Goal: Task Accomplishment & Management: Complete application form

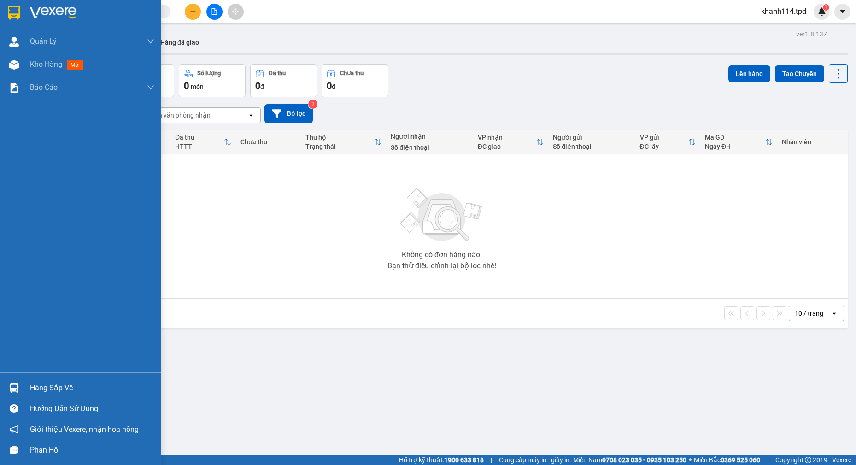
click at [57, 386] on div "Hàng sắp về" at bounding box center [92, 388] width 124 height 14
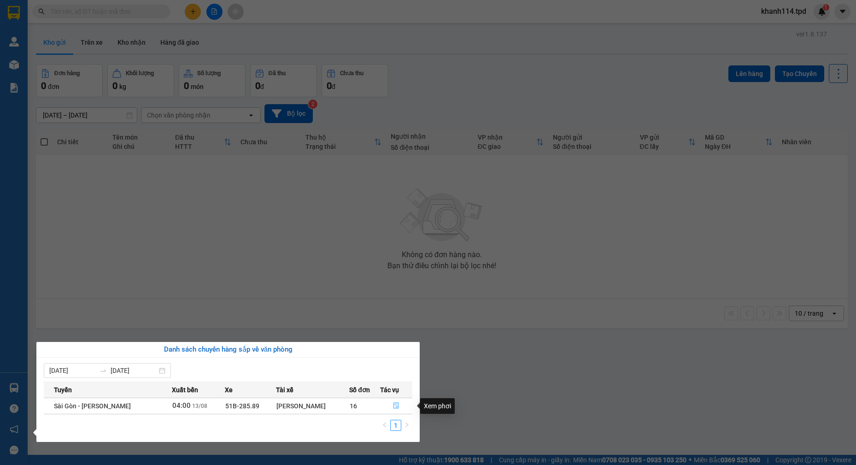
click at [388, 405] on button "button" at bounding box center [395, 405] width 31 height 15
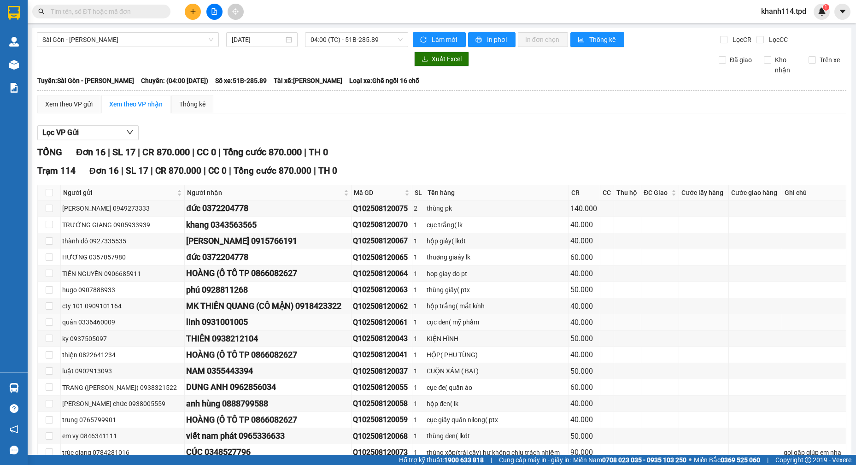
type input "[DATE]"
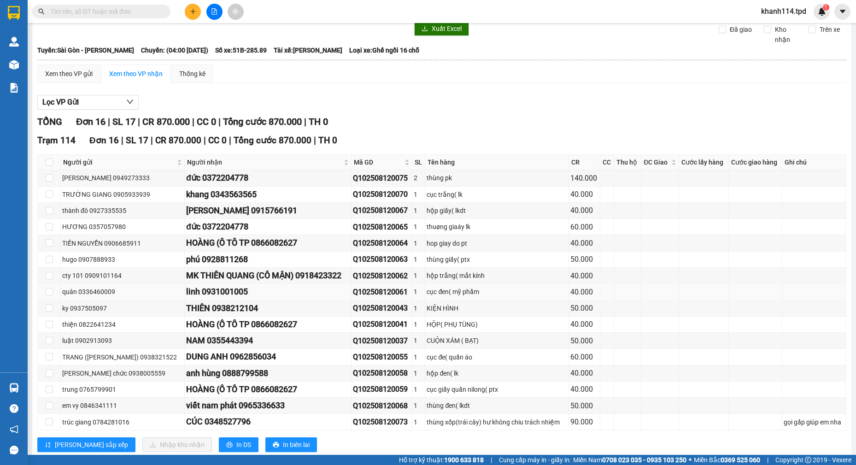
scroll to position [46, 0]
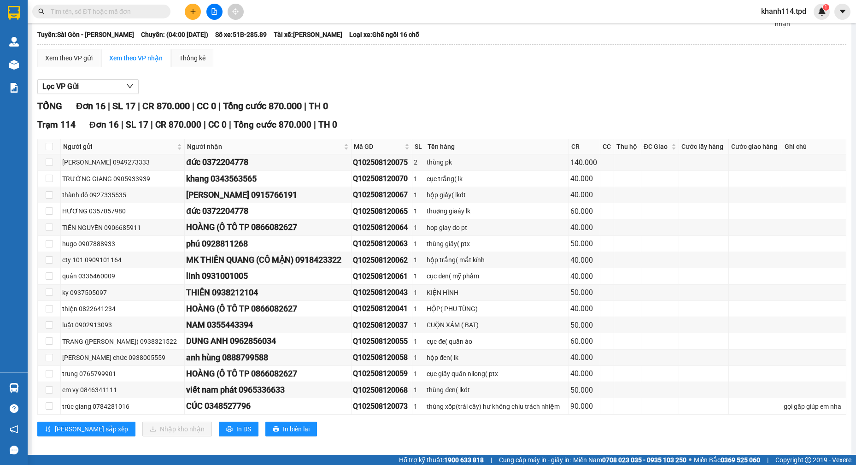
click at [197, 12] on button at bounding box center [193, 12] width 16 height 16
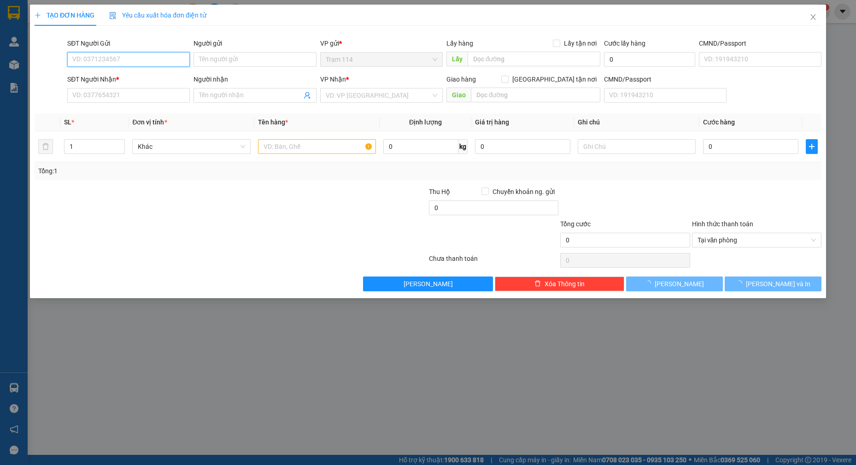
click at [128, 57] on input "SĐT Người Gửi" at bounding box center [128, 59] width 123 height 15
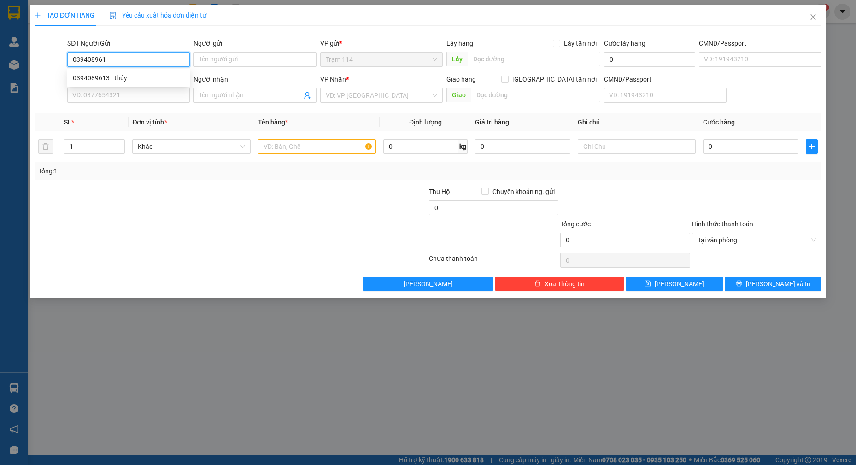
type input "0394089613"
click at [122, 78] on div "0394089613 - thúy" at bounding box center [128, 78] width 111 height 10
type input "thúy"
type input "0356086539"
type input "LÊ PHAN NHẬT TÂN( gọi gấp )"
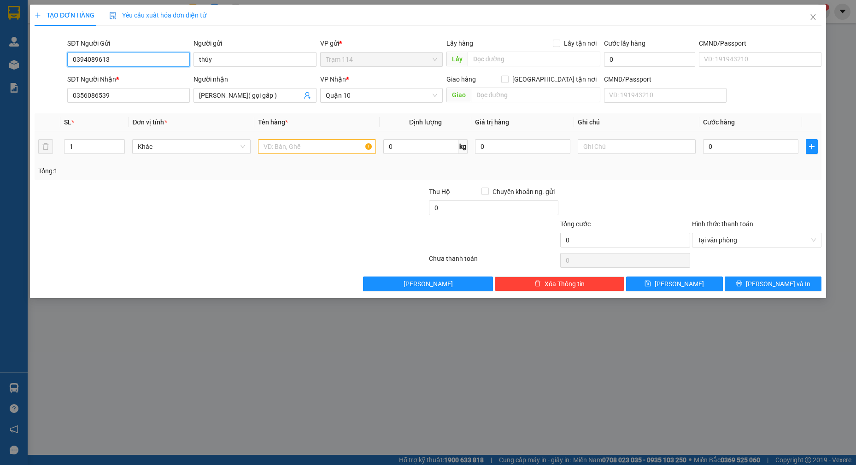
type input "0394089613"
click at [286, 153] on div at bounding box center [317, 146] width 118 height 18
click at [288, 152] on input "text" at bounding box center [317, 146] width 118 height 15
type input "thùng xốp đồ ăn"
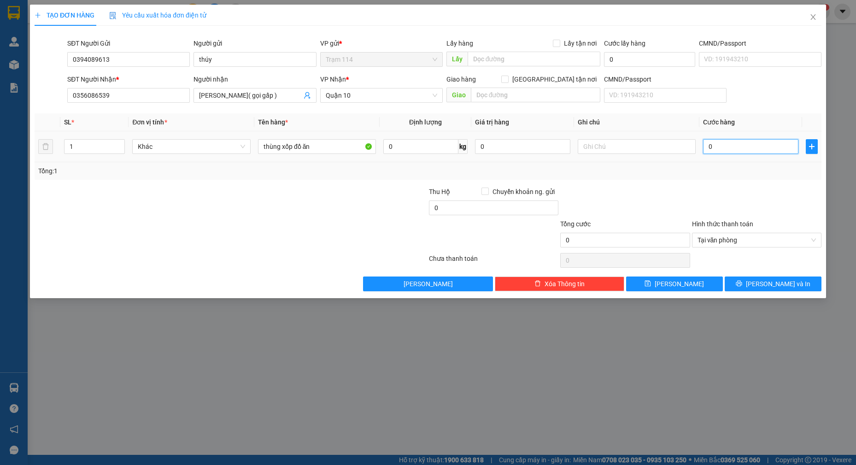
click at [759, 148] on input "0" at bounding box center [750, 146] width 95 height 15
type input "5"
type input "50"
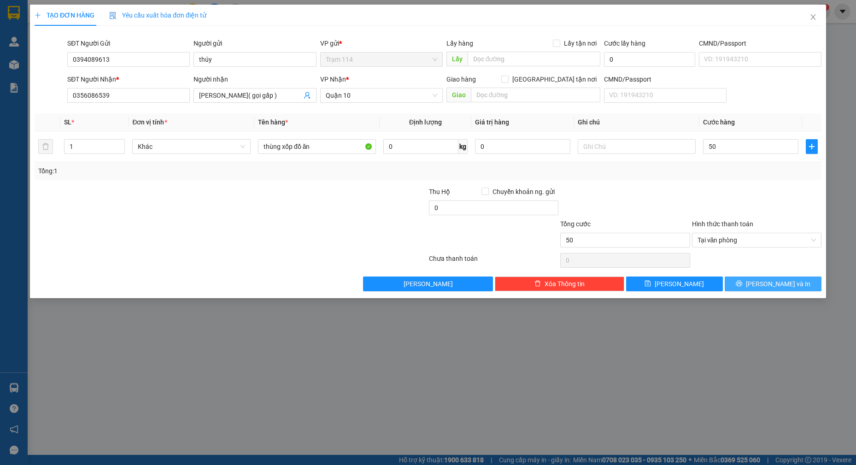
type input "50.000"
click at [766, 281] on span "[PERSON_NAME] và In" at bounding box center [778, 284] width 64 height 10
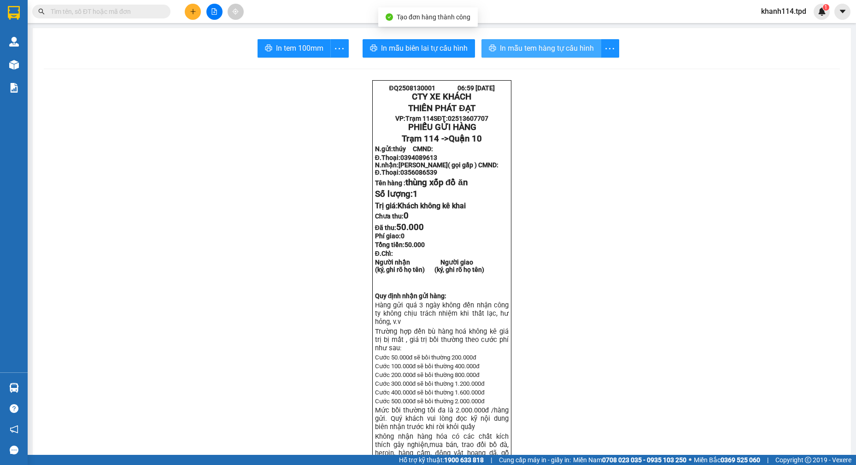
click at [554, 50] on span "In mẫu tem hàng tự cấu hình" at bounding box center [547, 48] width 94 height 12
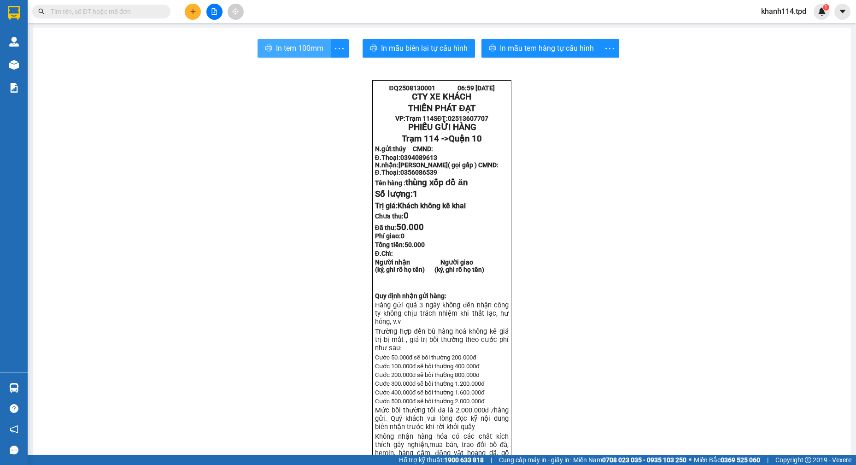
click at [283, 44] on span "In tem 100mm" at bounding box center [299, 48] width 47 height 12
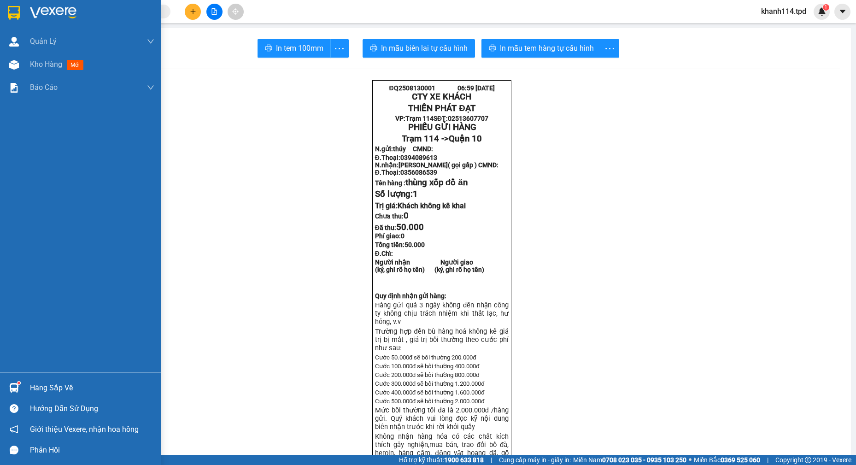
click at [37, 385] on div "Hàng sắp về" at bounding box center [92, 388] width 124 height 14
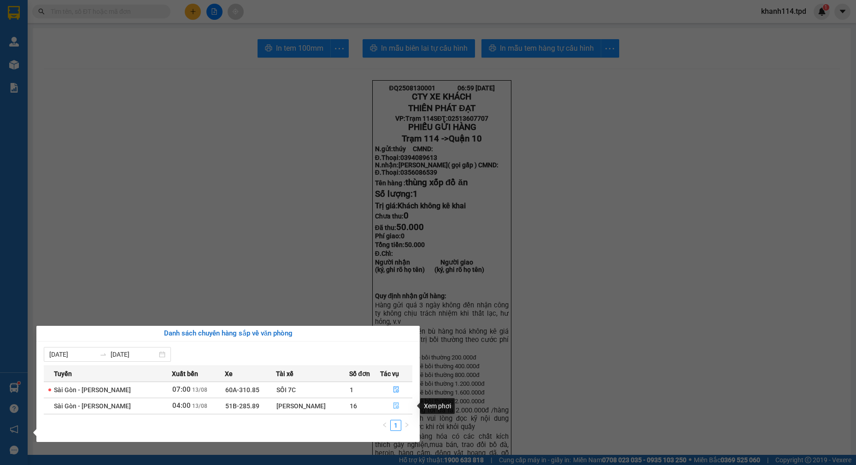
click at [395, 408] on icon "file-done" at bounding box center [396, 406] width 6 height 6
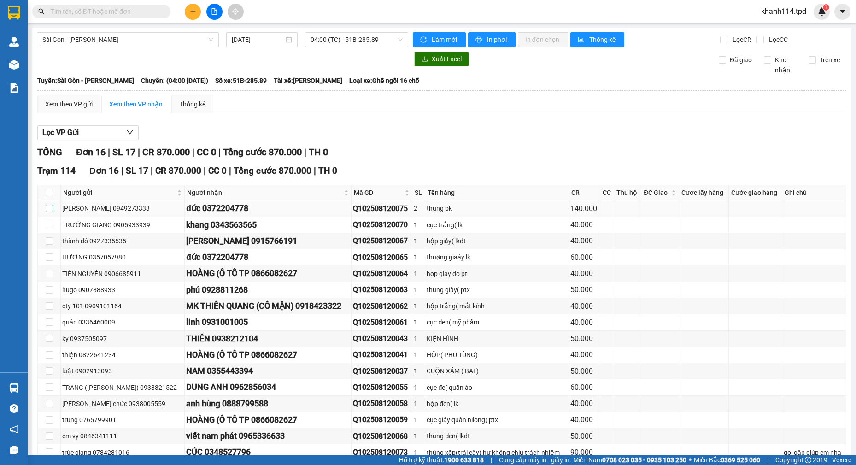
click at [46, 210] on input "checkbox" at bounding box center [49, 208] width 7 height 7
checkbox input "true"
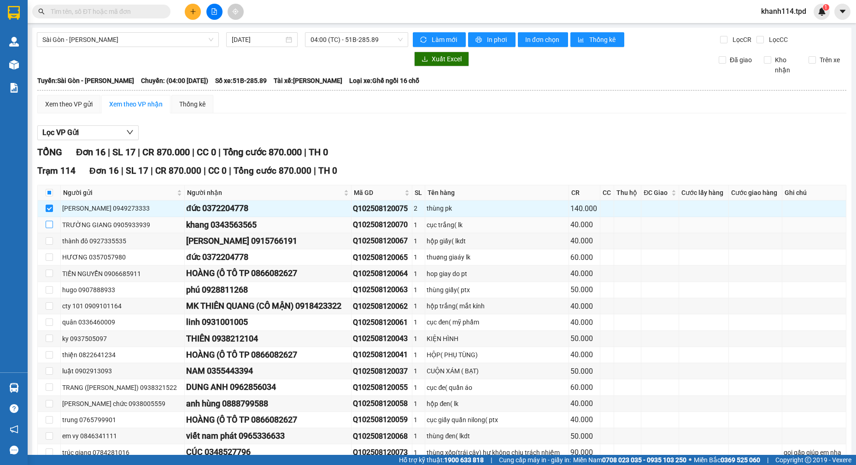
click at [48, 225] on input "checkbox" at bounding box center [49, 224] width 7 height 7
checkbox input "true"
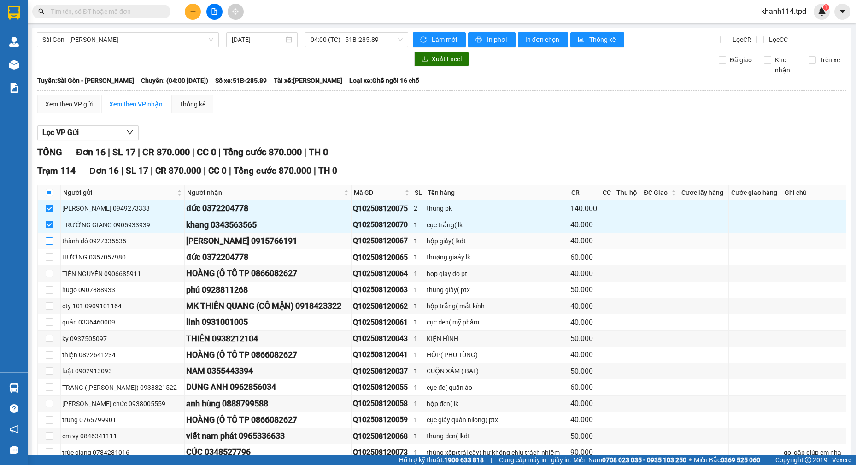
click at [50, 244] on input "checkbox" at bounding box center [49, 240] width 7 height 7
checkbox input "true"
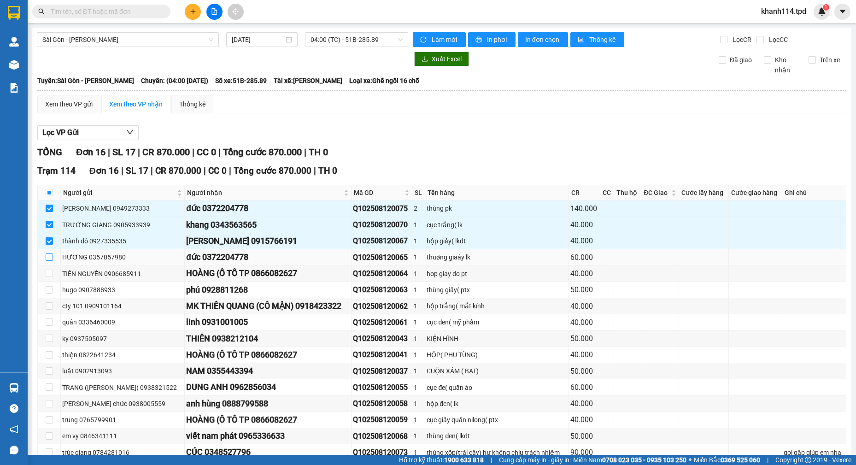
click at [49, 258] on input "checkbox" at bounding box center [49, 256] width 7 height 7
checkbox input "true"
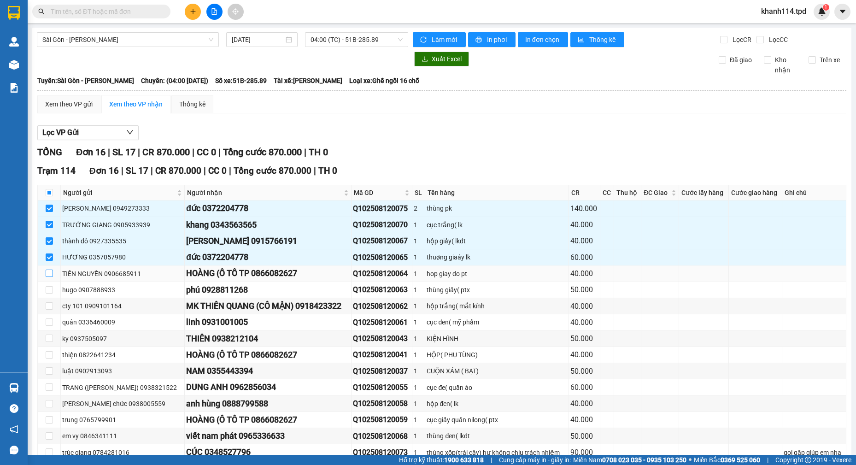
click at [52, 277] on input "checkbox" at bounding box center [49, 272] width 7 height 7
checkbox input "true"
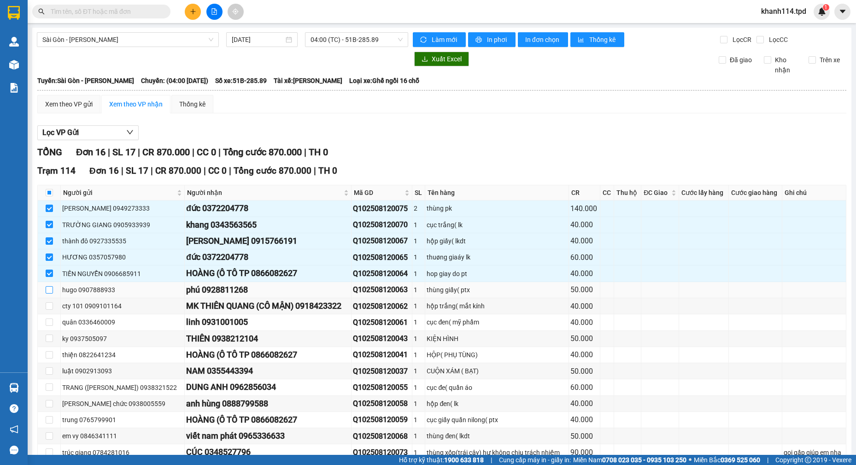
click at [49, 289] on input "checkbox" at bounding box center [49, 289] width 7 height 7
checkbox input "true"
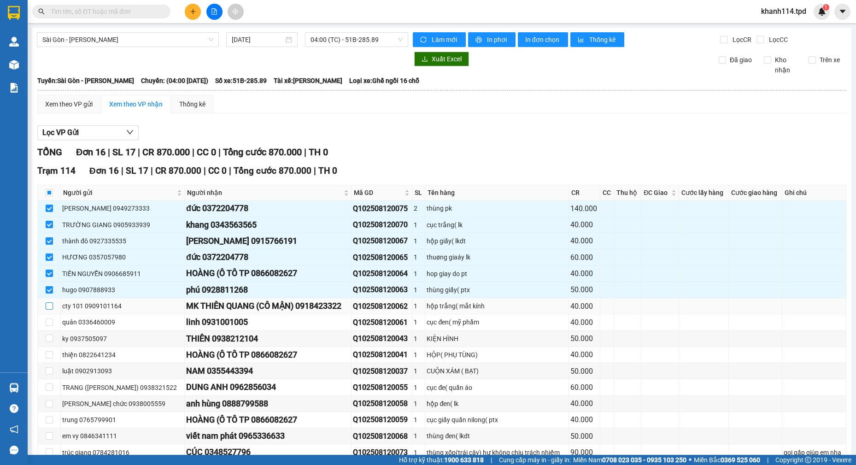
click at [46, 307] on input "checkbox" at bounding box center [49, 305] width 7 height 7
checkbox input "true"
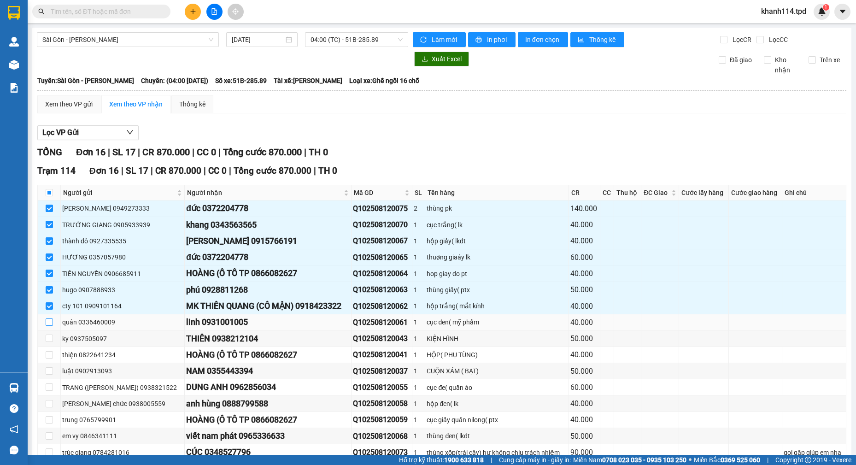
click at [51, 321] on input "checkbox" at bounding box center [49, 321] width 7 height 7
checkbox input "true"
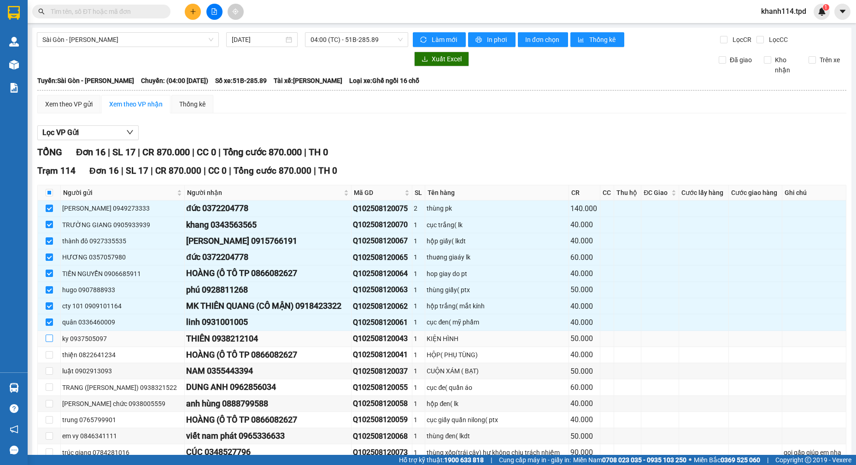
click at [47, 339] on input "checkbox" at bounding box center [49, 337] width 7 height 7
checkbox input "true"
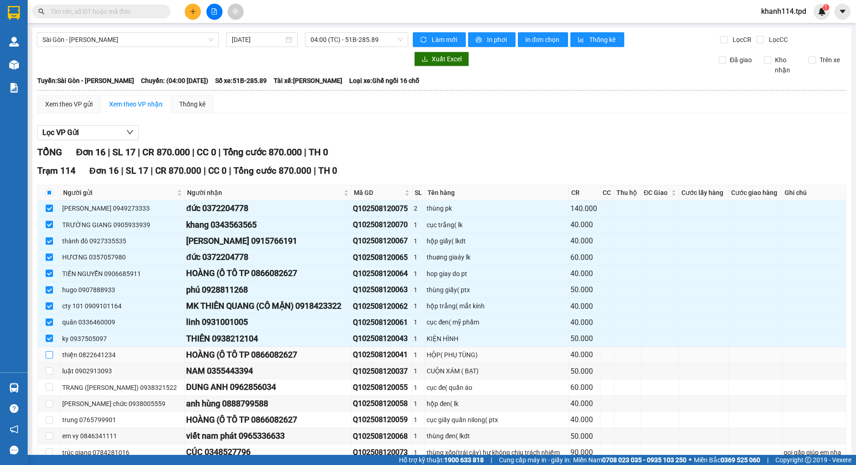
click at [47, 357] on input "checkbox" at bounding box center [49, 354] width 7 height 7
checkbox input "true"
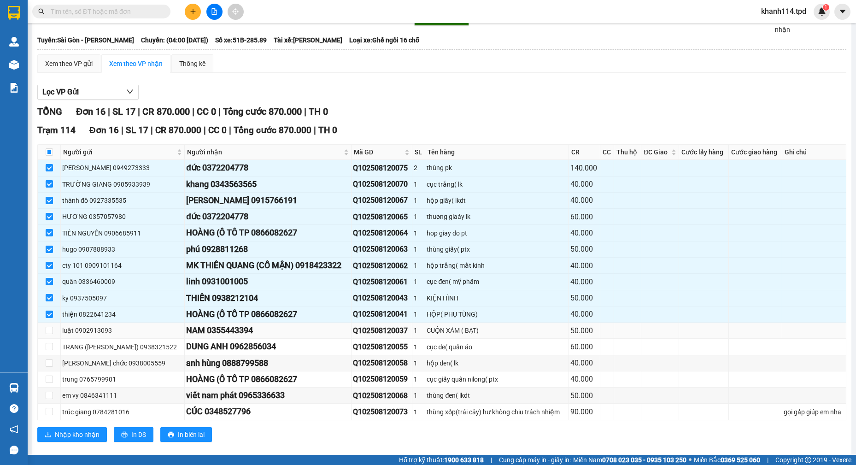
scroll to position [46, 0]
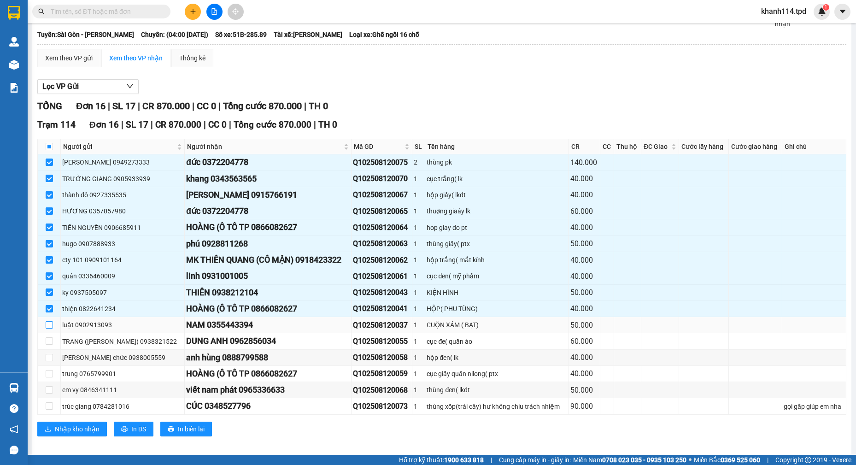
click at [48, 327] on input "checkbox" at bounding box center [49, 324] width 7 height 7
checkbox input "true"
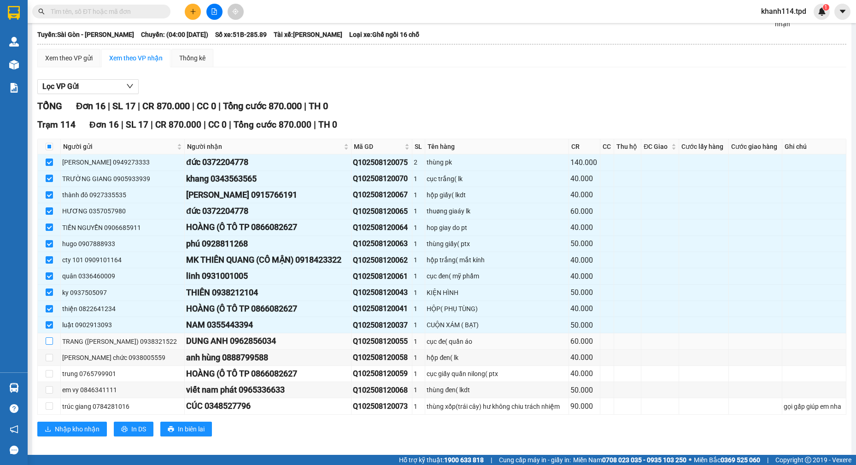
click at [49, 342] on input "checkbox" at bounding box center [49, 340] width 7 height 7
checkbox input "true"
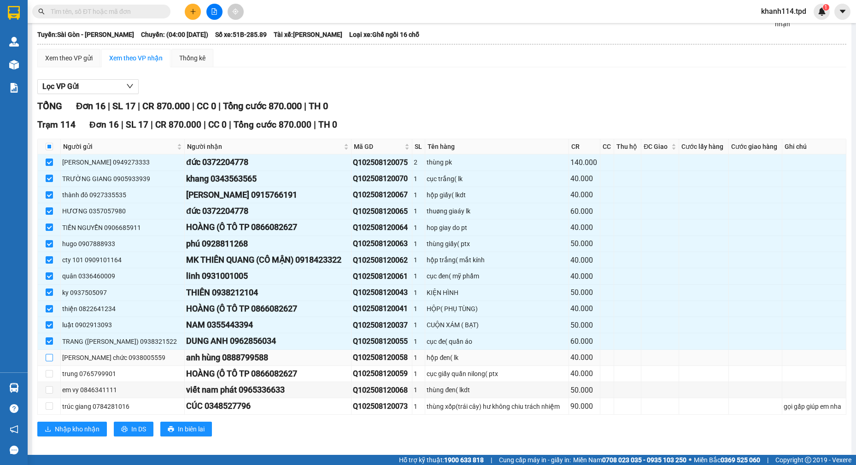
click at [51, 357] on input "checkbox" at bounding box center [49, 357] width 7 height 7
checkbox input "true"
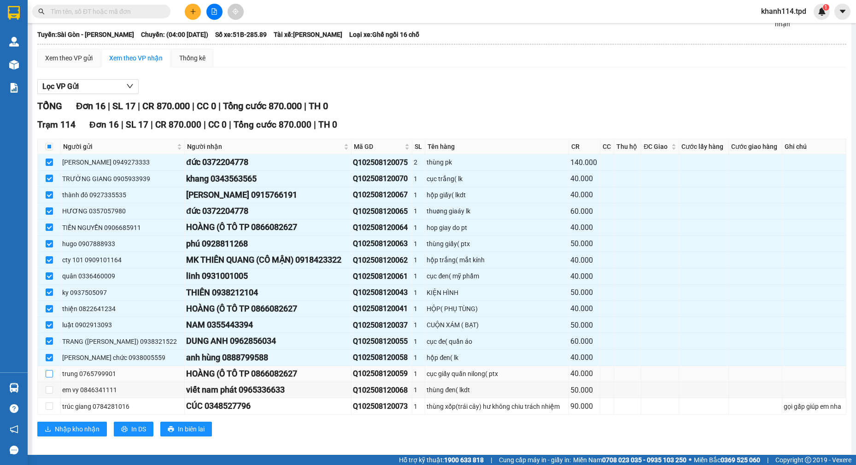
click at [47, 372] on input "checkbox" at bounding box center [49, 373] width 7 height 7
checkbox input "true"
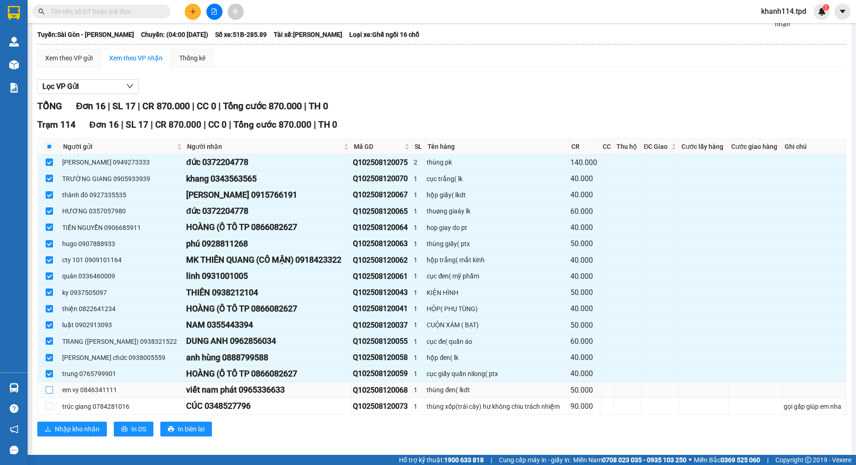
click at [49, 387] on input "checkbox" at bounding box center [49, 389] width 7 height 7
checkbox input "true"
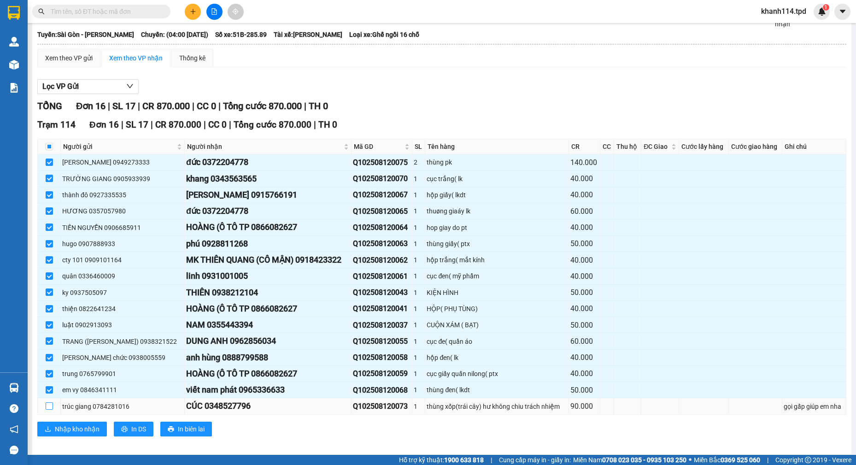
click at [50, 408] on input "checkbox" at bounding box center [49, 405] width 7 height 7
checkbox input "true"
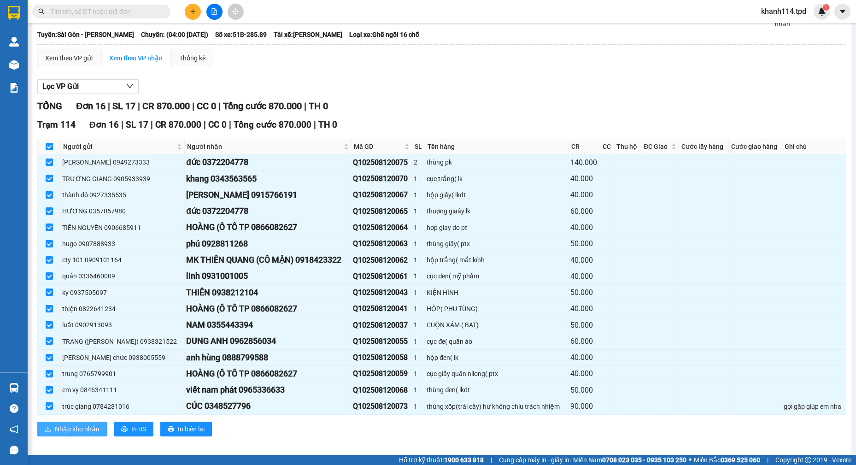
click at [83, 428] on span "Nhập kho nhận" at bounding box center [77, 429] width 45 height 10
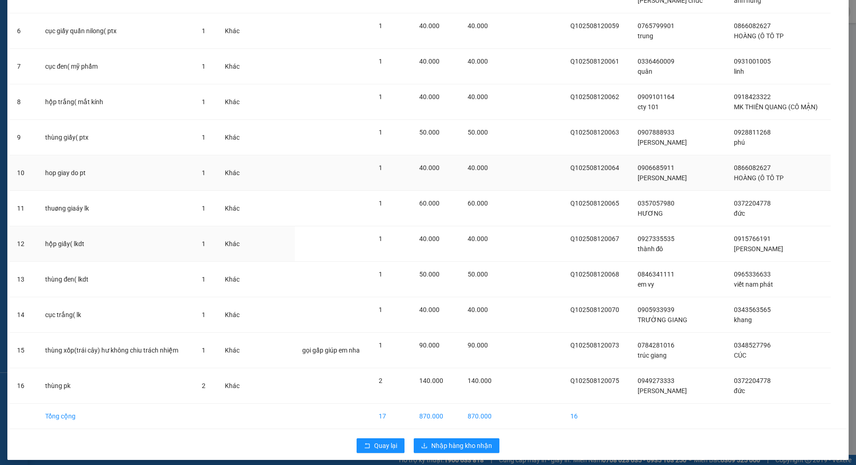
scroll to position [247, 0]
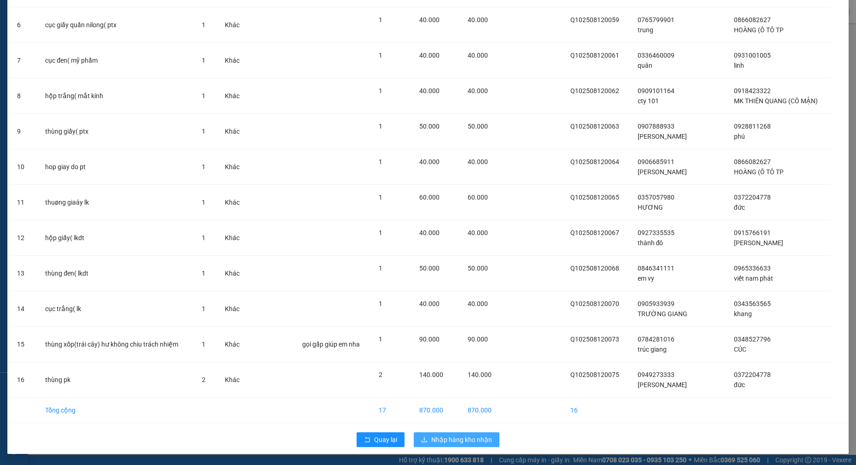
click at [446, 435] on span "Nhập hàng kho nhận" at bounding box center [461, 439] width 61 height 10
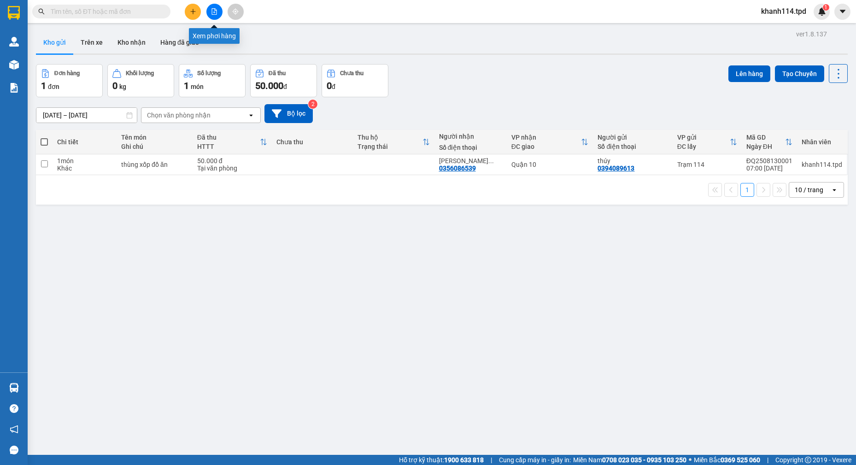
click at [211, 16] on button at bounding box center [214, 12] width 16 height 16
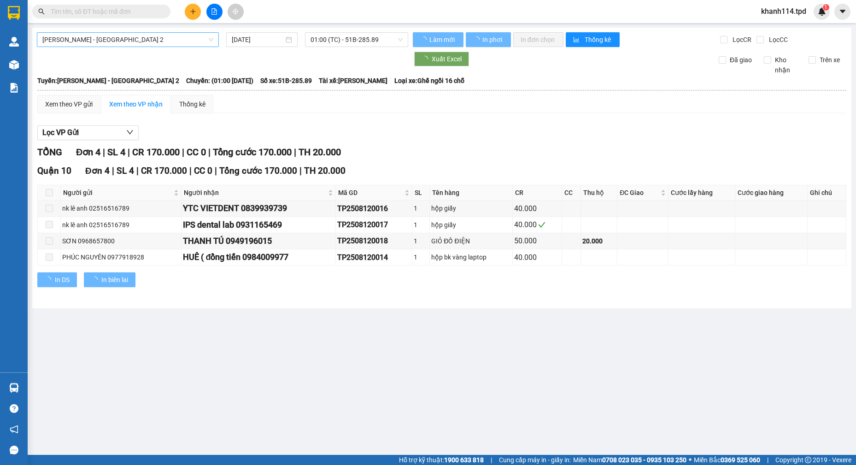
click at [125, 40] on span "[PERSON_NAME] - [GEOGRAPHIC_DATA] 2" at bounding box center [127, 40] width 171 height 14
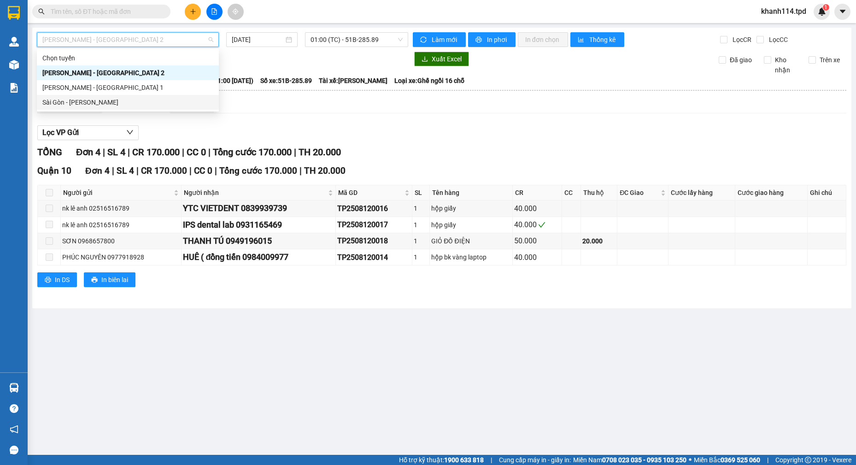
click at [114, 97] on div "Sài Gòn - [PERSON_NAME]" at bounding box center [127, 102] width 171 height 10
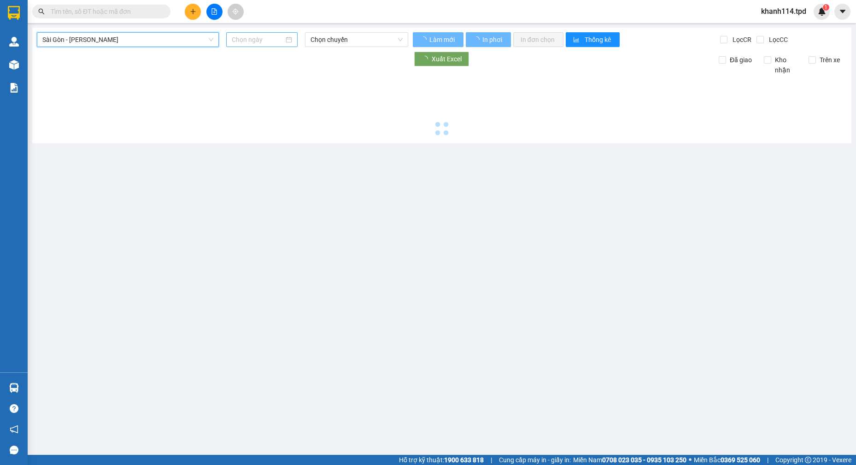
type input "[DATE]"
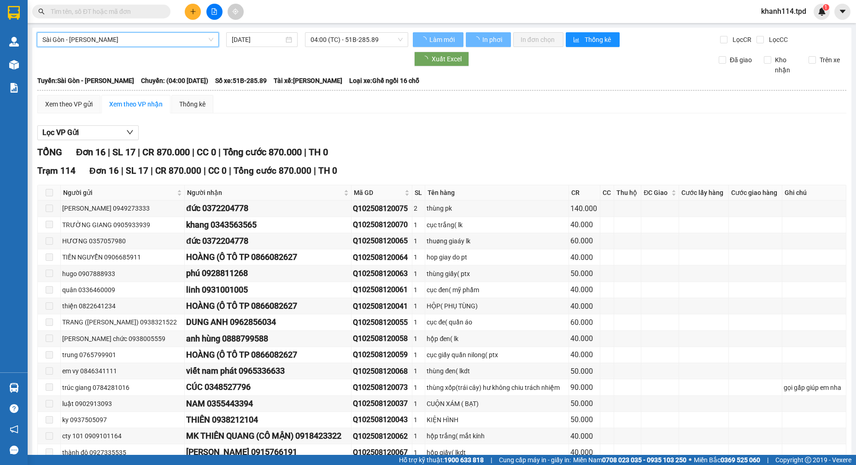
click at [328, 40] on span "04:00 (TC) - 51B-285.89" at bounding box center [356, 40] width 92 height 14
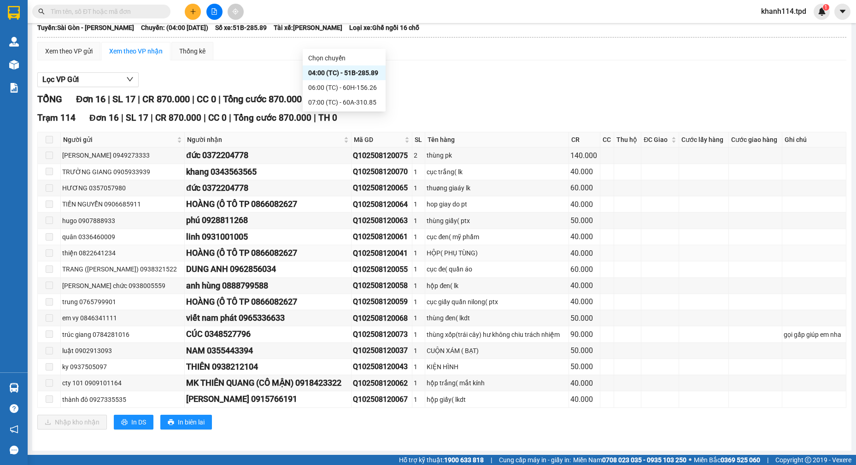
scroll to position [53, 0]
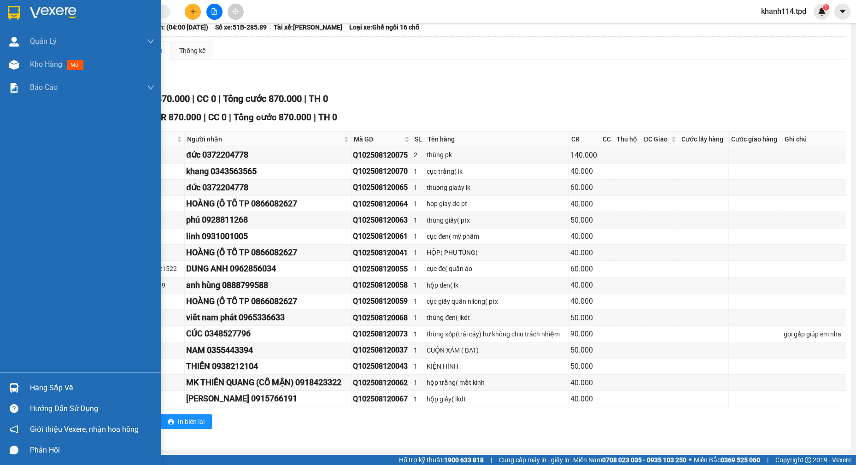
click at [70, 385] on div "Hàng sắp về" at bounding box center [92, 388] width 124 height 14
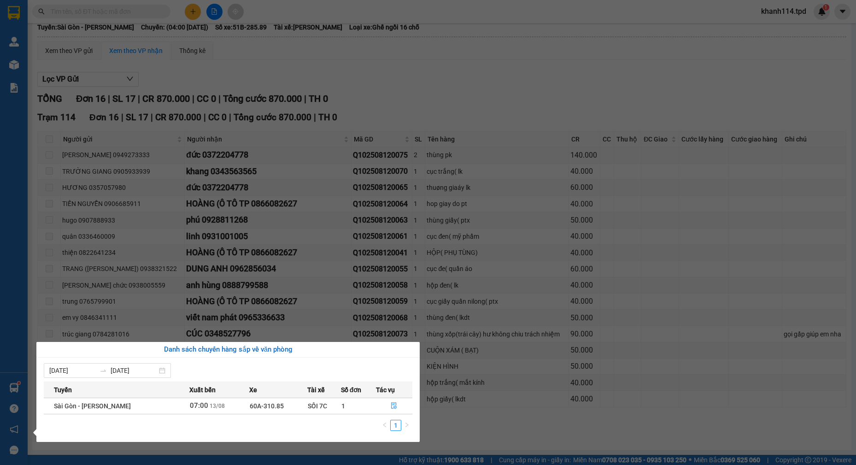
click at [550, 171] on section "Kết quả tìm kiếm ( 0 ) Bộ lọc No Data khanh114.tpd 1 Quản Lý Quản lý khách hàng…" at bounding box center [428, 232] width 856 height 465
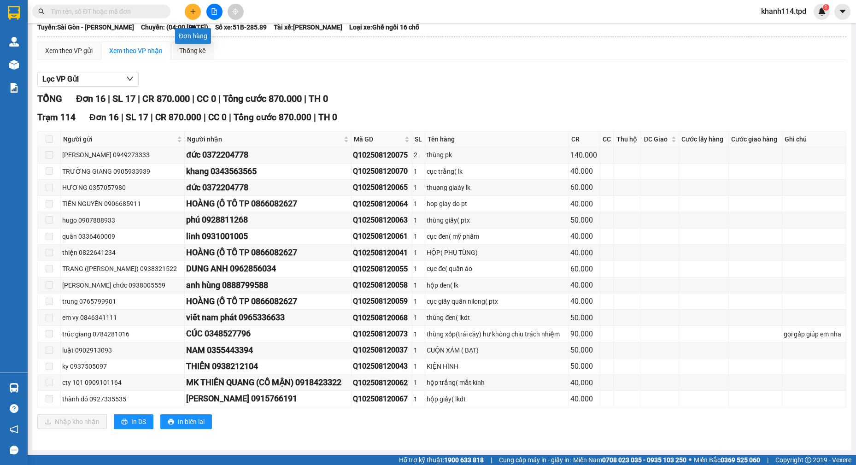
click at [189, 8] on button at bounding box center [193, 12] width 16 height 16
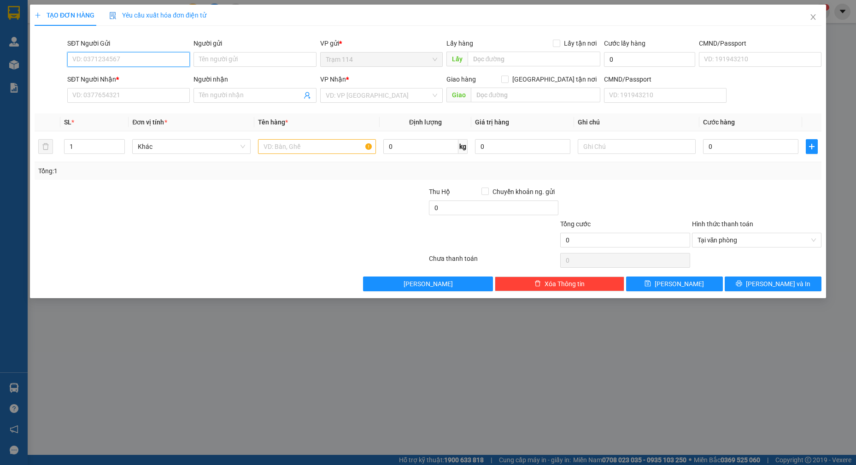
click at [115, 56] on input "SĐT Người Gửi" at bounding box center [128, 59] width 123 height 15
click at [114, 56] on input "SĐT Người Gửi" at bounding box center [128, 59] width 123 height 15
type input "0919457252"
click at [131, 60] on input "0919457252" at bounding box center [128, 59] width 123 height 15
click at [140, 77] on div "0919457252 - công chánh" at bounding box center [128, 78] width 111 height 10
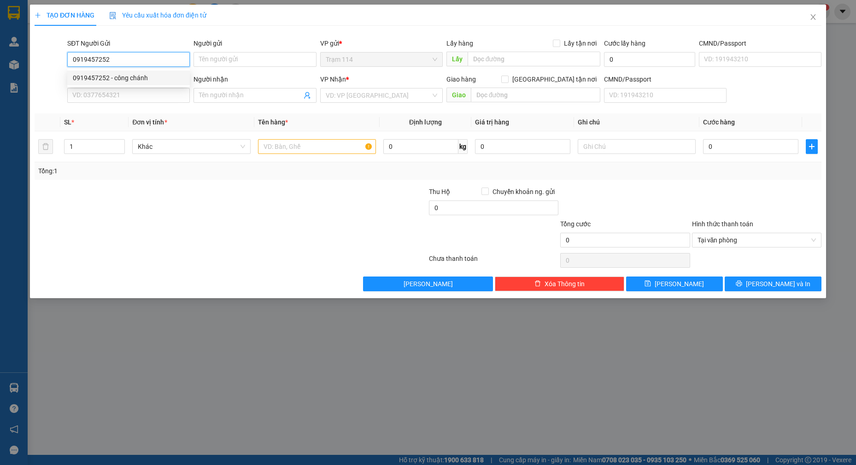
type input "công chánh"
type input "0918010799"
type input "cô toán"
checkbox input "true"
type input "h10- 02 happy valley phường tân phong, q7"
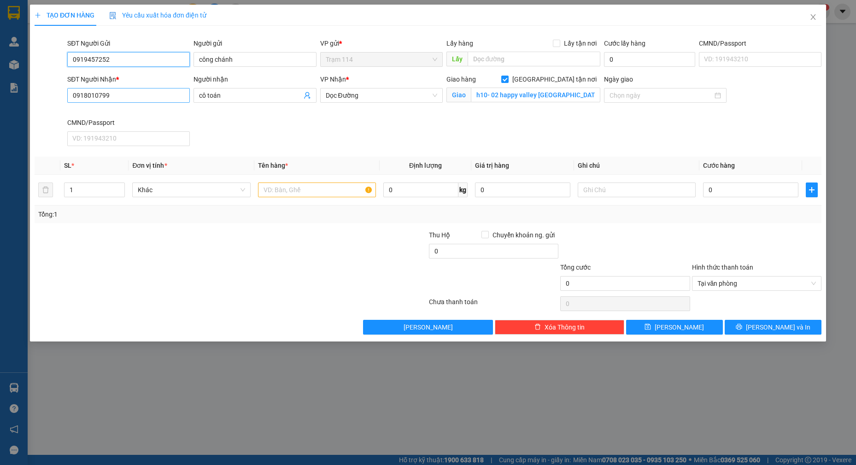
type input "0919457252"
click at [137, 95] on input "0918010799" at bounding box center [128, 95] width 123 height 15
type input "0938771291"
click at [258, 92] on input "cô toán" at bounding box center [250, 95] width 102 height 10
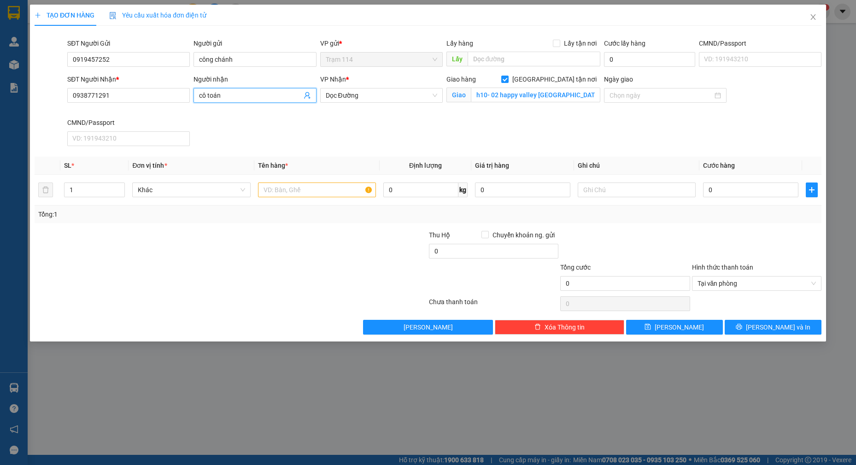
click at [258, 92] on input "cô toán" at bounding box center [250, 95] width 102 height 10
type input "danh"
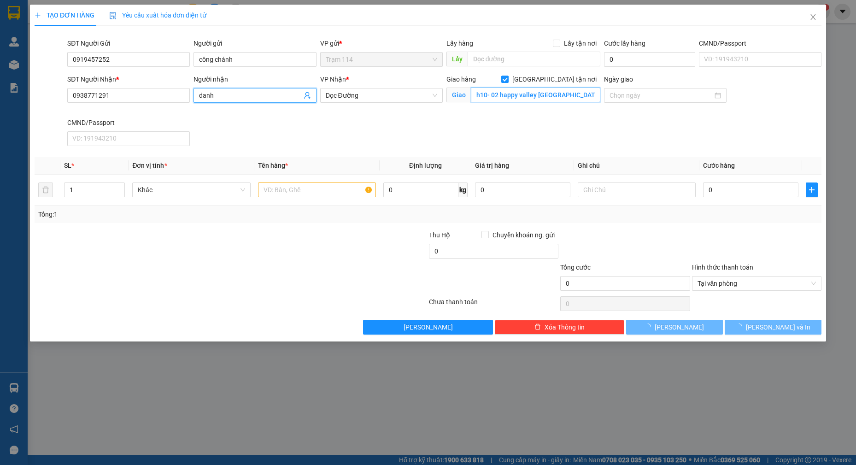
click at [545, 96] on input "h10- 02 happy valley phường tân phong, q7" at bounding box center [536, 95] width 130 height 15
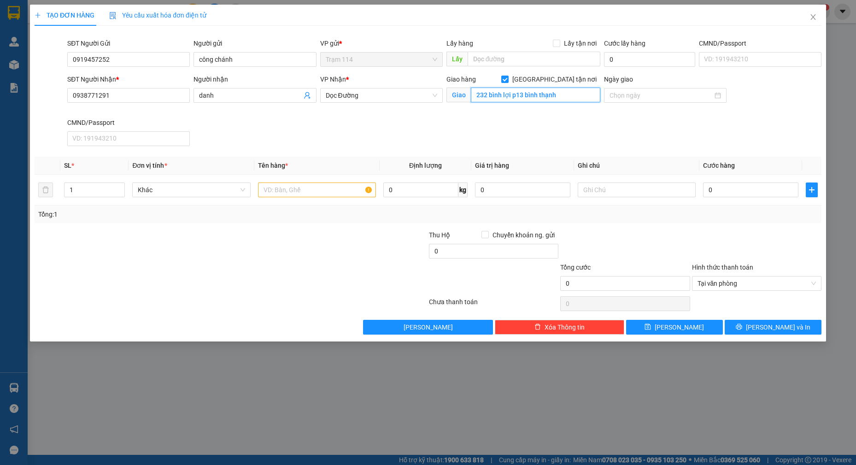
click at [486, 96] on input "232 bình lợi p13 bình thạnh" at bounding box center [536, 95] width 130 height 15
click at [556, 96] on input "232/1/5 bình lợi p13 bình thạnh" at bounding box center [536, 95] width 130 height 15
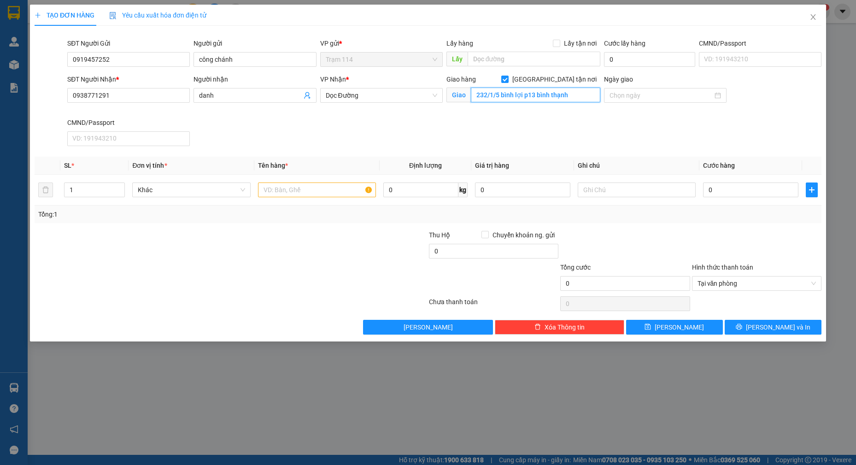
click at [556, 96] on input "232/1/5 bình lợi p13 bình thạnh" at bounding box center [536, 95] width 130 height 15
type input "232/1/5 bình lợi p13 bình thạnh"
click at [746, 193] on input "0" at bounding box center [750, 189] width 95 height 15
type input "8"
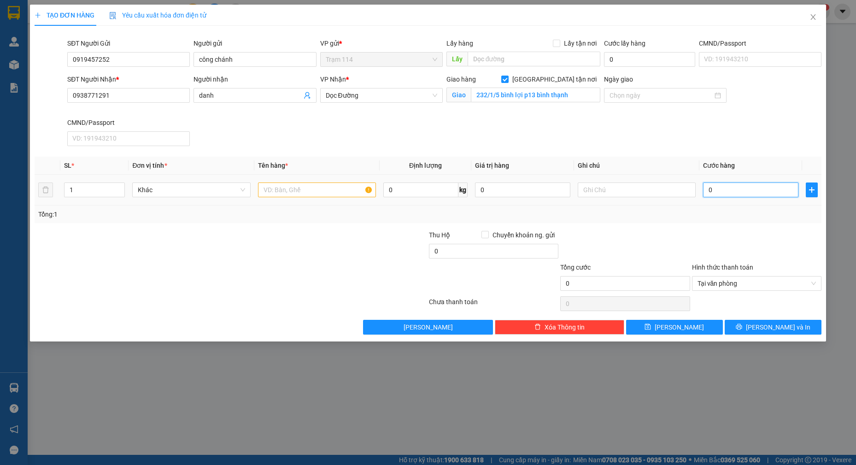
type input "8"
type input "80"
type input "80.000"
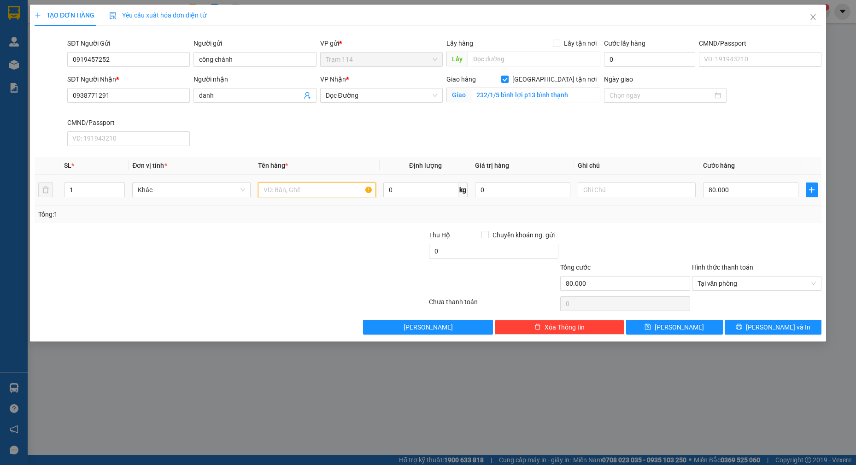
click at [302, 194] on input "text" at bounding box center [317, 189] width 118 height 15
type input "thùng xốp đồ ăn"
click at [259, 98] on input "danh" at bounding box center [250, 95] width 102 height 10
type input "danh ( giao liền )"
click at [741, 188] on input "80.000" at bounding box center [750, 189] width 95 height 15
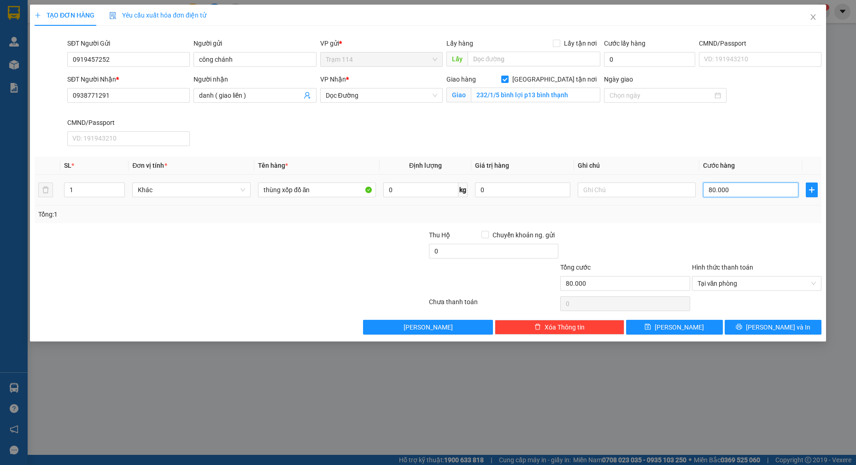
click at [741, 188] on input "80.000" at bounding box center [750, 189] width 95 height 15
type input "6"
type input "60"
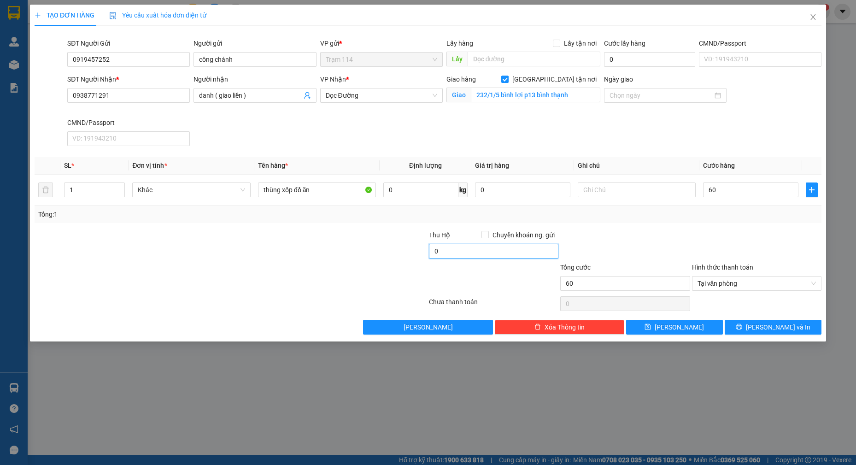
type input "60.000"
click at [512, 254] on input "0" at bounding box center [493, 251] width 129 height 15
type input "80.000"
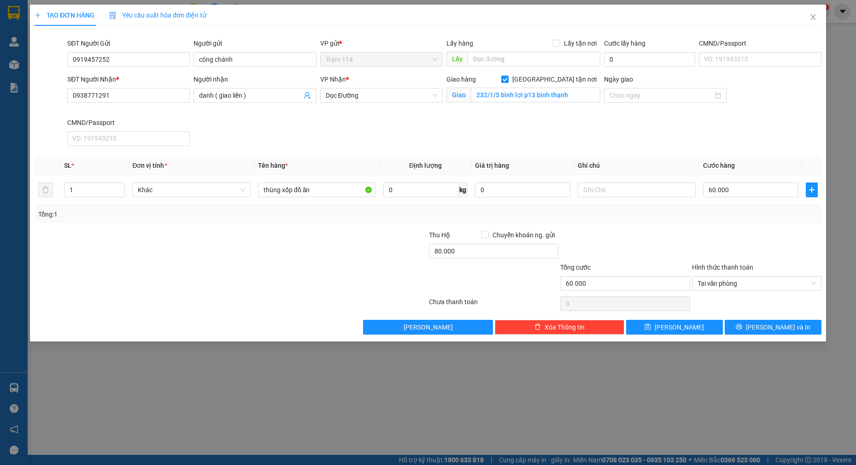
click at [630, 227] on div "Transit Pickup Surcharge Ids Transit Deliver Surcharge Ids Transit Deliver Surc…" at bounding box center [428, 183] width 787 height 301
click at [776, 329] on span "[PERSON_NAME] và In" at bounding box center [778, 327] width 64 height 10
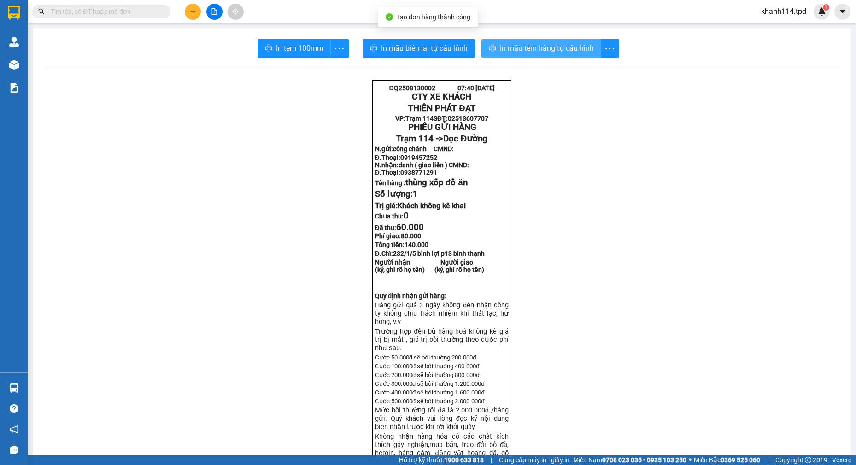
click at [513, 46] on span "In mẫu tem hàng tự cấu hình" at bounding box center [547, 48] width 94 height 12
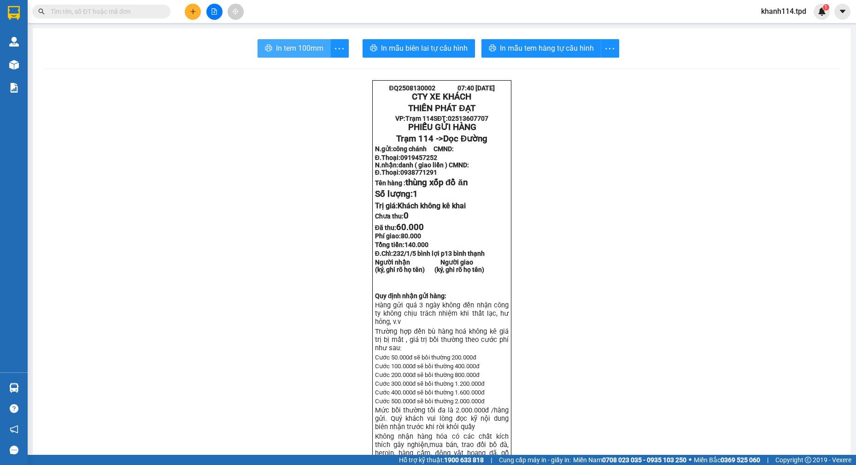
click at [294, 51] on span "In tem 100mm" at bounding box center [299, 48] width 47 height 12
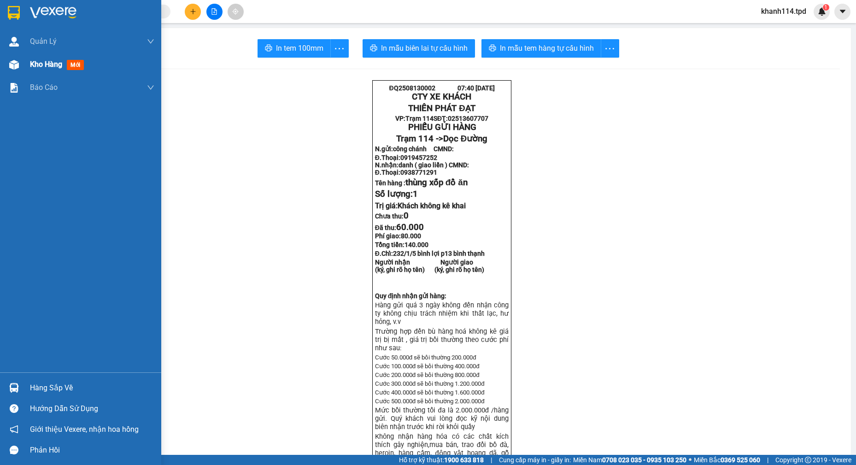
click at [59, 74] on div "Kho hàng mới" at bounding box center [92, 64] width 124 height 23
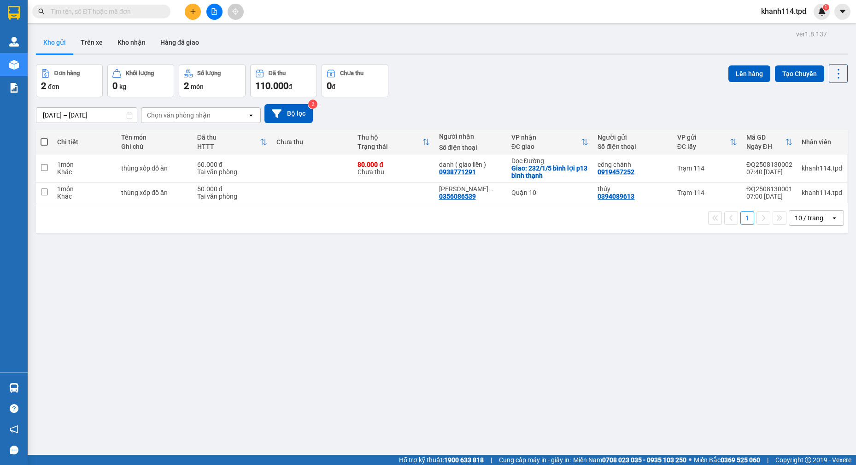
click at [128, 12] on input "text" at bounding box center [105, 11] width 109 height 10
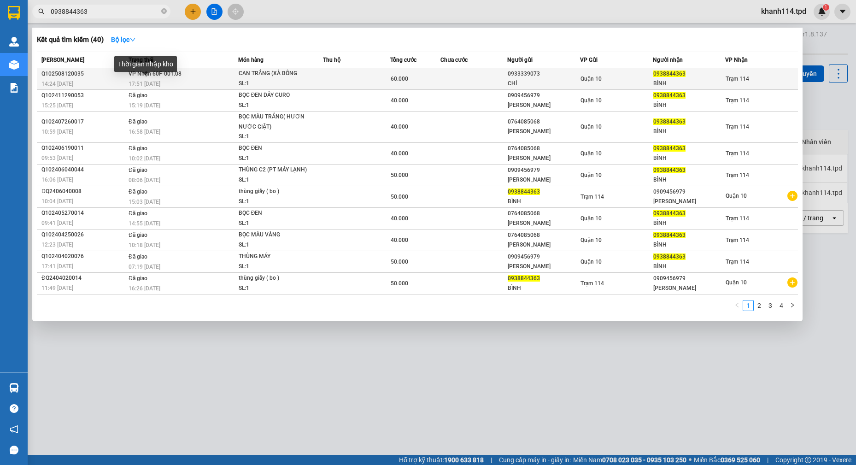
type input "0938844363"
click at [156, 81] on span "17:51 [DATE]" at bounding box center [145, 84] width 32 height 6
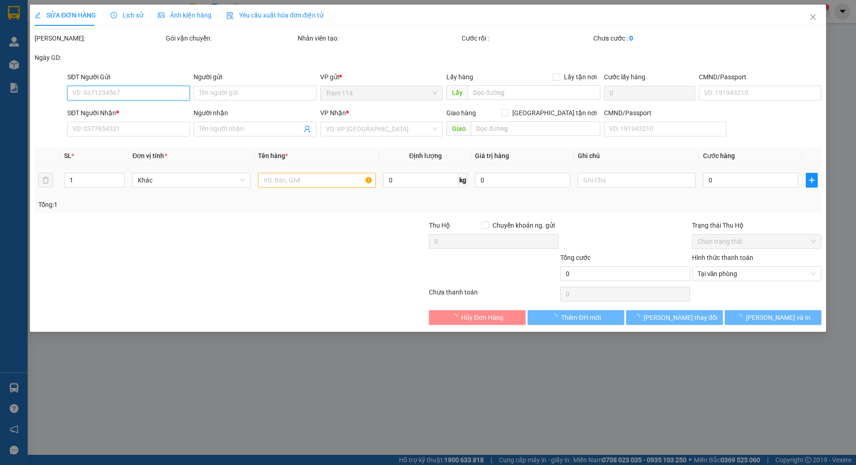
type input "0933339073"
type input "CHÍ"
type input "079089021580"
type input "0938844363"
type input "BÌNH"
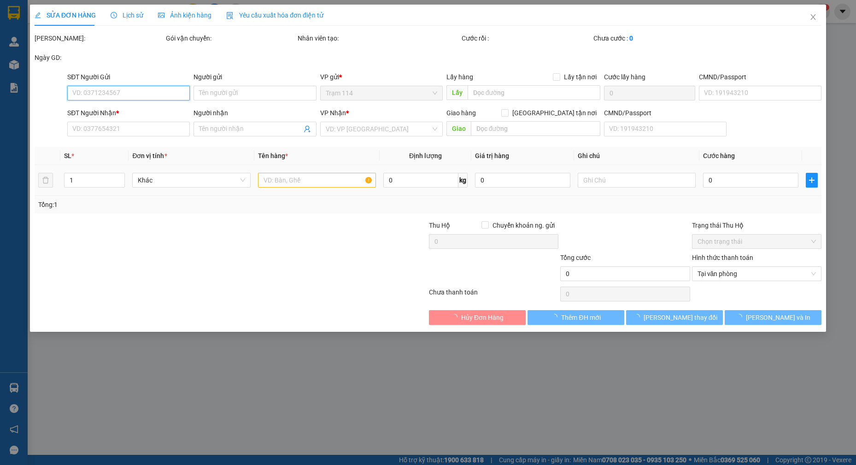
type input "60.000"
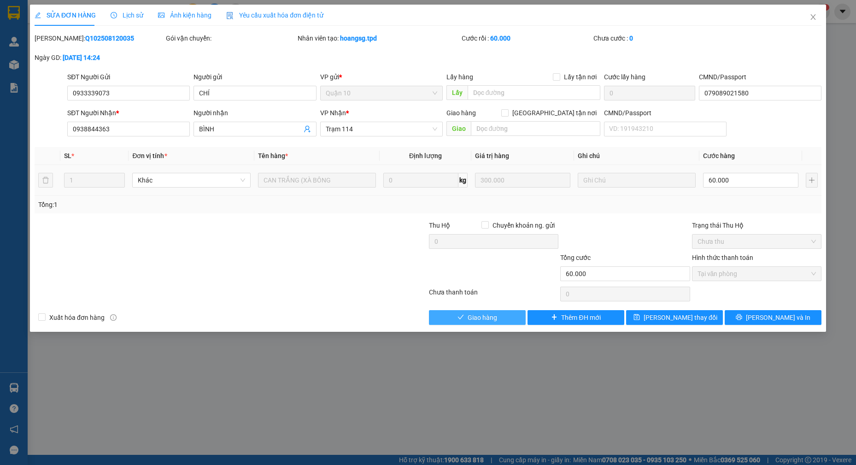
click at [488, 317] on span "Giao hàng" at bounding box center [482, 317] width 29 height 10
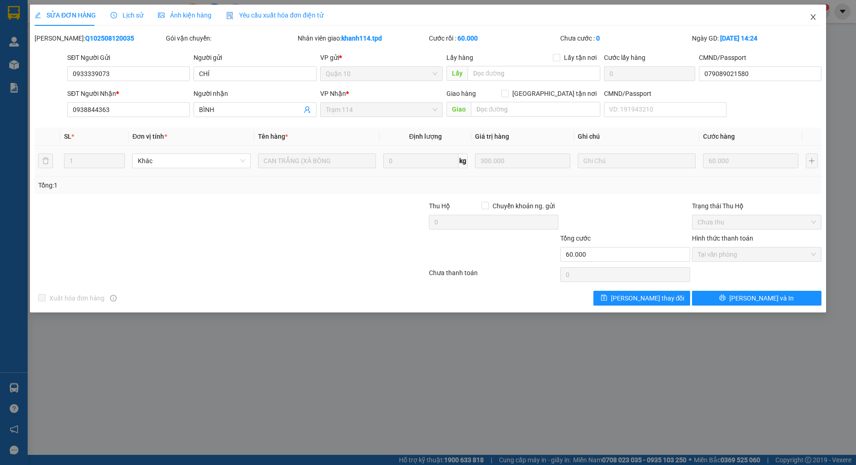
click at [810, 18] on icon "close" at bounding box center [812, 16] width 7 height 7
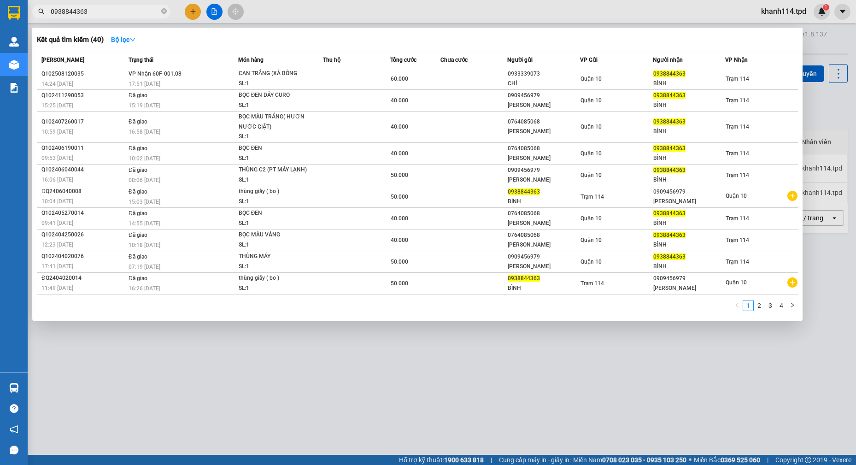
click at [105, 5] on span "0938844363" at bounding box center [101, 12] width 138 height 14
click at [105, 6] on input "0938844363" at bounding box center [105, 11] width 109 height 10
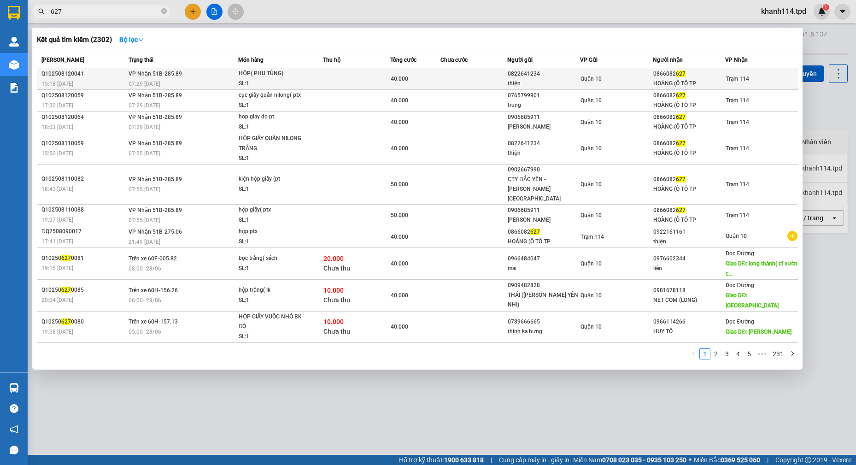
type input "627"
click at [473, 72] on td at bounding box center [473, 79] width 67 height 22
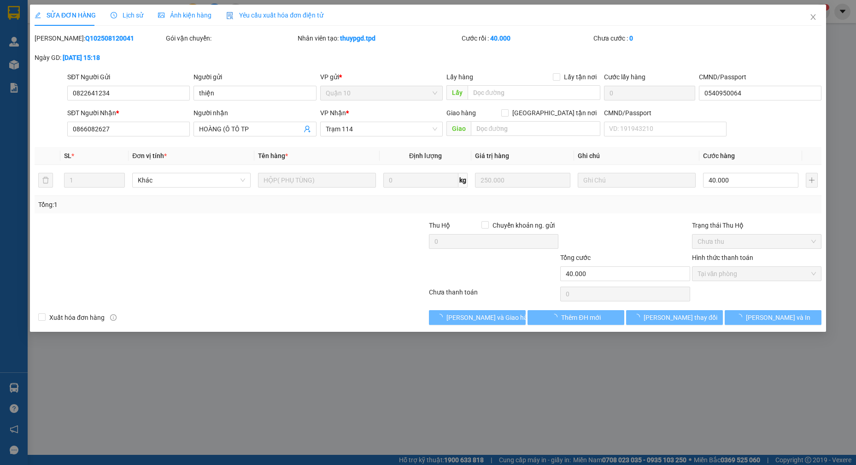
type input "0822641234"
type input "thiện"
type input "0540950064"
type input "0866082627"
type input "HOÀNG (Ô TÔ TP"
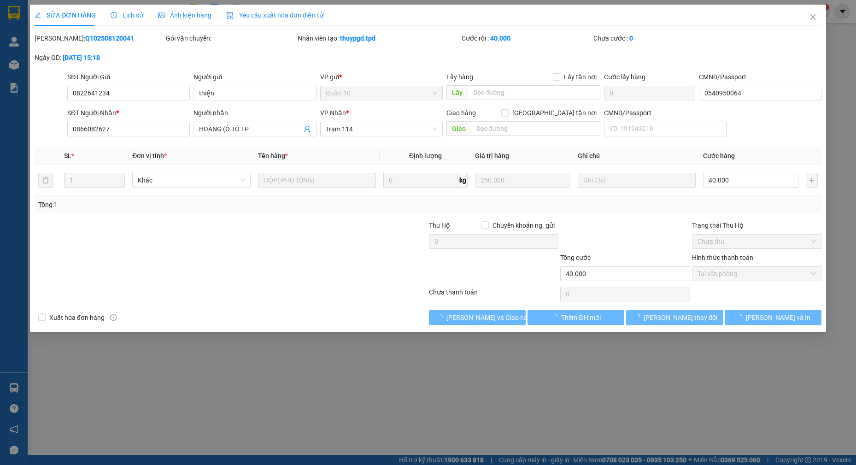
type input "40.000"
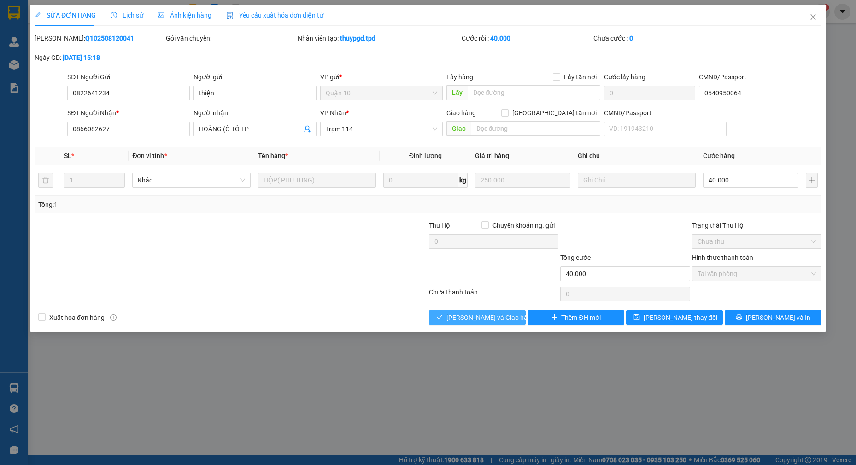
click at [485, 320] on span "[PERSON_NAME] và [PERSON_NAME] hàng" at bounding box center [490, 317] width 88 height 10
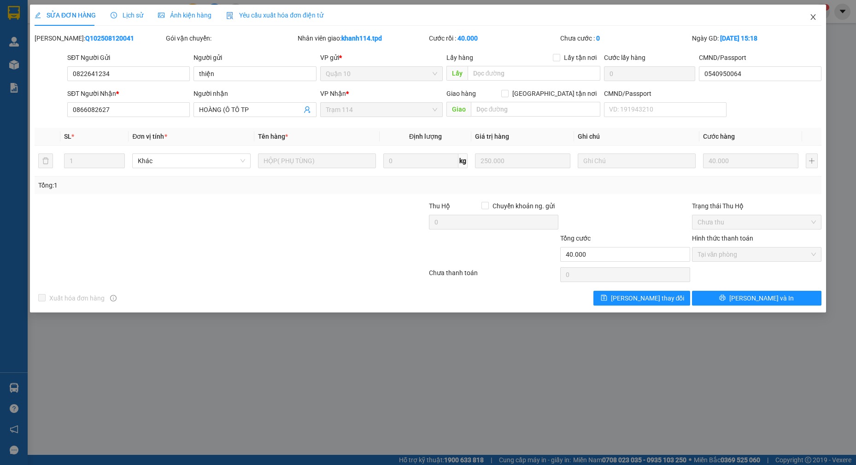
click at [808, 19] on span "Close" at bounding box center [813, 18] width 26 height 26
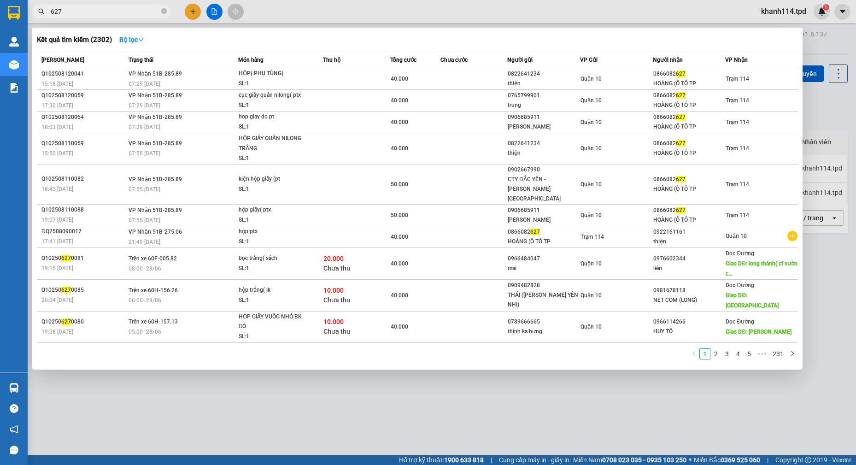
click at [139, 12] on input "627" at bounding box center [105, 11] width 109 height 10
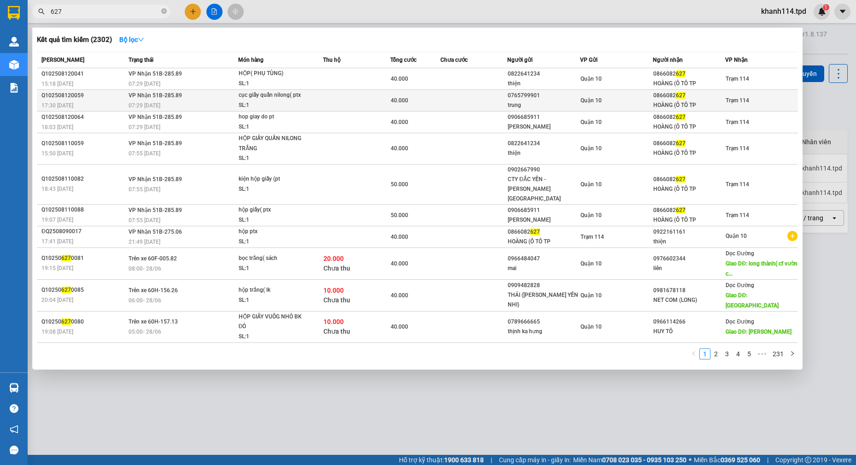
click at [524, 94] on div "0765799901" at bounding box center [544, 96] width 72 height 10
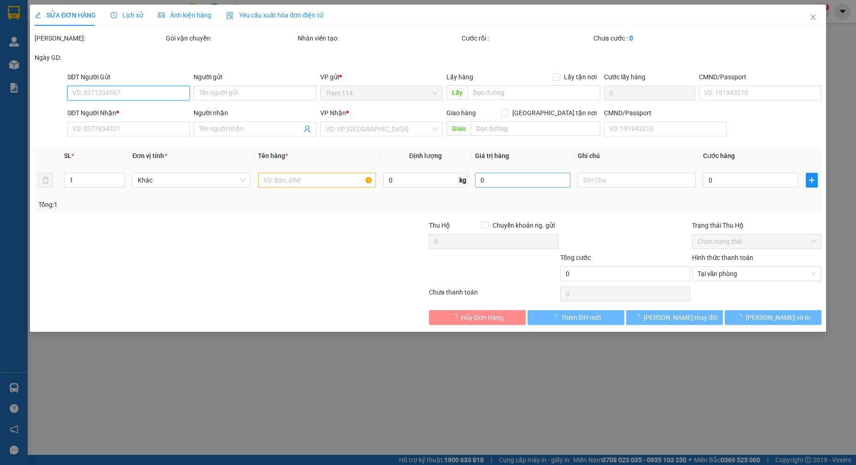
type input "0765799901"
type input "trung"
type input "0866082627"
type input "HOÀNG (Ô TÔ TP"
type input "40.000"
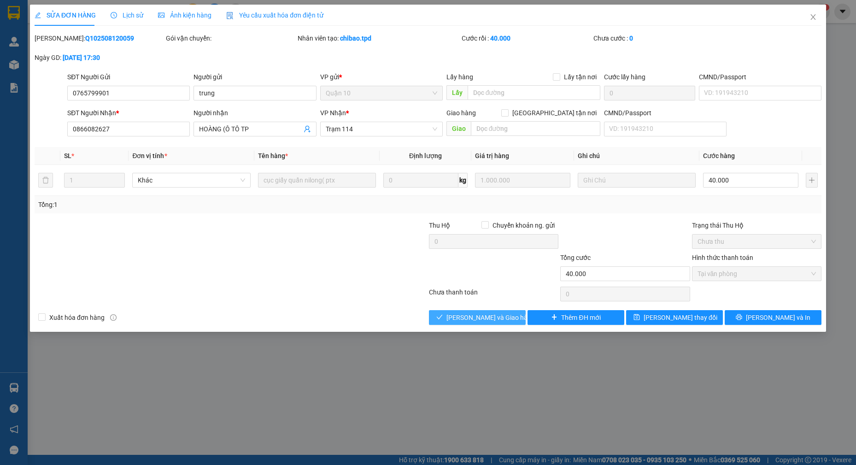
click at [489, 316] on span "[PERSON_NAME] và [PERSON_NAME] hàng" at bounding box center [490, 317] width 88 height 10
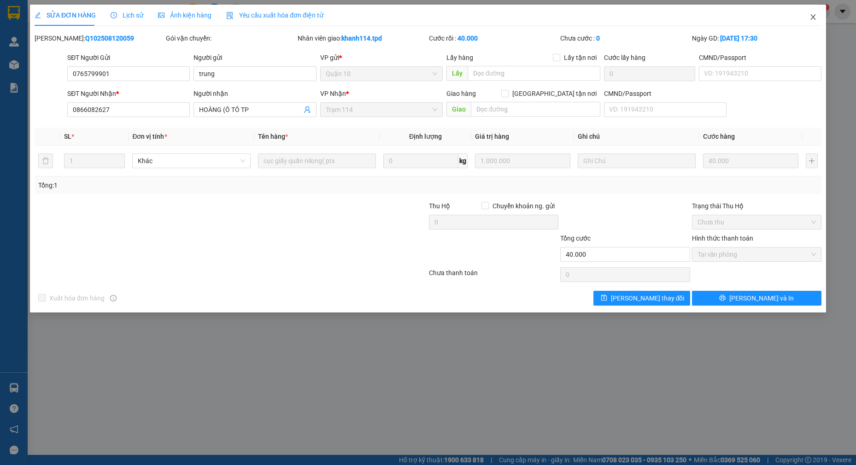
click at [810, 18] on icon "close" at bounding box center [812, 16] width 7 height 7
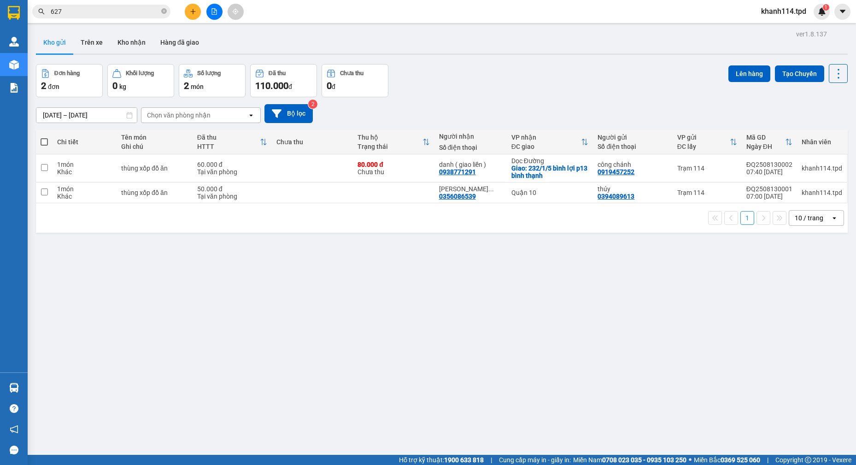
click at [137, 13] on input "627" at bounding box center [105, 11] width 109 height 10
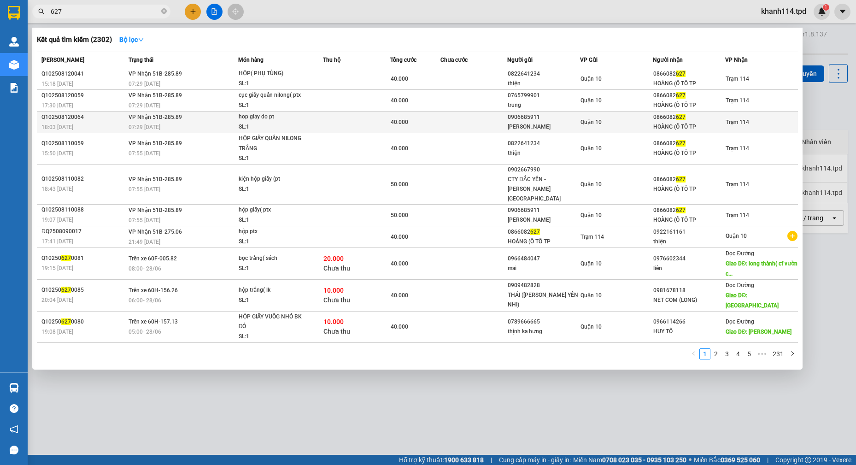
click at [703, 121] on div "0866082 627" at bounding box center [689, 117] width 72 height 10
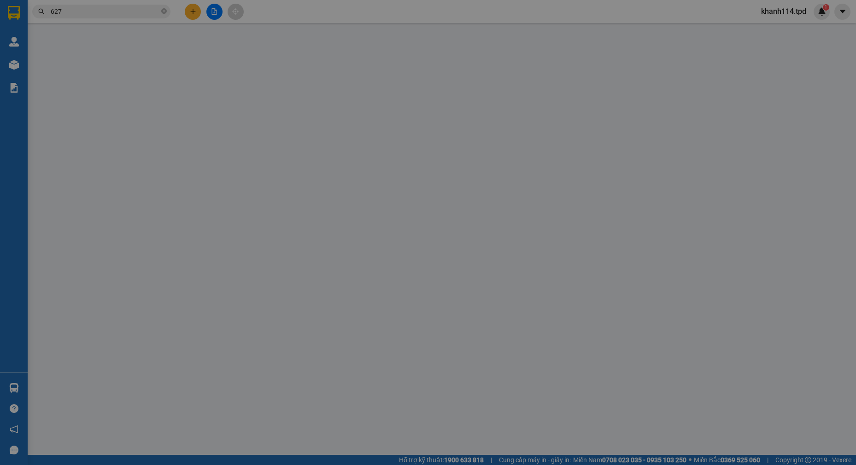
type input "0906685911"
type input "TIẾN NGUYỄN"
type input "042087007523"
type input "0866082627"
type input "HOÀNG (Ô TÔ TP"
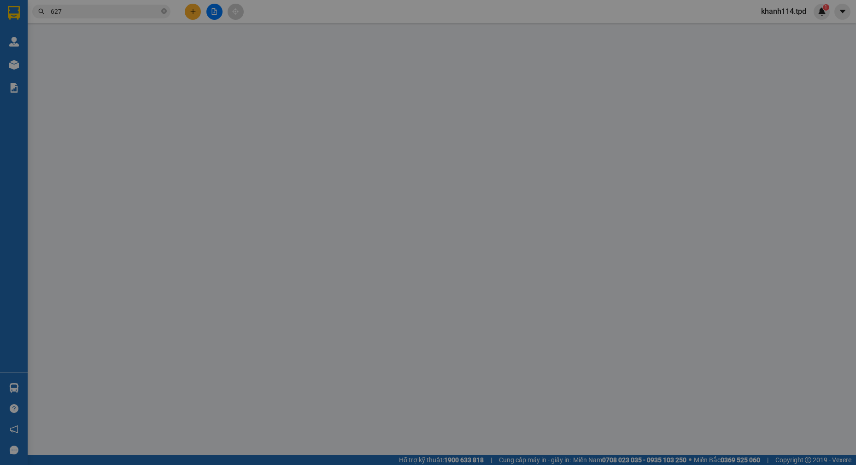
type input "40.000"
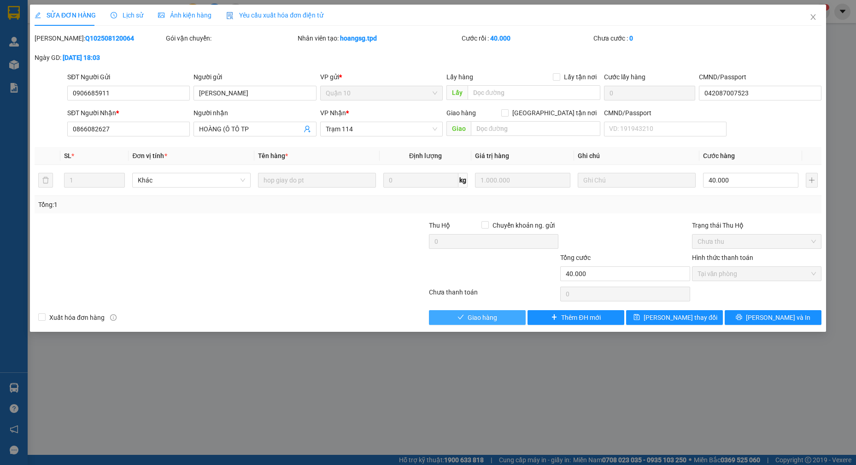
click at [486, 321] on span "Giao hàng" at bounding box center [482, 317] width 29 height 10
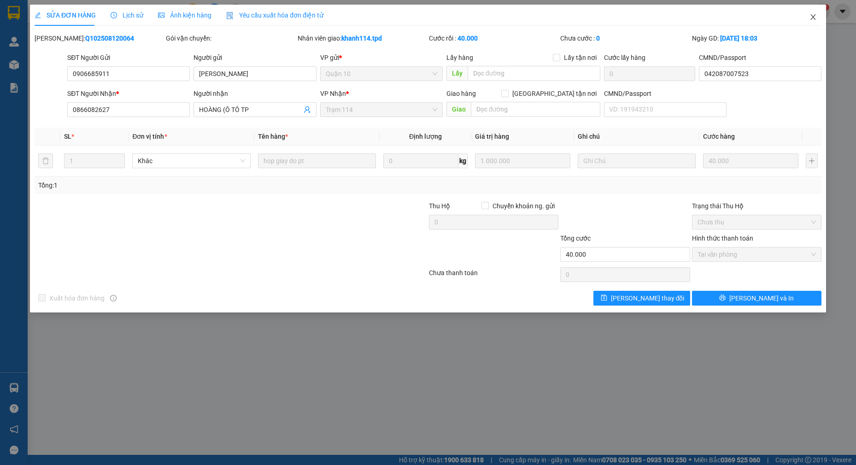
click at [813, 17] on icon "close" at bounding box center [812, 16] width 7 height 7
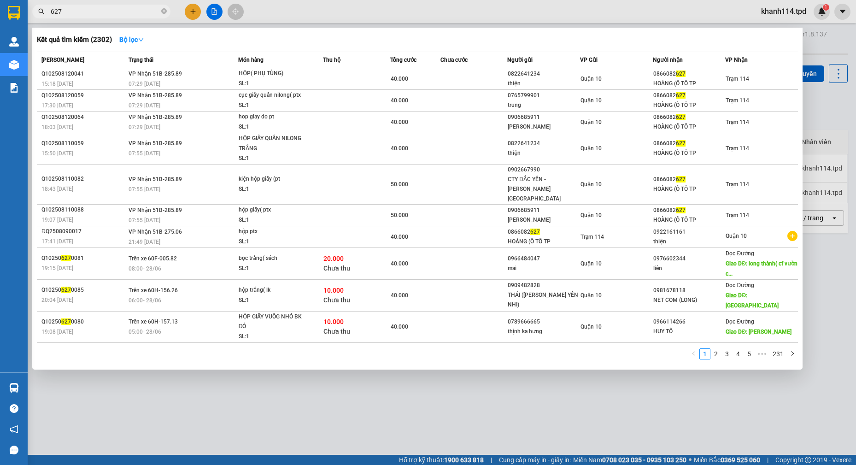
click at [105, 14] on input "627" at bounding box center [105, 11] width 109 height 10
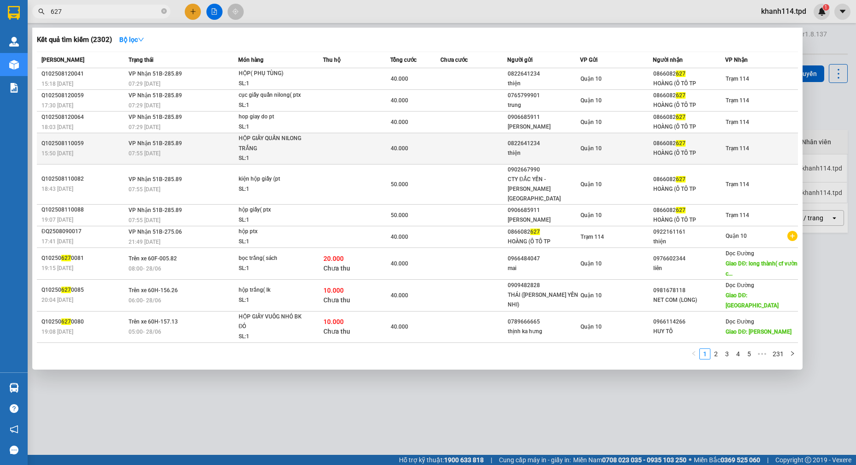
click at [653, 152] on div "HOÀNG (Ô TÔ TP" at bounding box center [689, 153] width 72 height 10
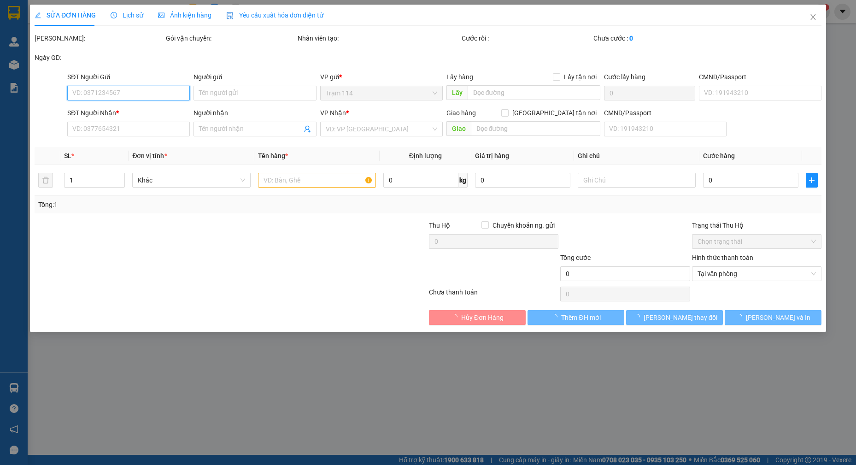
type input "0822641234"
type input "thiện"
type input "0540950064"
type input "0866082627"
type input "HOÀNG (Ô TÔ TP"
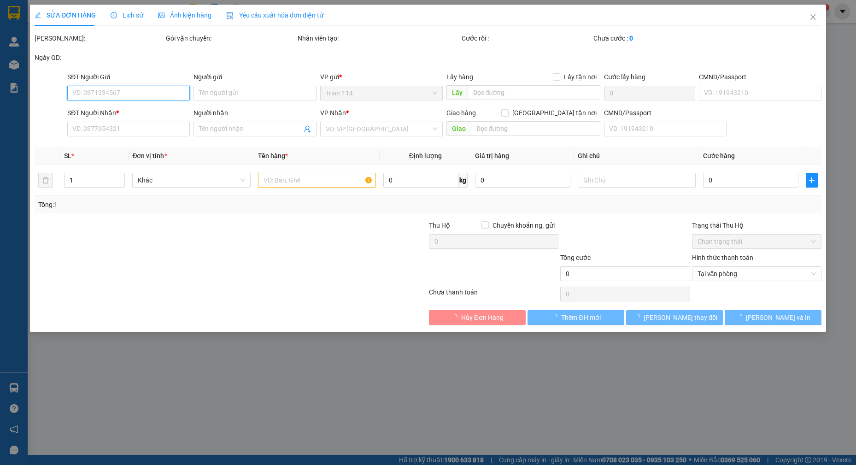
type input "40.000"
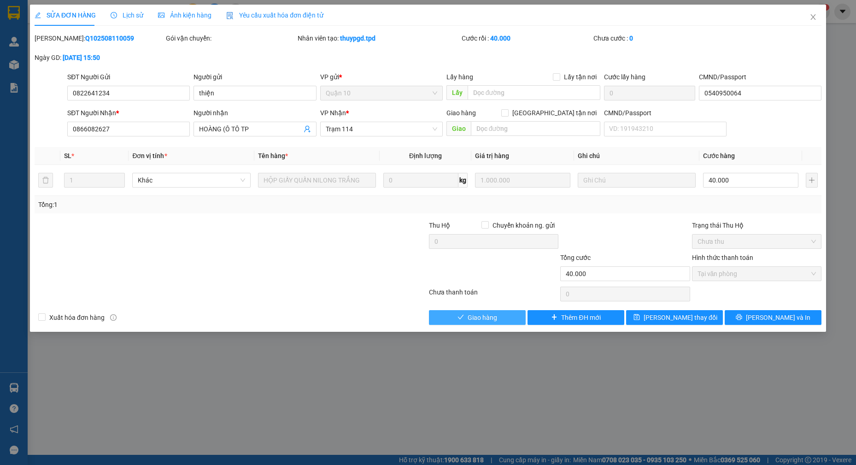
click at [493, 318] on span "Giao hàng" at bounding box center [482, 317] width 29 height 10
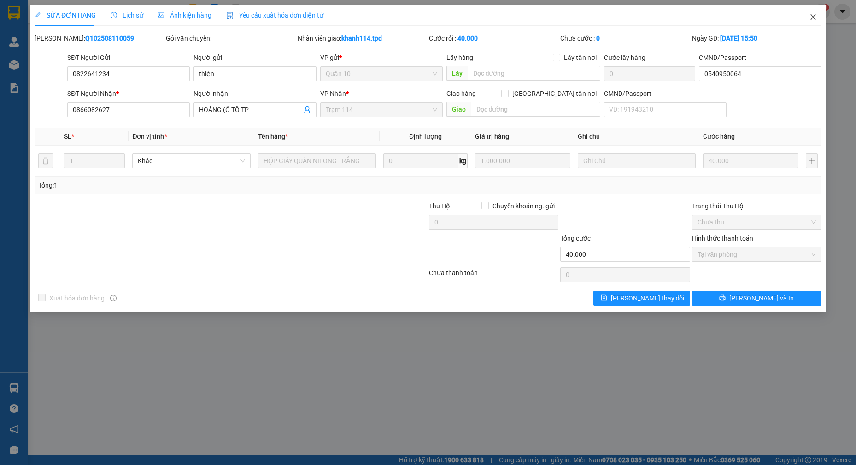
click at [809, 18] on icon "close" at bounding box center [812, 16] width 7 height 7
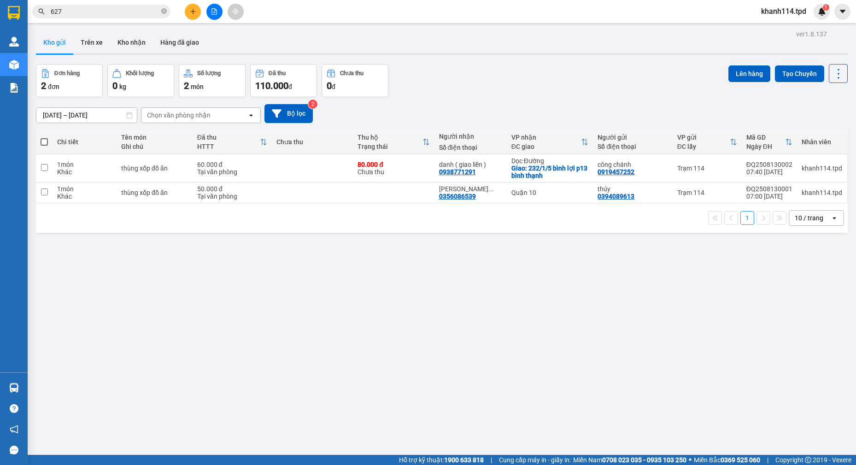
click at [106, 10] on input "627" at bounding box center [105, 11] width 109 height 10
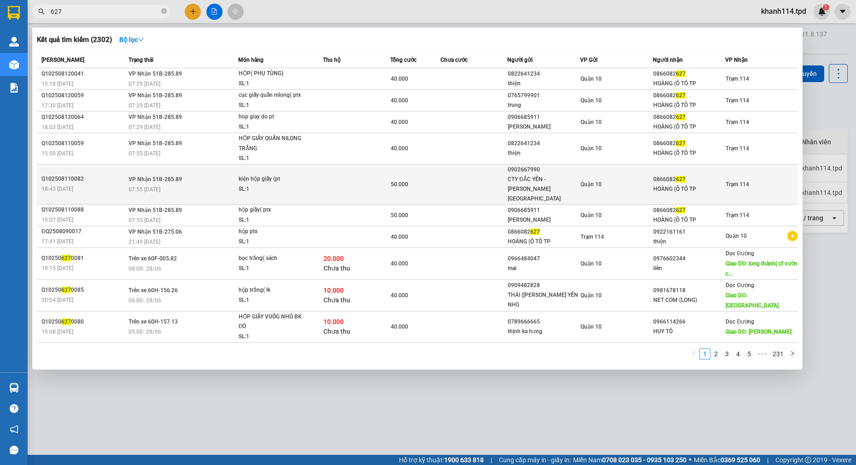
click at [688, 184] on div "HOÀNG (Ô TÔ TP" at bounding box center [689, 189] width 72 height 10
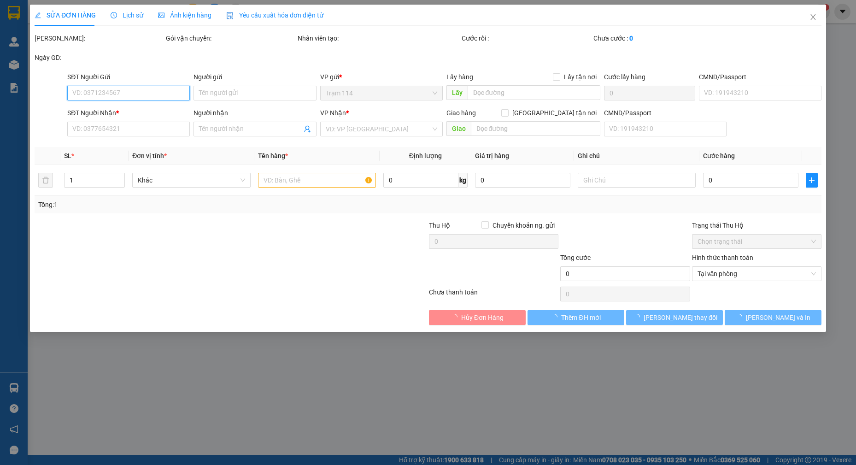
type input "0902667990"
type input "CTY ĐẮC YẾN - ĐÀO ĐỨC THÀNH"
type input "08920400376"
type input "0866082627"
type input "HOÀNG (Ô TÔ TP"
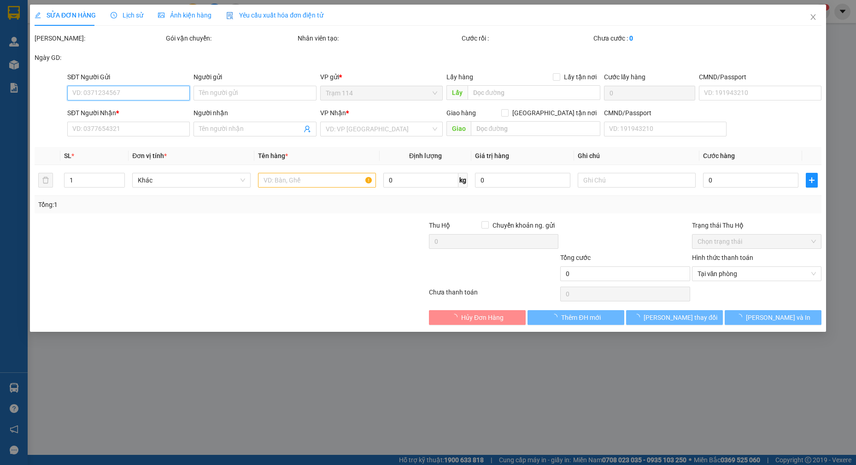
type input "50.000"
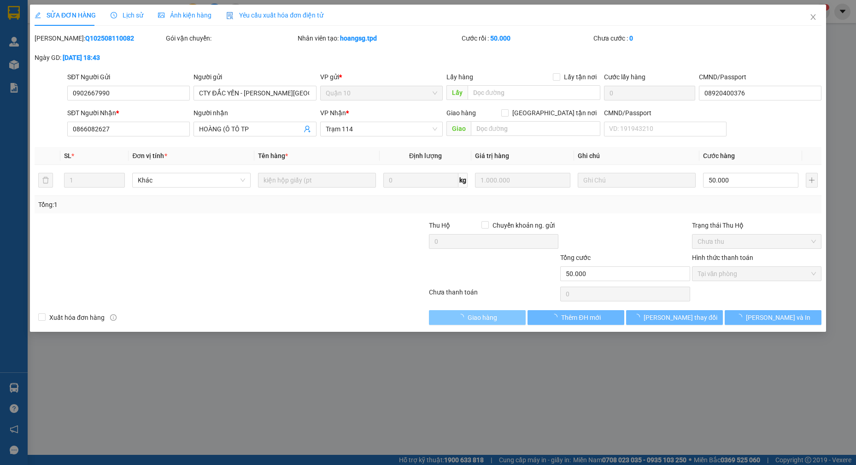
click at [489, 322] on span "Giao hàng" at bounding box center [482, 317] width 29 height 10
click at [474, 316] on span "Giao hàng" at bounding box center [482, 317] width 29 height 10
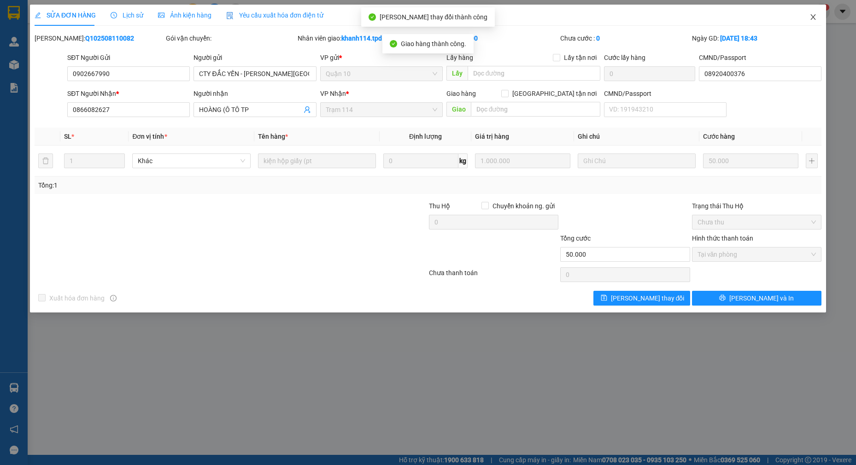
click at [806, 18] on span "Close" at bounding box center [813, 18] width 26 height 26
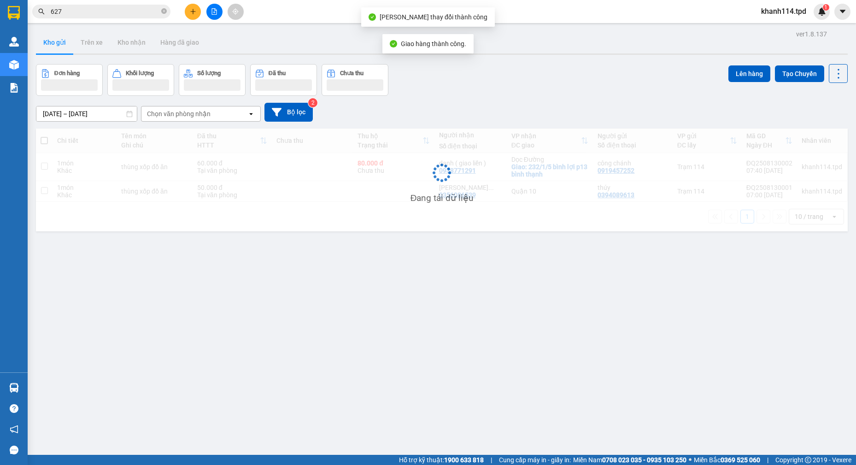
click at [807, 18] on div "khanh114.tpd 1" at bounding box center [792, 12] width 76 height 16
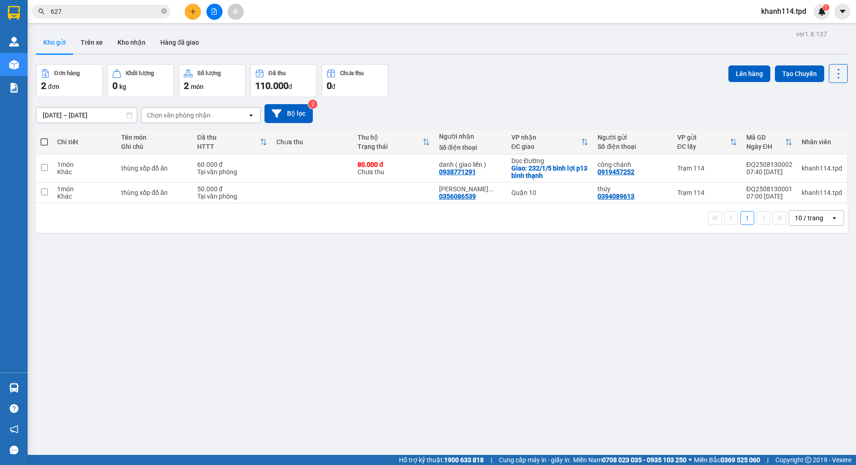
click at [114, 13] on input "627" at bounding box center [105, 11] width 109 height 10
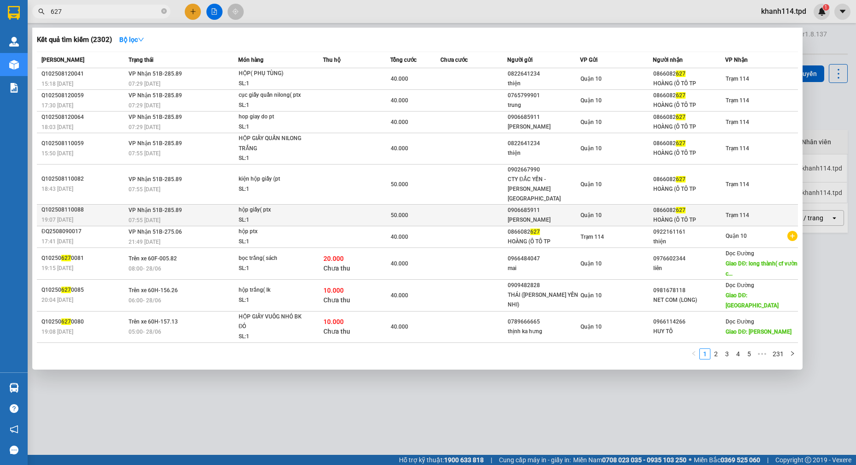
click at [738, 210] on div "Trạm 114" at bounding box center [736, 215] width 23 height 10
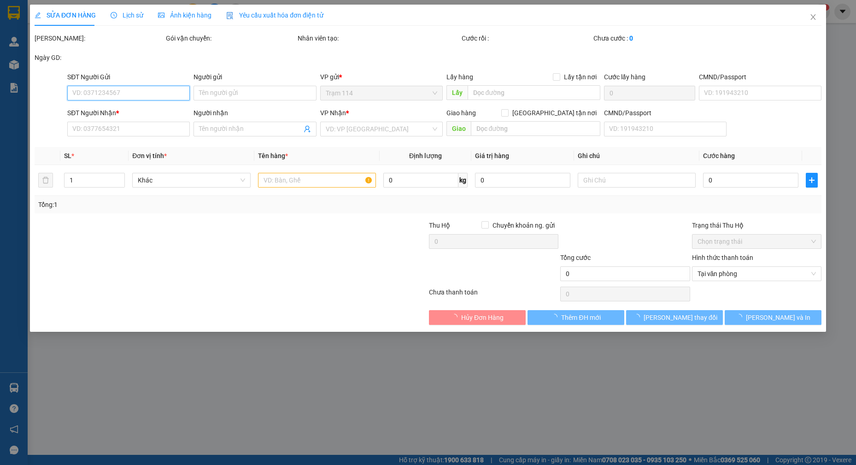
type input "0906685911"
type input "TIẾN NGUYỄN"
type input "042087007523"
type input "0866082627"
type input "HOÀNG (Ô TÔ TP"
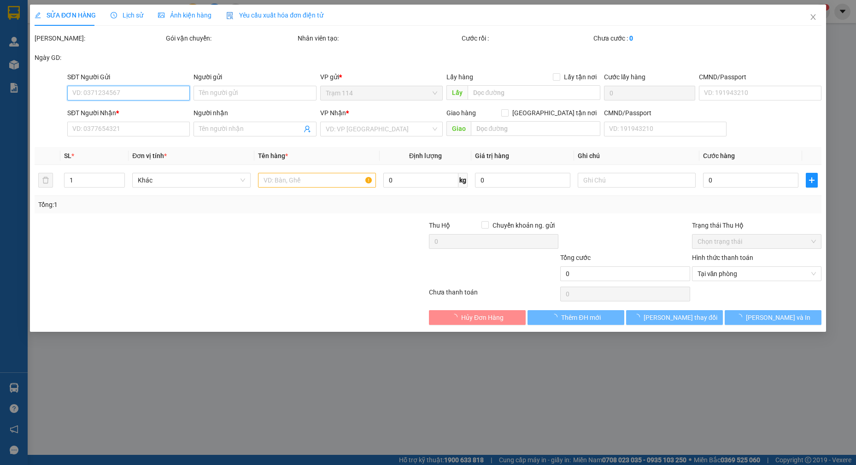
type input "50.000"
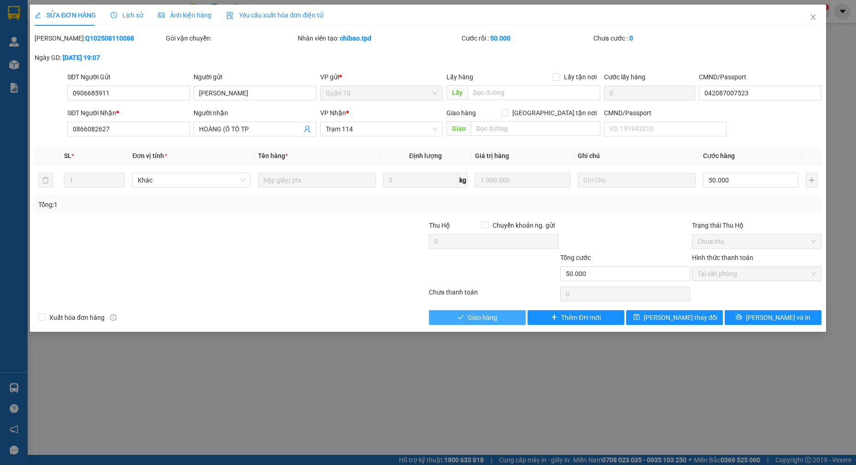
click at [481, 318] on span "Giao hàng" at bounding box center [482, 317] width 29 height 10
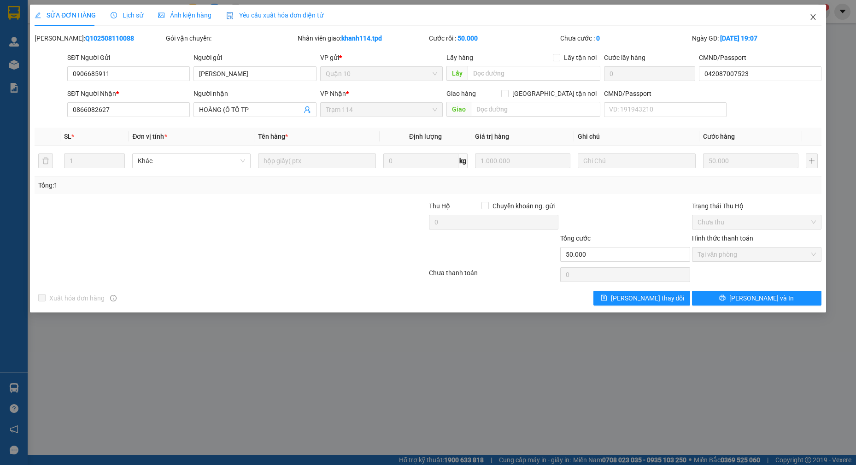
click at [809, 18] on icon "close" at bounding box center [812, 16] width 7 height 7
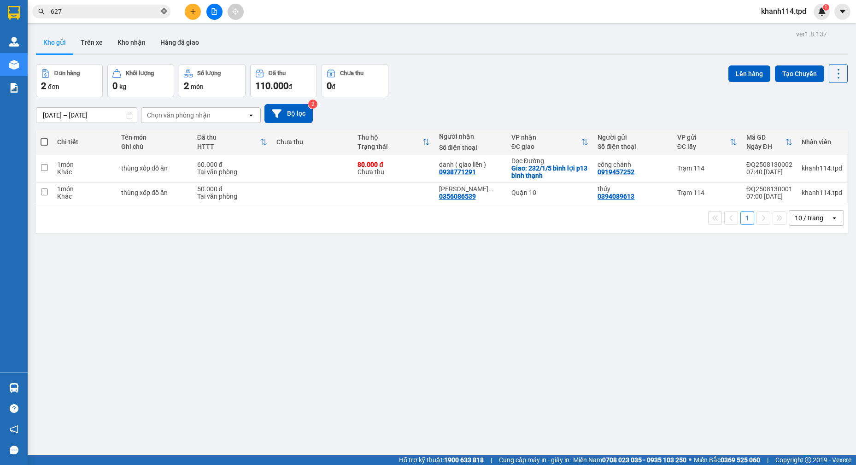
click at [162, 12] on icon "close-circle" at bounding box center [164, 11] width 6 height 6
click at [128, 15] on input "text" at bounding box center [105, 11] width 109 height 10
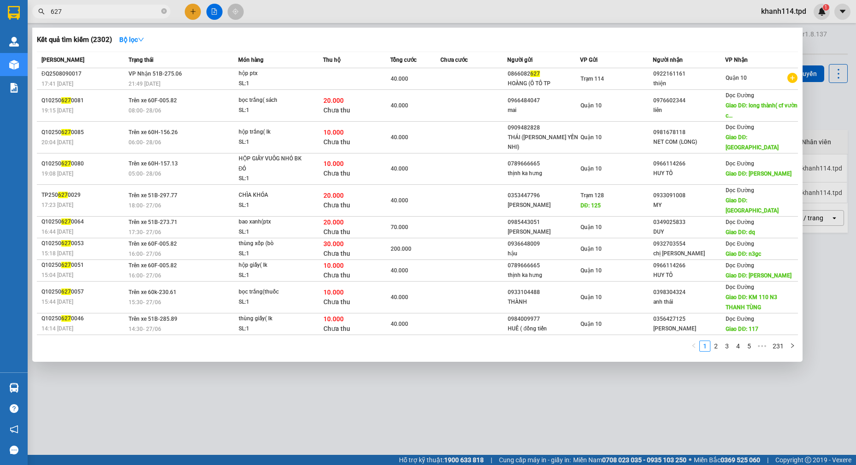
type input "627"
click at [417, 377] on div at bounding box center [428, 232] width 856 height 465
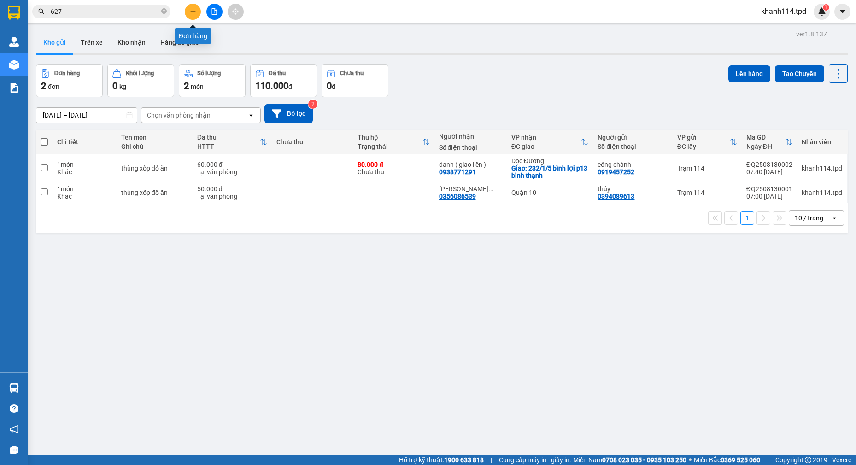
click at [188, 9] on button at bounding box center [193, 12] width 16 height 16
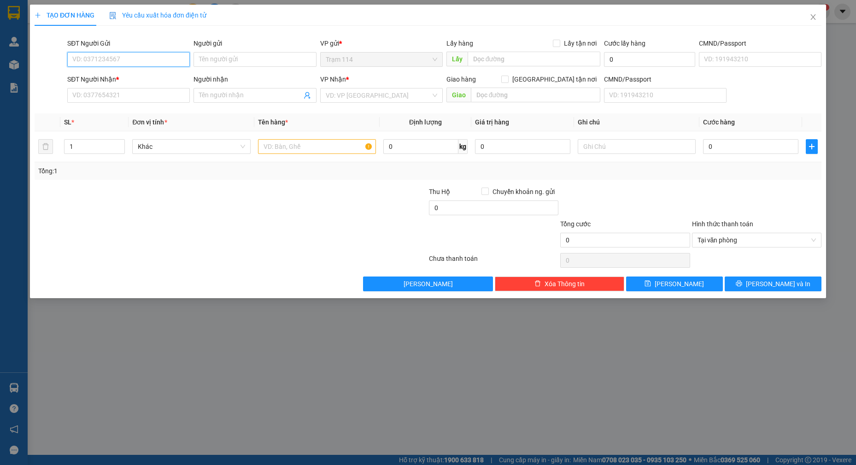
click at [143, 58] on input "SĐT Người Gửi" at bounding box center [128, 59] width 123 height 15
click at [143, 58] on input "0387681894" at bounding box center [128, 59] width 123 height 15
type input "0387681894"
click at [234, 53] on input "Người gửi" at bounding box center [254, 59] width 123 height 15
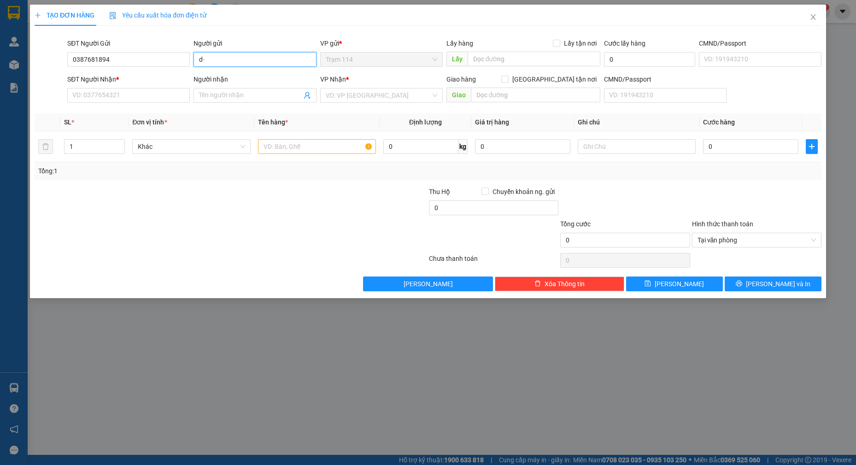
type input "d"
type input "đông"
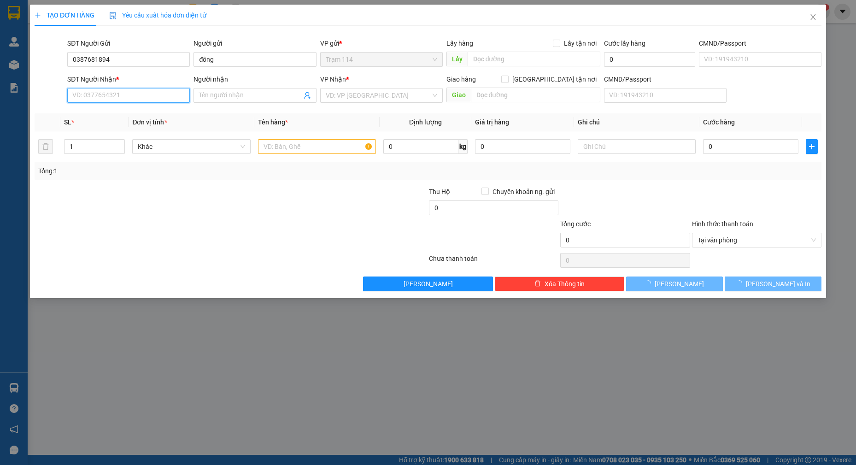
click at [118, 90] on input "SĐT Người Nhận *" at bounding box center [128, 95] width 123 height 15
click at [124, 94] on input "SĐT Người Nhận *" at bounding box center [128, 95] width 123 height 15
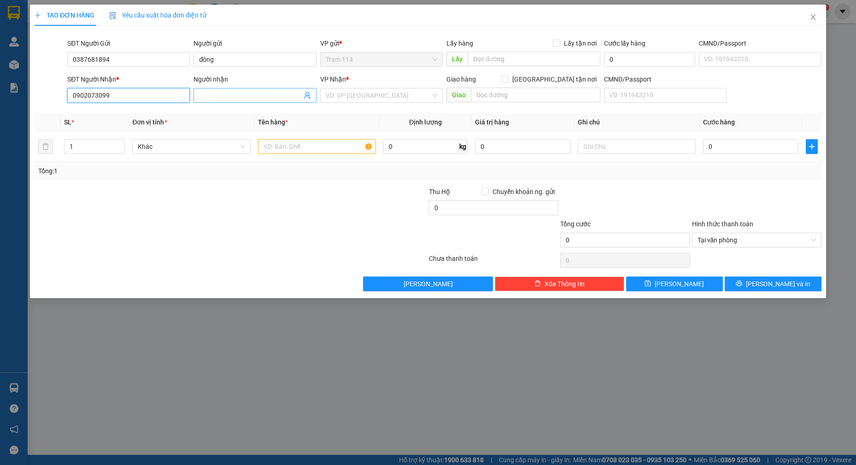
type input "0902073099"
click at [241, 95] on input "Người nhận" at bounding box center [250, 95] width 102 height 10
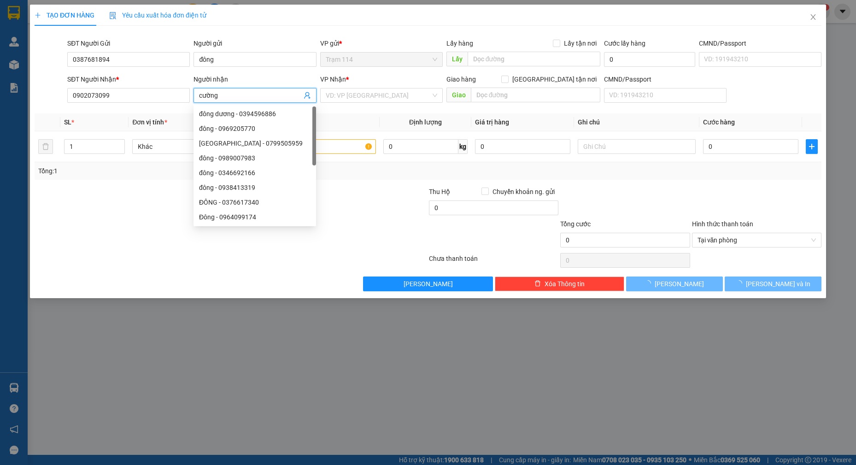
click at [219, 94] on input "cường" at bounding box center [250, 95] width 102 height 10
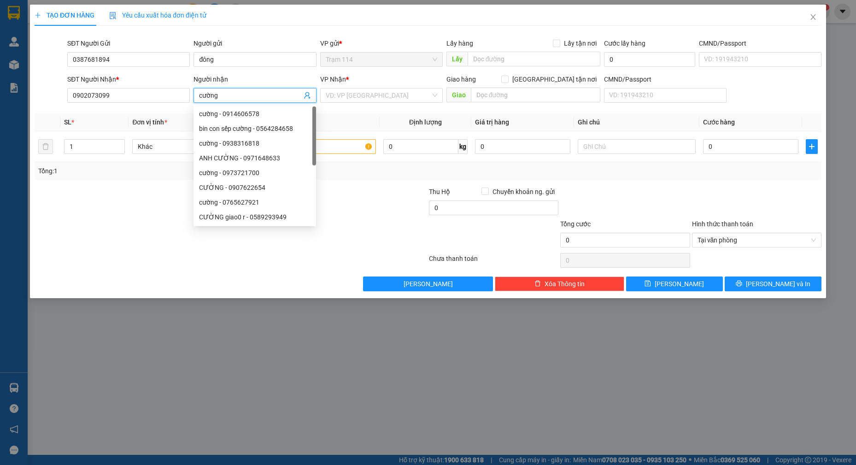
click at [219, 94] on input "cường" at bounding box center [250, 95] width 102 height 10
type input "thảo"
click at [350, 95] on input "search" at bounding box center [378, 95] width 105 height 14
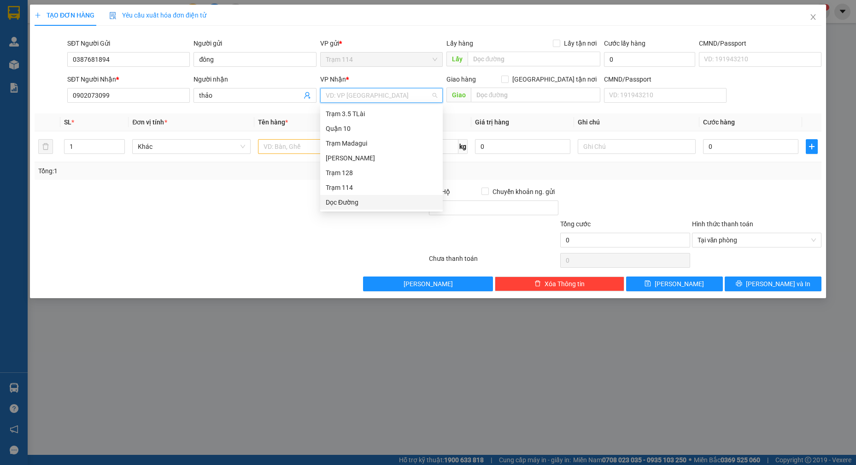
click at [354, 202] on div "Dọc Đường" at bounding box center [381, 202] width 111 height 10
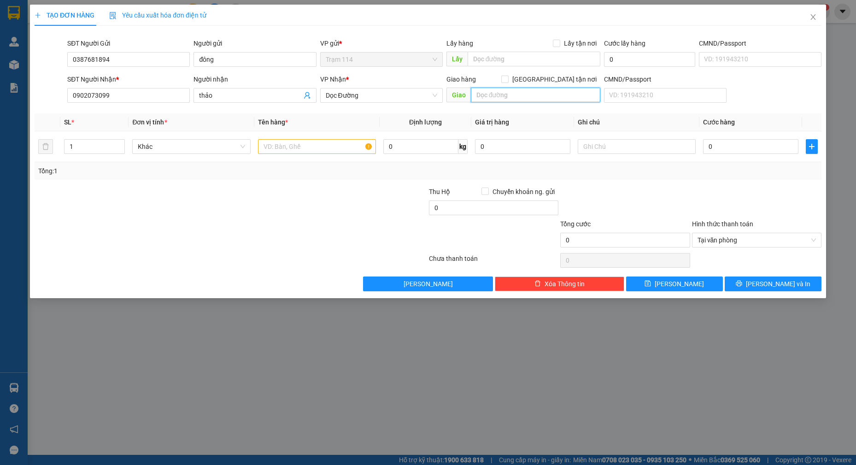
click at [519, 95] on input "text" at bounding box center [536, 95] width 130 height 15
type input "công viên 30/4 biên hòa"
click at [310, 144] on input "text" at bounding box center [317, 146] width 118 height 15
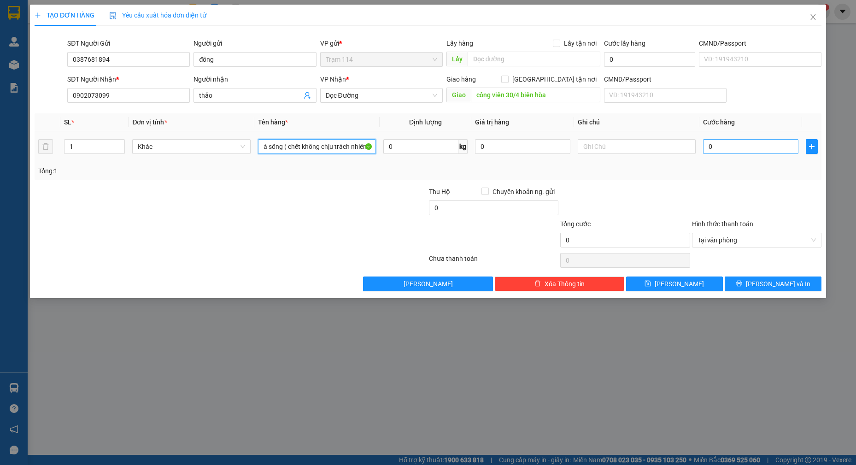
type input "túi gà sống ( chết không chịu trách nhiêm)"
click at [730, 144] on input "0" at bounding box center [750, 146] width 95 height 15
type input "1"
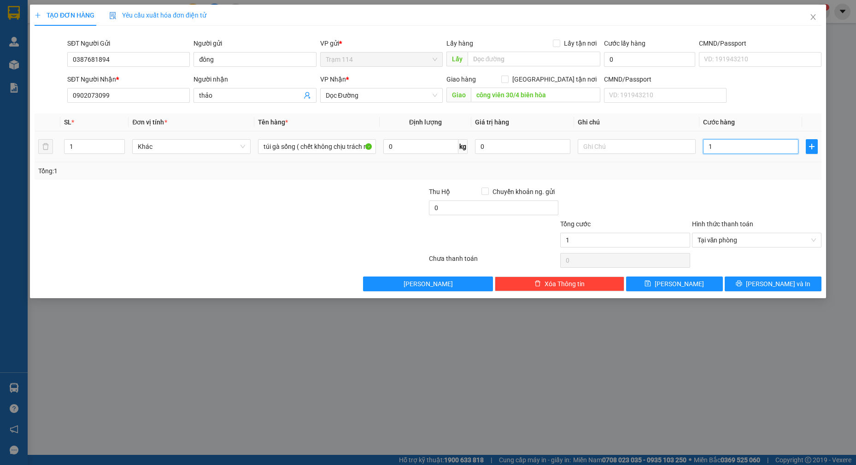
type input "10"
type input "100"
type input "100.000"
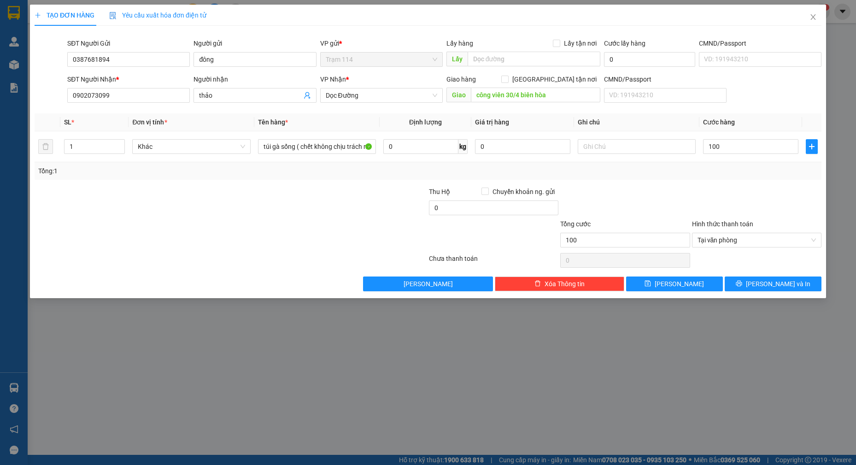
type input "100.000"
click at [651, 181] on div "Transit Pickup Surcharge Ids Transit Deliver Surcharge Ids Transit Deliver Surc…" at bounding box center [428, 162] width 787 height 258
click at [463, 210] on input "0" at bounding box center [493, 207] width 129 height 15
type input "20.000"
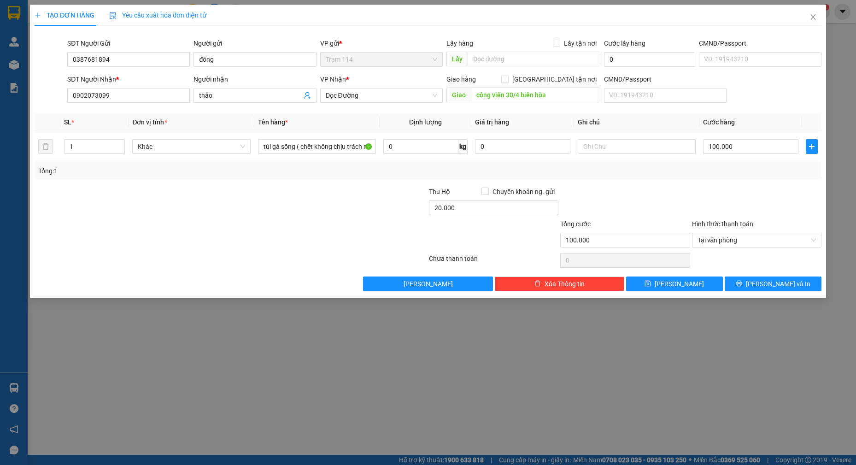
click at [678, 175] on div "Tổng: 1" at bounding box center [427, 171] width 779 height 10
click at [800, 285] on button "[PERSON_NAME] và In" at bounding box center [773, 283] width 97 height 15
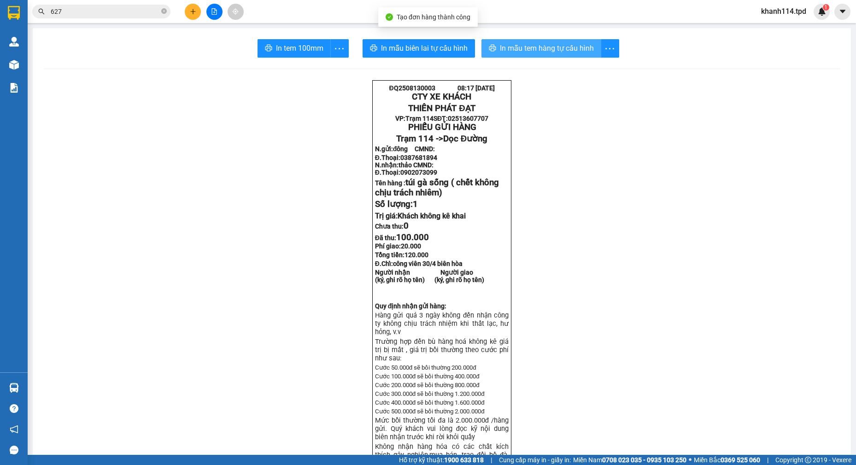
click at [538, 49] on span "In mẫu tem hàng tự cấu hình" at bounding box center [547, 48] width 94 height 12
click at [534, 45] on span "In mẫu tem hàng tự cấu hình" at bounding box center [547, 48] width 94 height 12
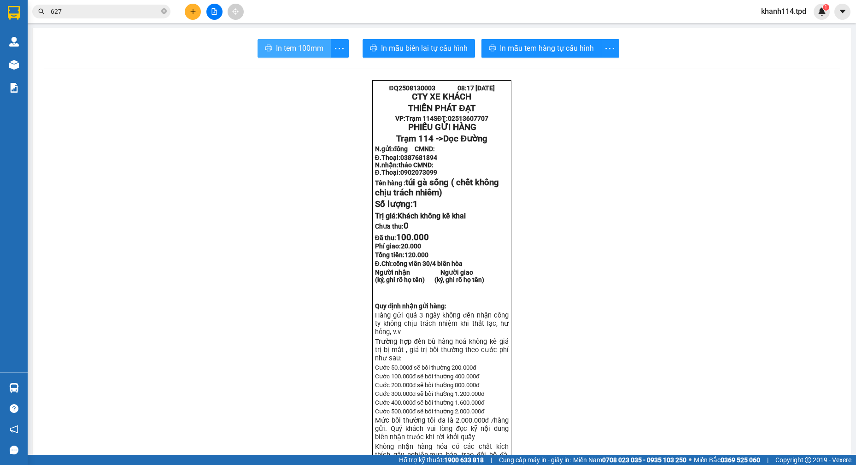
click at [287, 54] on span "In tem 100mm" at bounding box center [299, 48] width 47 height 12
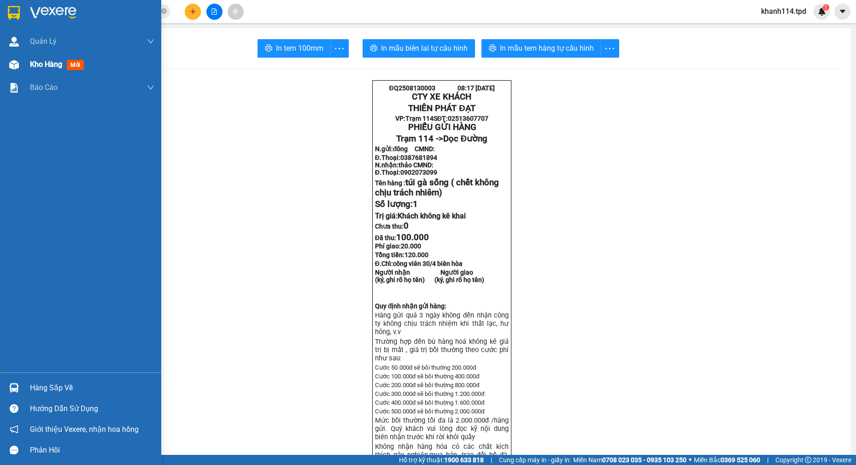
click at [50, 65] on span "Kho hàng" at bounding box center [46, 64] width 32 height 9
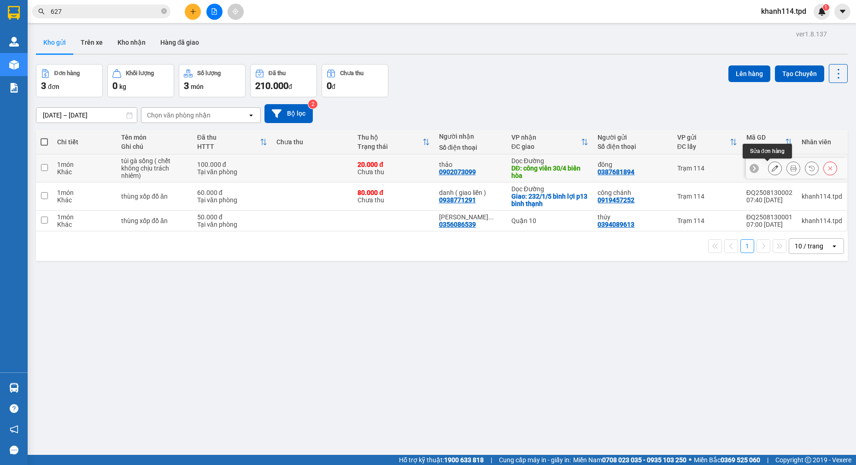
click at [772, 169] on icon at bounding box center [775, 168] width 6 height 6
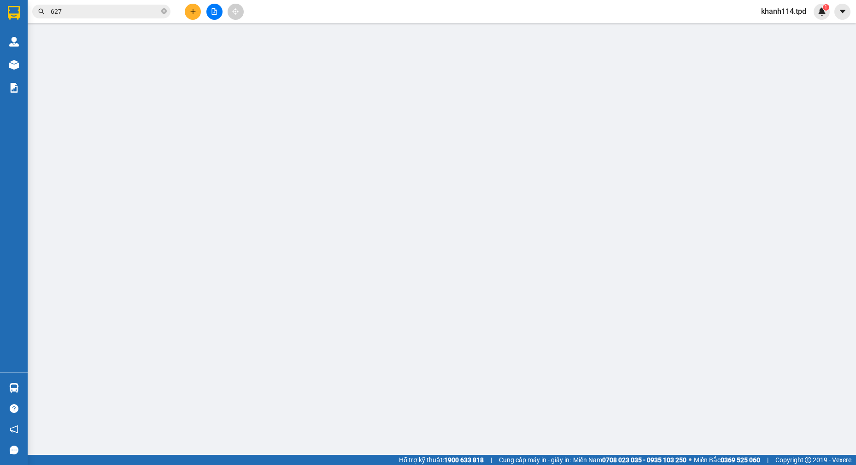
type input "0387681894"
type input "đông"
type input "0902073099"
type input "thảo"
type input "công viên 30/4 biên hòa"
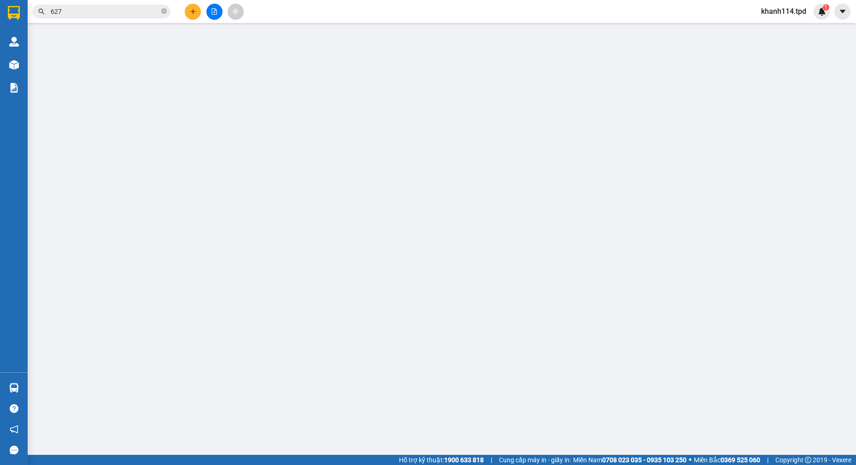
type input "20.000"
type input "100.000"
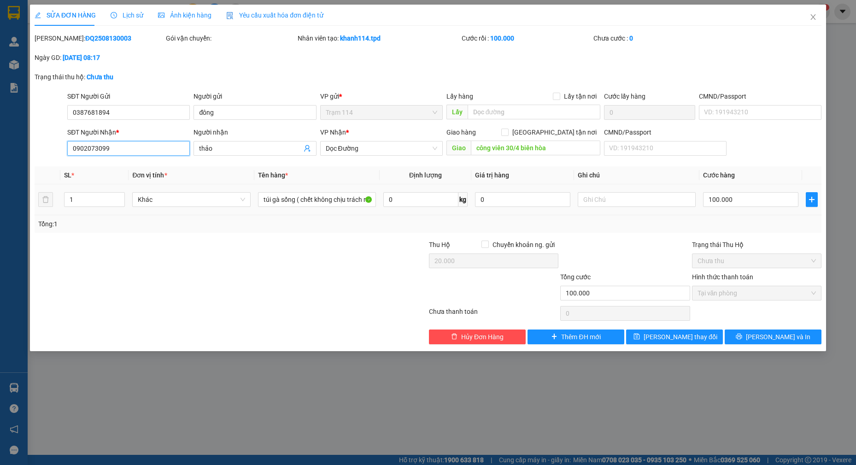
click at [170, 146] on input "0902073099" at bounding box center [128, 148] width 123 height 15
type input "0962073099"
click at [769, 337] on span "[PERSON_NAME] và In" at bounding box center [778, 337] width 64 height 10
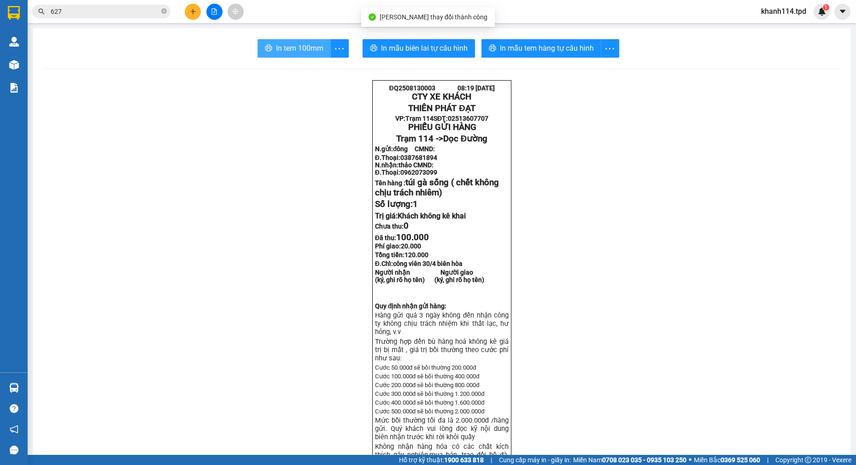
click at [292, 53] on span "In tem 100mm" at bounding box center [299, 48] width 47 height 12
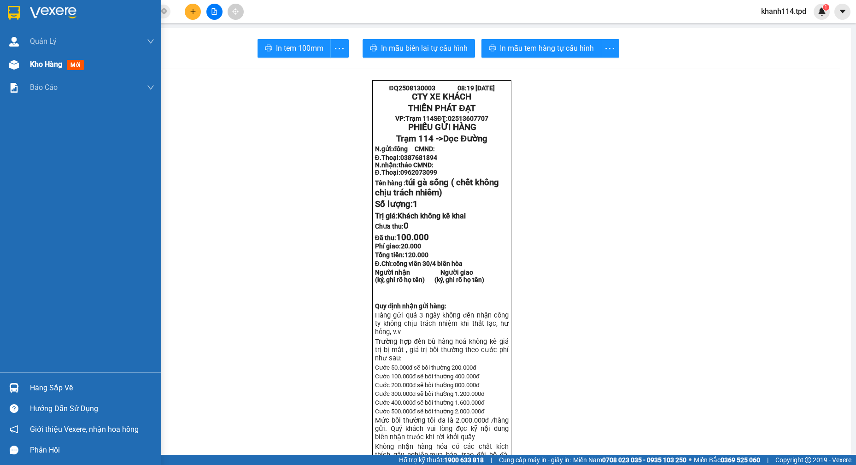
click at [35, 70] on div "Kho hàng mới" at bounding box center [92, 64] width 124 height 23
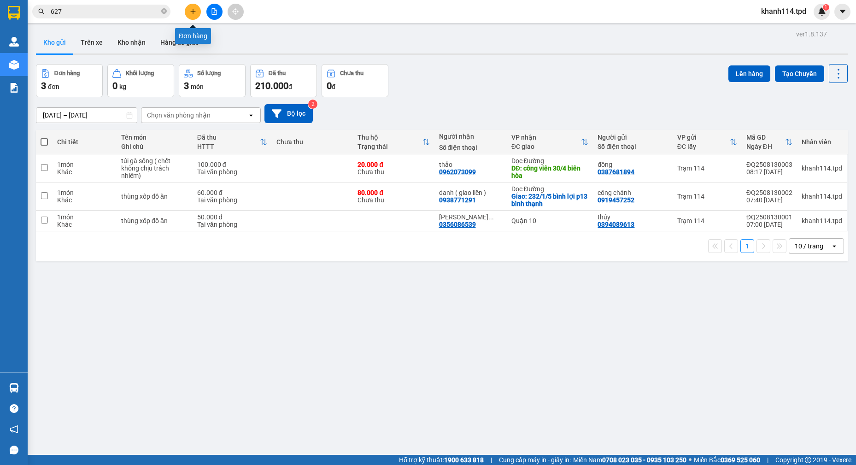
click at [196, 12] on icon "plus" at bounding box center [193, 11] width 6 height 6
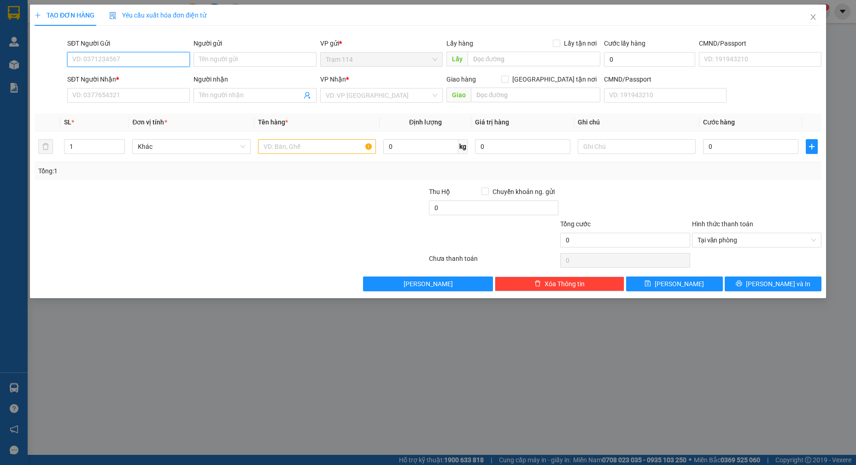
click at [166, 59] on input "SĐT Người Gửi" at bounding box center [128, 59] width 123 height 15
click at [166, 59] on input "0373668037" at bounding box center [128, 59] width 123 height 15
type input "0373668037"
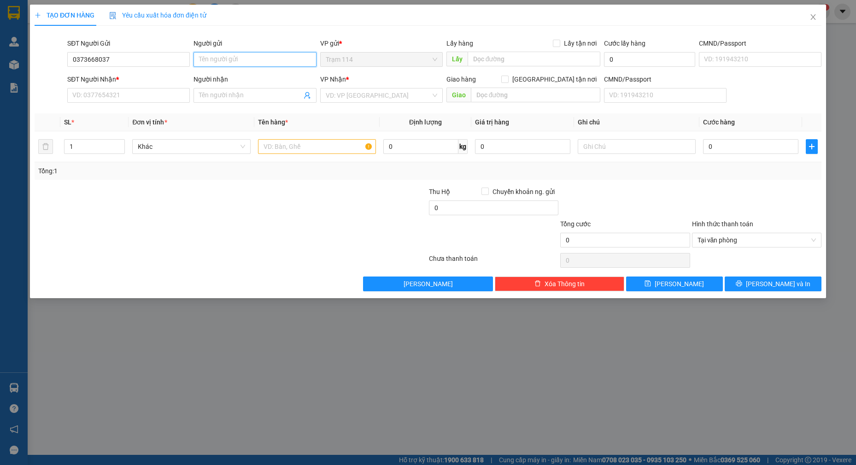
click at [244, 65] on input "Người gửi" at bounding box center [254, 59] width 123 height 15
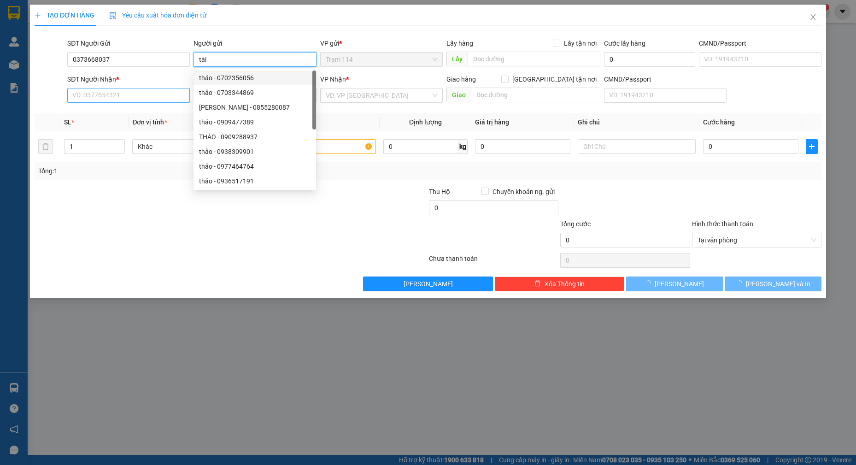
type input "tài"
click at [146, 94] on input "SĐT Người Nhận *" at bounding box center [128, 95] width 123 height 15
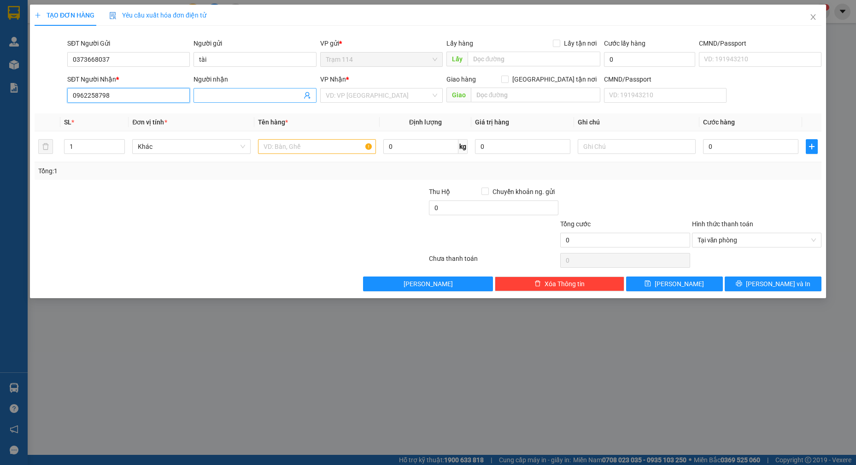
type input "0962258798"
click at [245, 93] on input "Người nhận" at bounding box center [250, 95] width 102 height 10
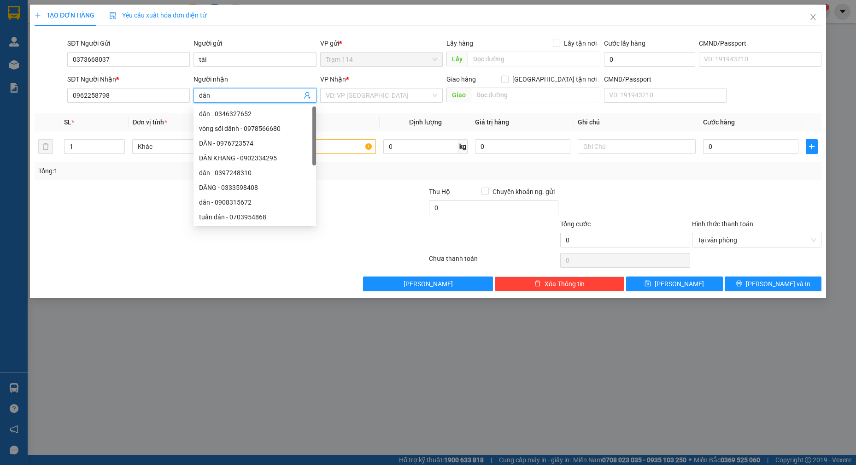
type input "dân"
click at [353, 118] on th "Tên hàng *" at bounding box center [317, 122] width 126 height 18
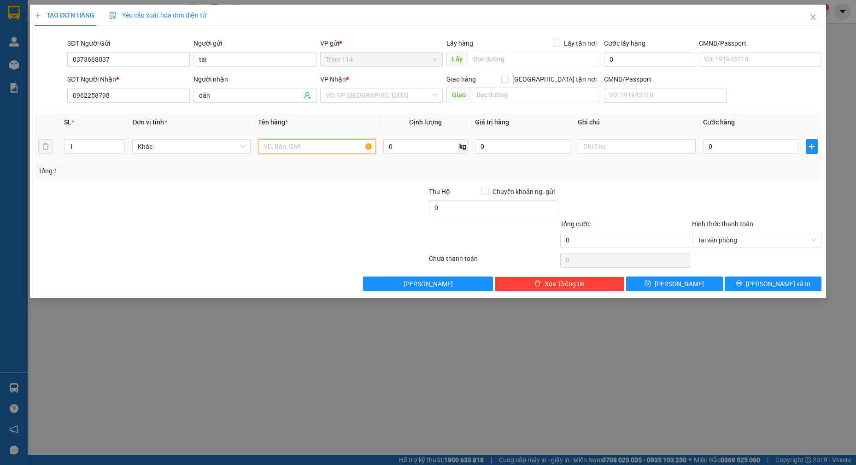
click at [296, 149] on input "text" at bounding box center [317, 146] width 118 height 15
click at [95, 145] on input "1" at bounding box center [94, 147] width 60 height 14
type input "3"
click at [315, 148] on input "text" at bounding box center [317, 146] width 118 height 15
type input "thùng giấy"
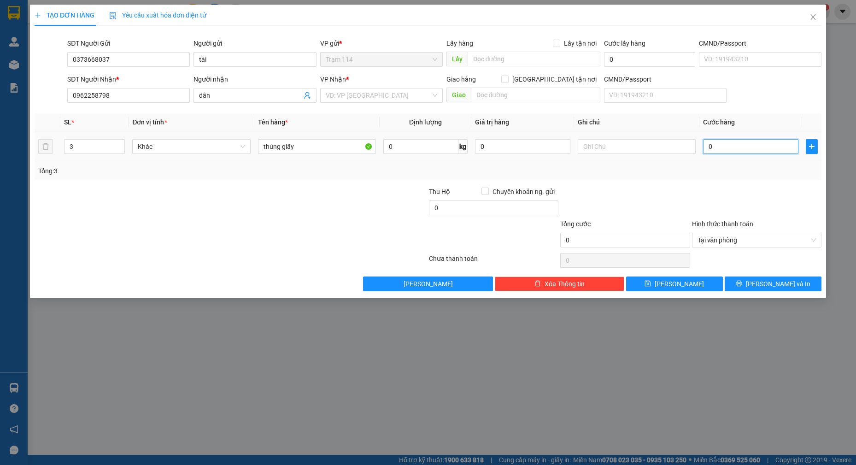
click at [739, 146] on input "0" at bounding box center [750, 146] width 95 height 15
type input "1"
type input "15"
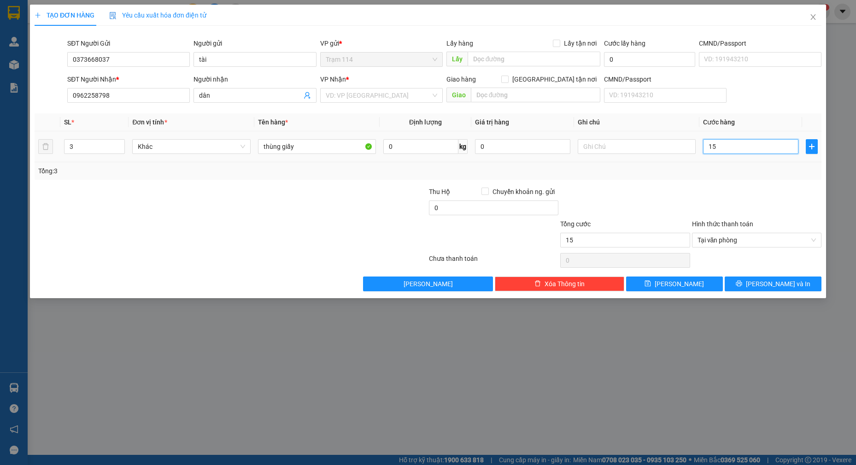
type input "150"
type input "150.000"
click at [745, 178] on div "Tổng: 3" at bounding box center [428, 171] width 787 height 18
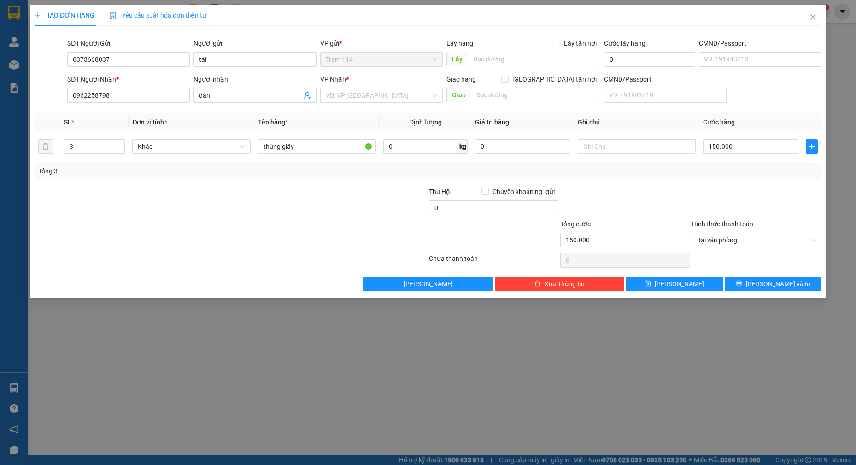
click at [676, 183] on div "Transit Pickup Surcharge Ids Transit Deliver Surcharge Ids Transit Deliver Surc…" at bounding box center [428, 162] width 787 height 258
click at [775, 285] on span "[PERSON_NAME] và In" at bounding box center [778, 284] width 64 height 10
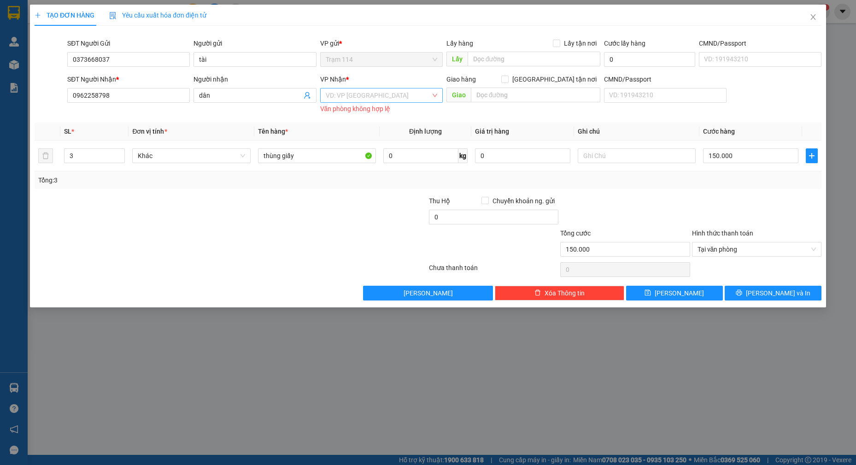
click at [381, 91] on input "search" at bounding box center [378, 95] width 105 height 14
click at [353, 127] on div "Quận 10" at bounding box center [381, 128] width 111 height 10
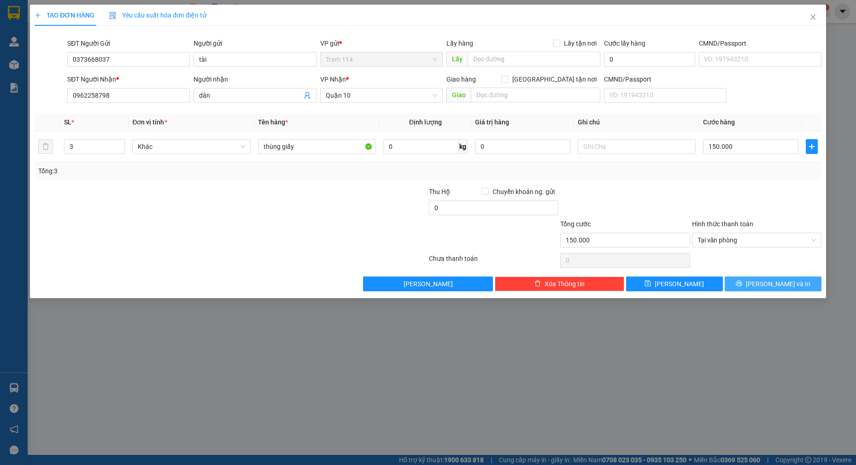
click at [784, 282] on span "[PERSON_NAME] và In" at bounding box center [778, 284] width 64 height 10
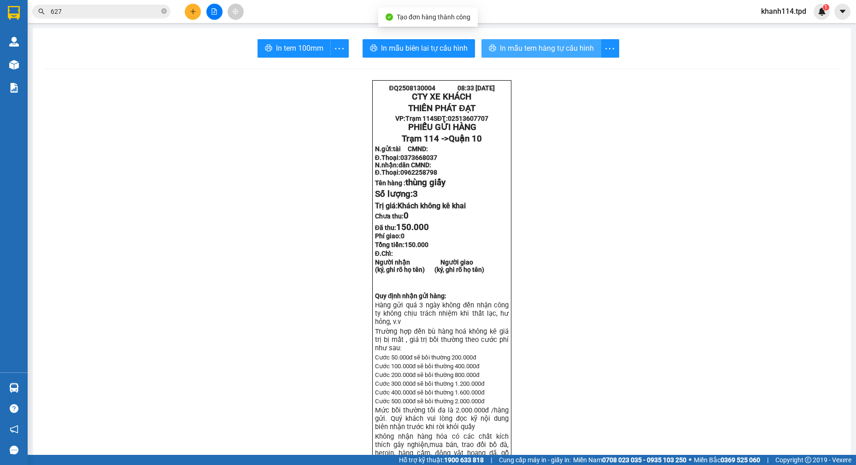
click at [550, 50] on span "In mẫu tem hàng tự cấu hình" at bounding box center [547, 48] width 94 height 12
click at [531, 46] on span "In mẫu tem hàng tự cấu hình" at bounding box center [547, 48] width 94 height 12
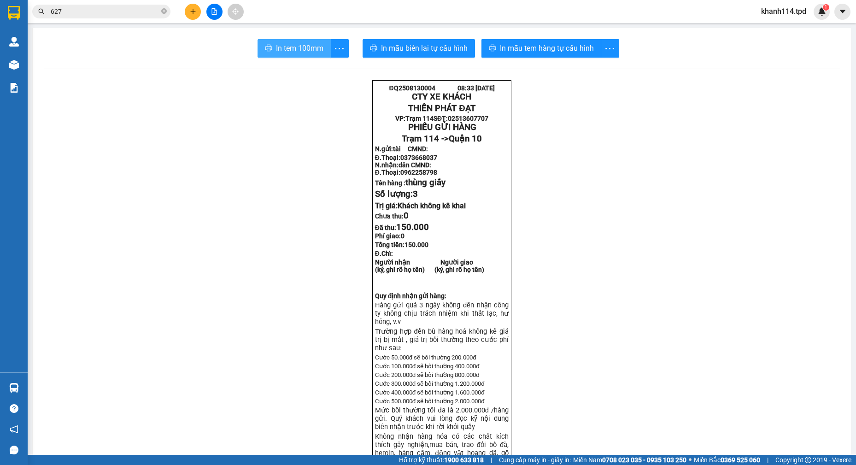
click at [304, 44] on span "In tem 100mm" at bounding box center [299, 48] width 47 height 12
click at [340, 44] on icon "more" at bounding box center [339, 49] width 12 height 12
click at [334, 44] on icon "more" at bounding box center [339, 49] width 12 height 12
click at [303, 72] on div "In tem 100mm theo số lượng (3)" at bounding box center [293, 69] width 92 height 10
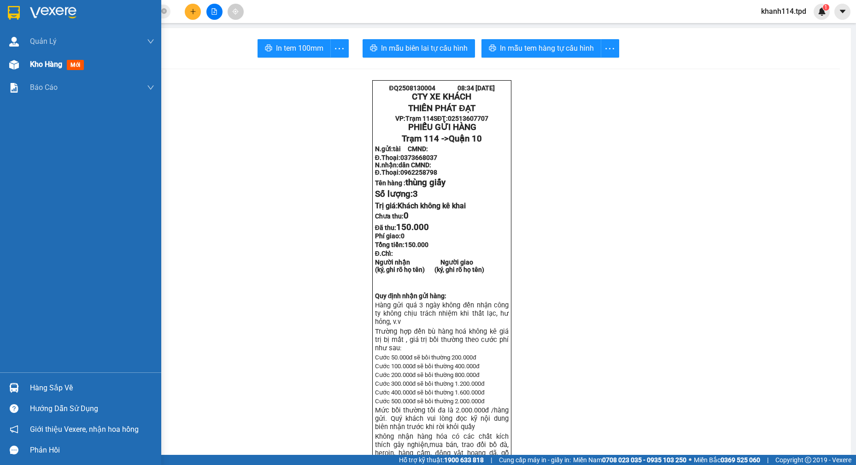
click at [37, 68] on span "Kho hàng" at bounding box center [46, 64] width 32 height 9
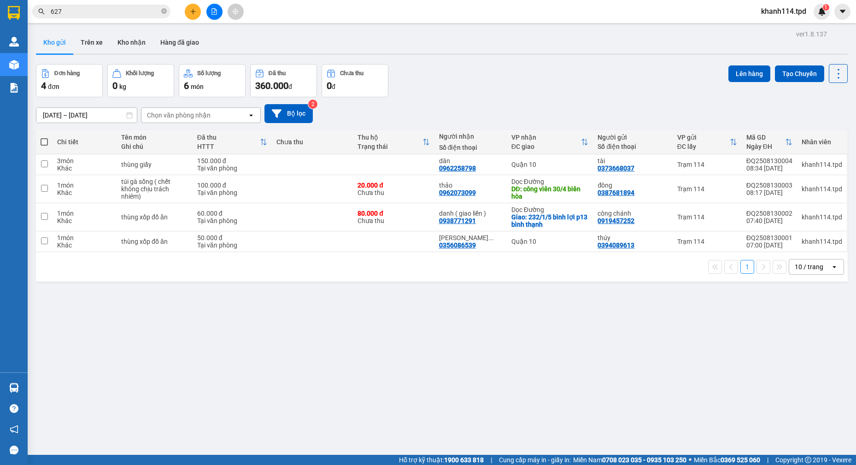
click at [41, 144] on span at bounding box center [44, 141] width 7 height 7
click at [44, 137] on input "checkbox" at bounding box center [44, 137] width 0 height 0
checkbox input "true"
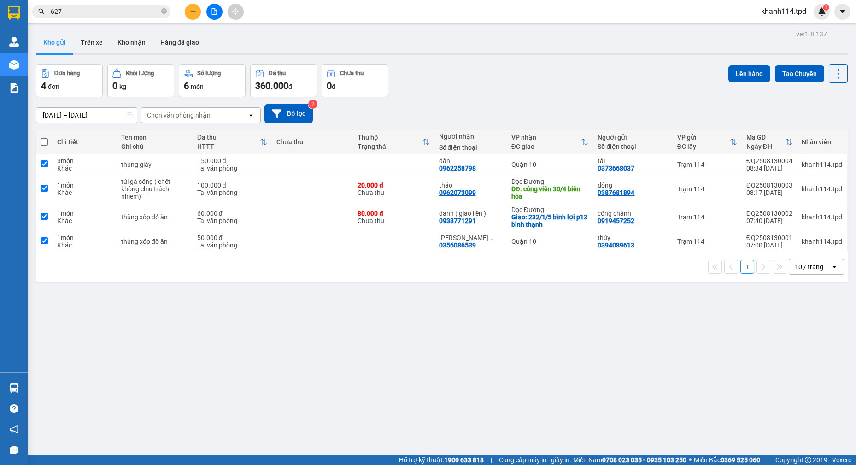
checkbox input "true"
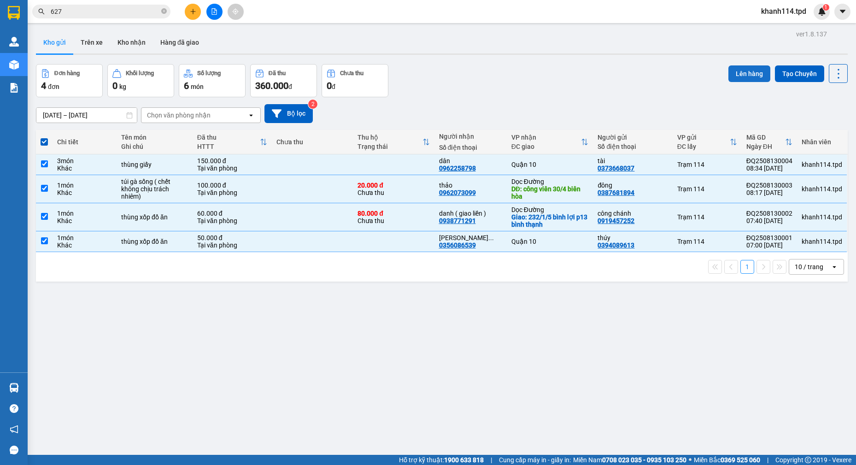
click at [739, 74] on button "Lên hàng" at bounding box center [749, 73] width 42 height 17
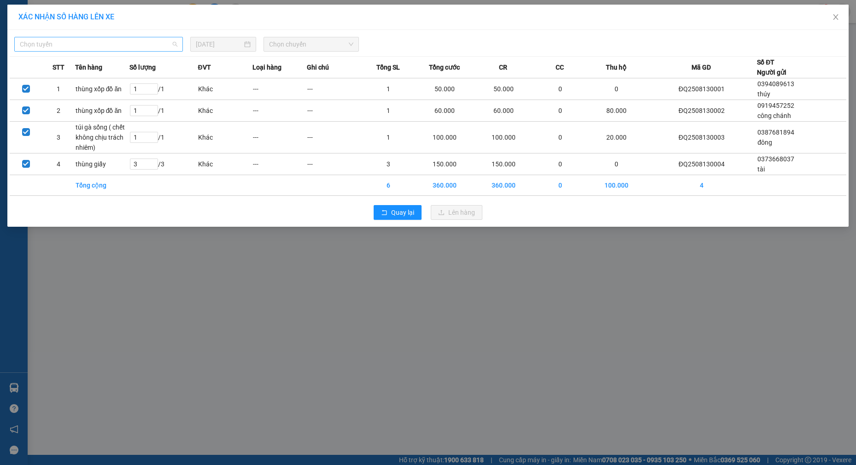
click at [146, 47] on span "Chọn tuyến" at bounding box center [99, 44] width 158 height 14
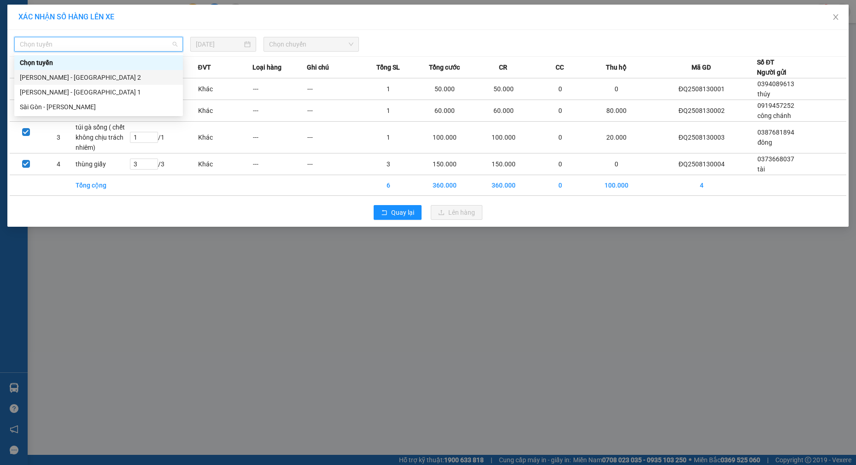
click at [94, 75] on div "[PERSON_NAME] - [GEOGRAPHIC_DATA] 2" at bounding box center [99, 77] width 158 height 10
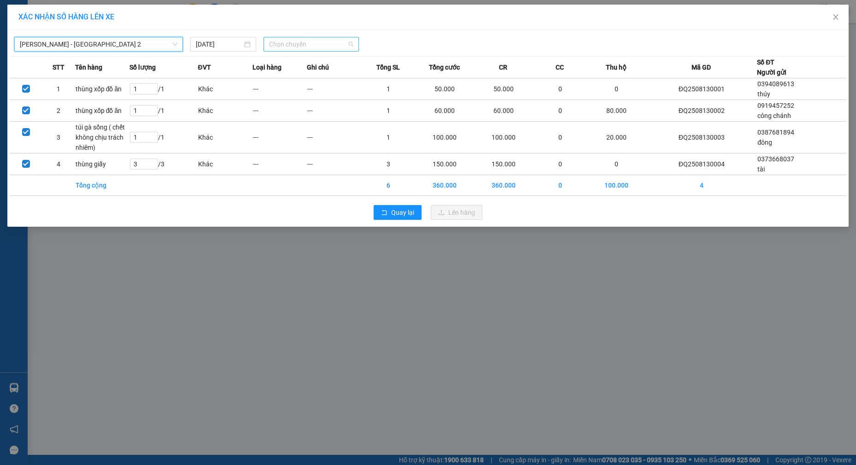
click at [296, 39] on span "Chọn chuyến" at bounding box center [311, 44] width 84 height 14
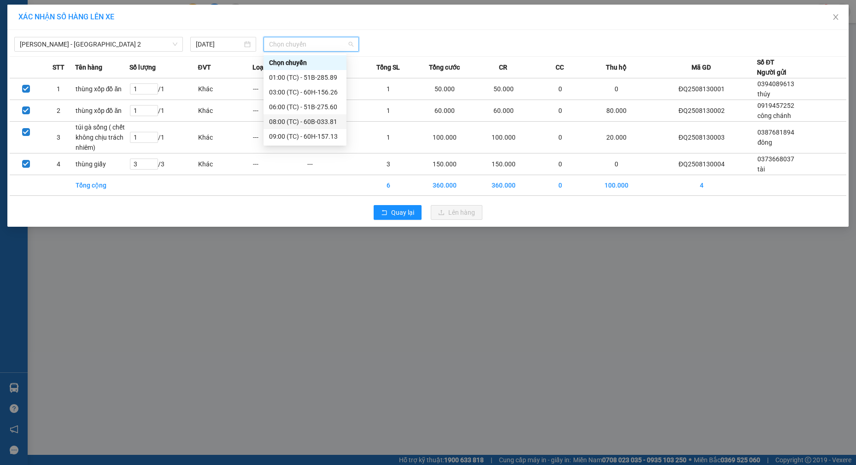
click at [304, 122] on div "08:00 (TC) - 60B-033.81" at bounding box center [305, 122] width 72 height 10
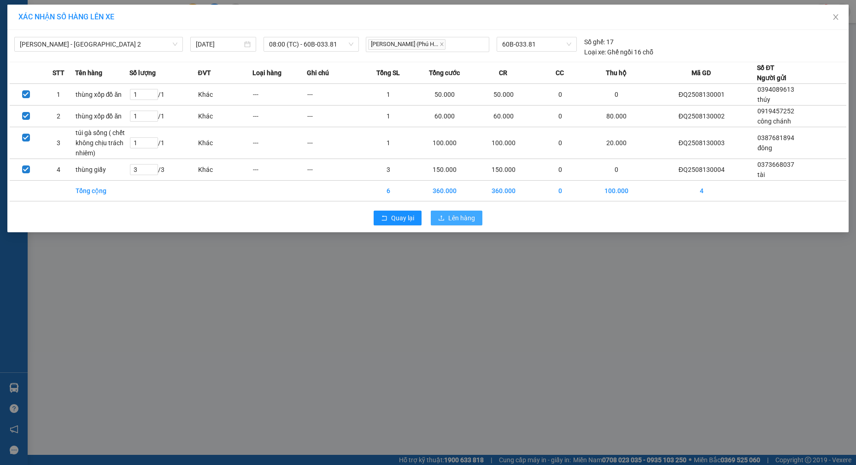
click at [463, 219] on span "Lên hàng" at bounding box center [461, 218] width 27 height 10
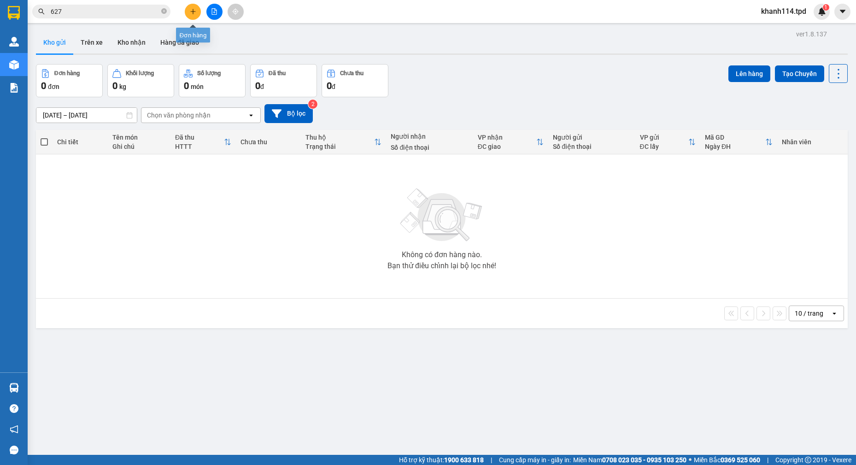
click at [189, 14] on button at bounding box center [193, 12] width 16 height 16
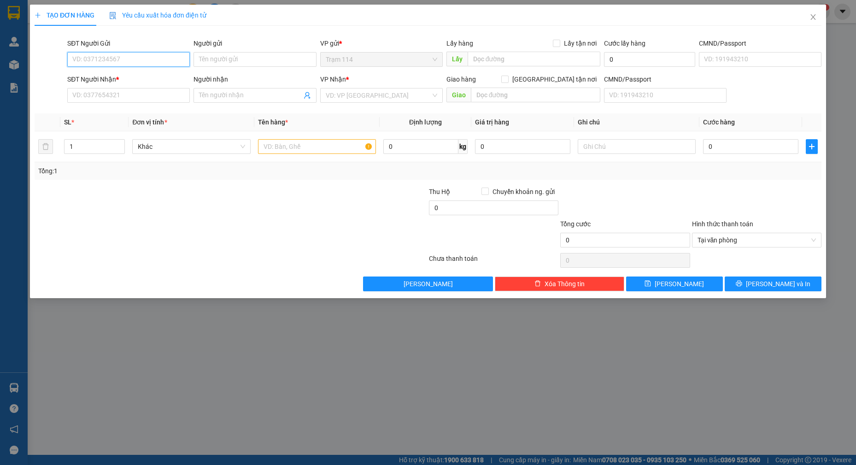
click at [155, 61] on input "SĐT Người Gửi" at bounding box center [128, 59] width 123 height 15
click at [158, 61] on input "0935889" at bounding box center [128, 59] width 123 height 15
click at [130, 79] on div "0935889069 - linh" at bounding box center [128, 78] width 111 height 10
type input "0935889069"
type input "linh"
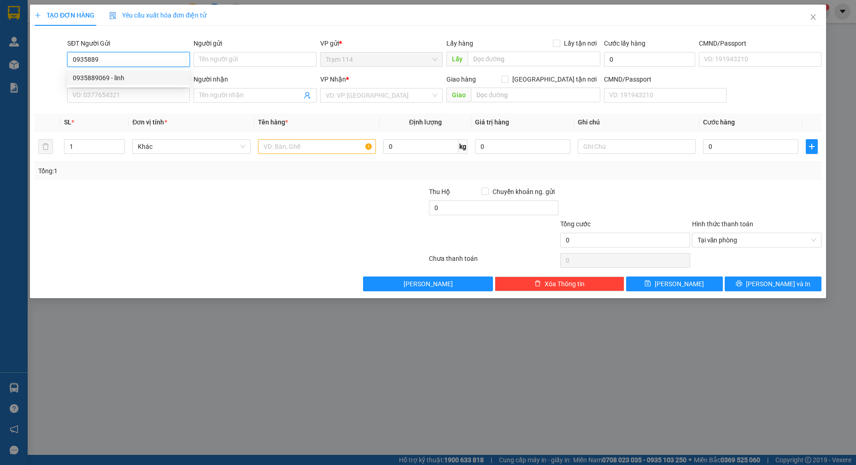
type input "0932342349"
type input "nam"
type input "0935889069"
click at [299, 149] on input "text" at bounding box center [317, 146] width 118 height 15
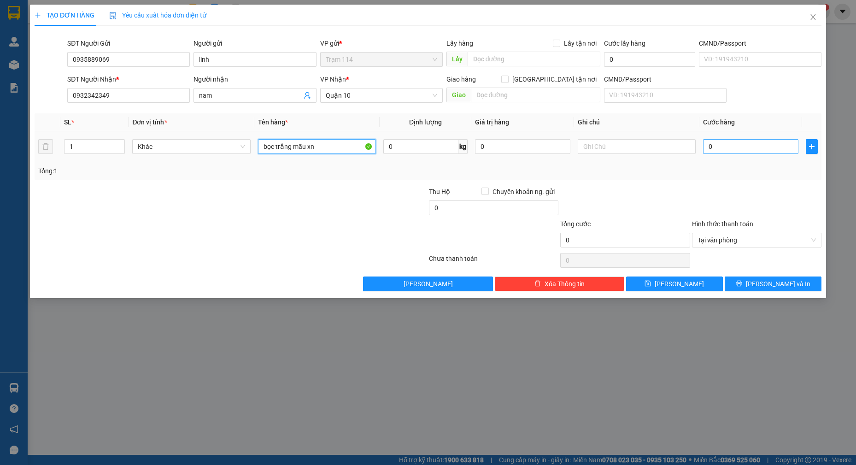
type input "bọc [PERSON_NAME] xn"
click at [714, 145] on input "0" at bounding box center [750, 146] width 95 height 15
type input "4"
type input "40"
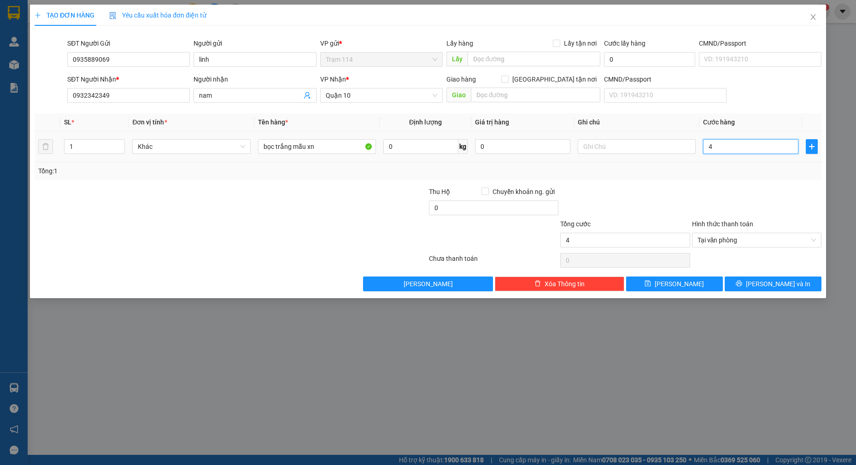
type input "40"
type input "40.000"
click at [778, 283] on span "[PERSON_NAME] và In" at bounding box center [778, 284] width 64 height 10
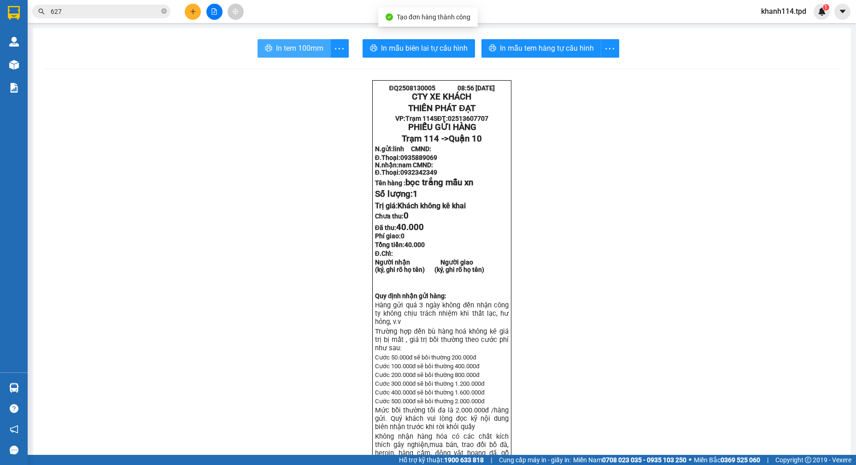
click at [295, 54] on button "In tem 100mm" at bounding box center [293, 48] width 73 height 18
click at [97, 11] on input "627" at bounding box center [105, 11] width 109 height 10
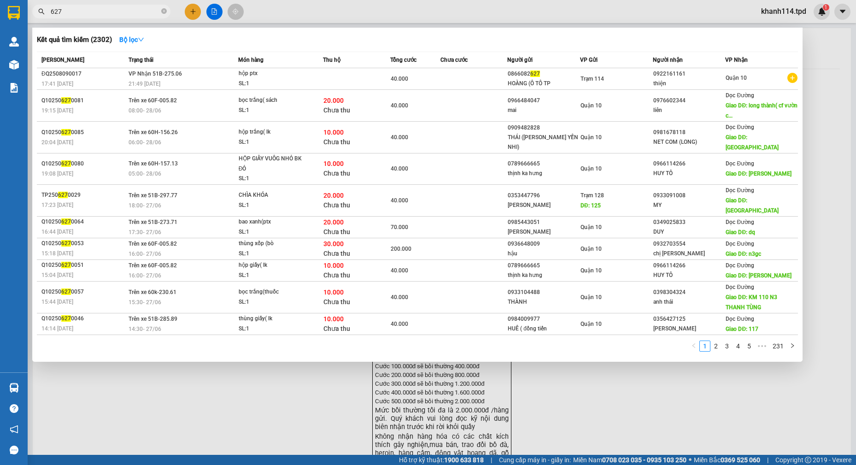
click at [97, 11] on input "627" at bounding box center [105, 11] width 109 height 10
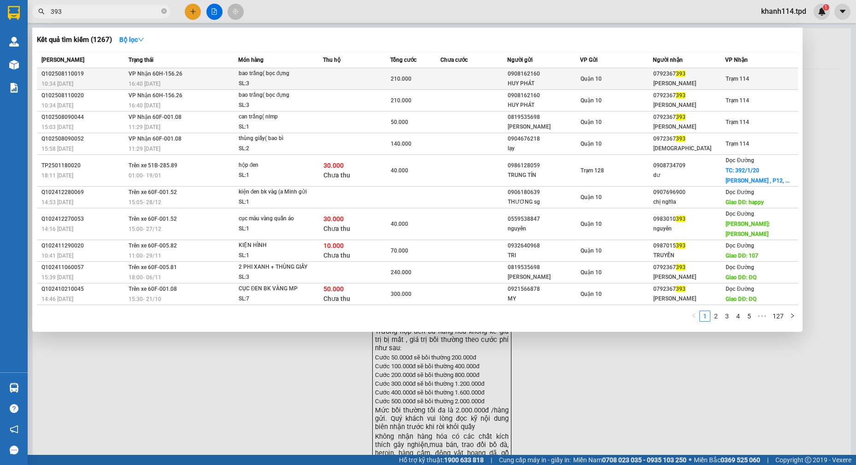
type input "393"
click at [532, 83] on div "HUY PHÁT" at bounding box center [544, 84] width 72 height 10
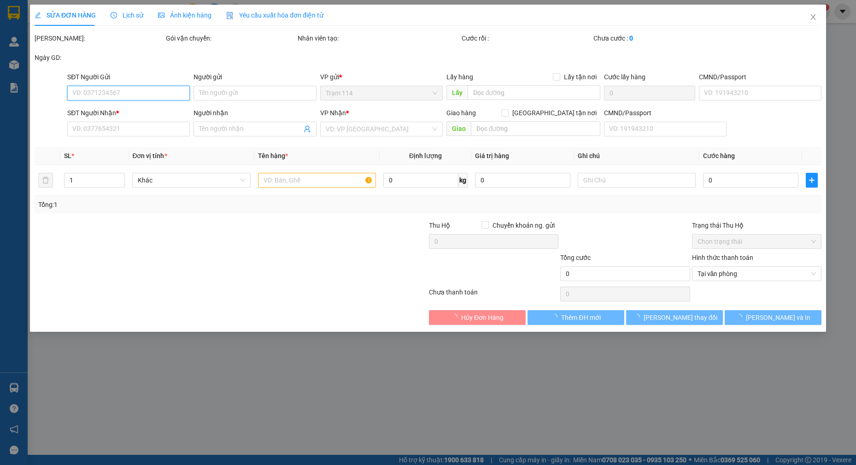
type input "0908162160"
type input "HUY PHÁT"
type input "079085006465"
type input "0792367393"
type input "HỒNG LINH"
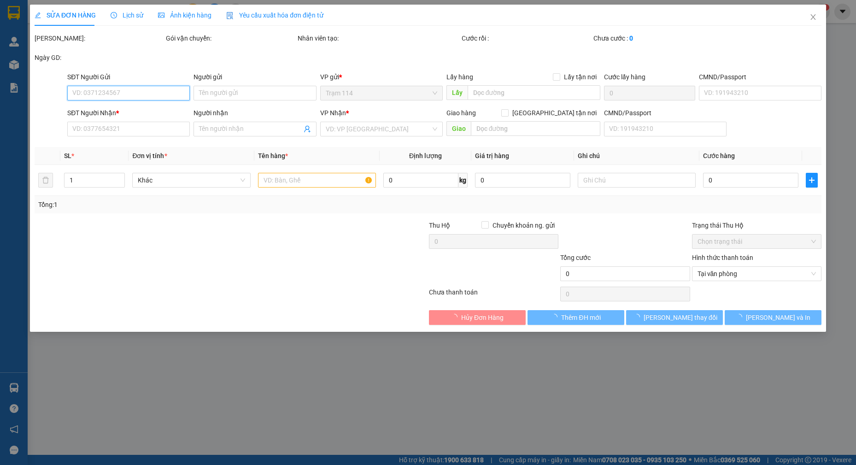
type input "210.000"
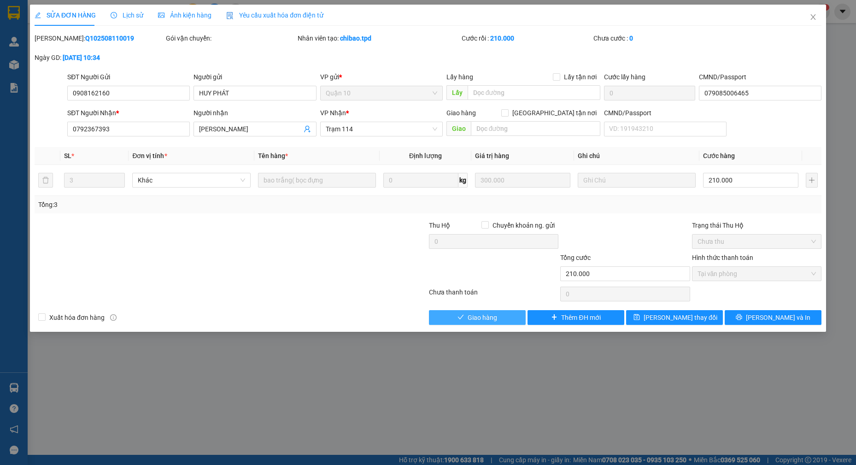
click at [467, 315] on button "Giao hàng" at bounding box center [477, 317] width 97 height 15
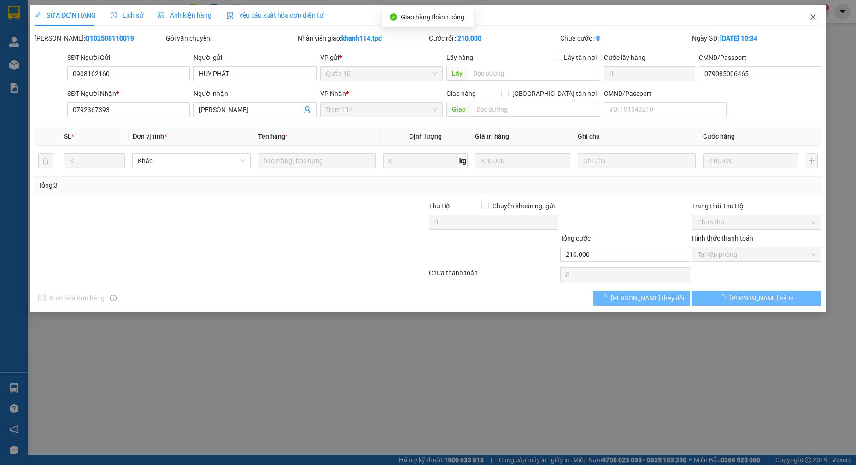
click at [815, 18] on icon "close" at bounding box center [812, 16] width 7 height 7
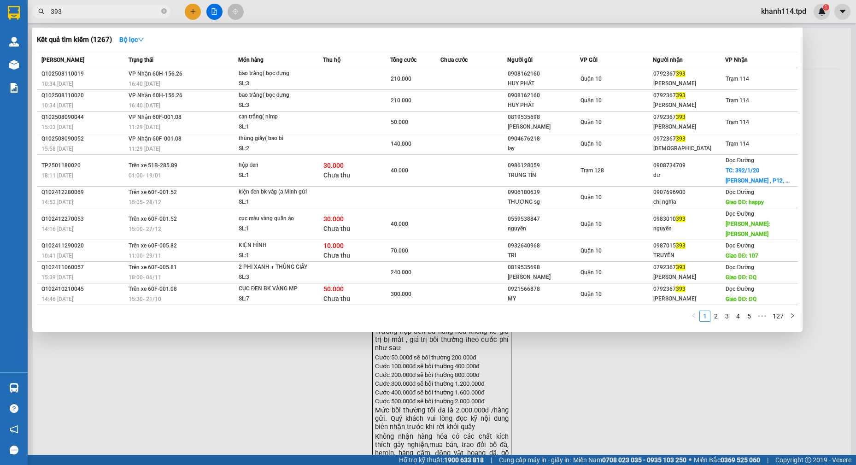
click at [106, 9] on input "393" at bounding box center [105, 11] width 109 height 10
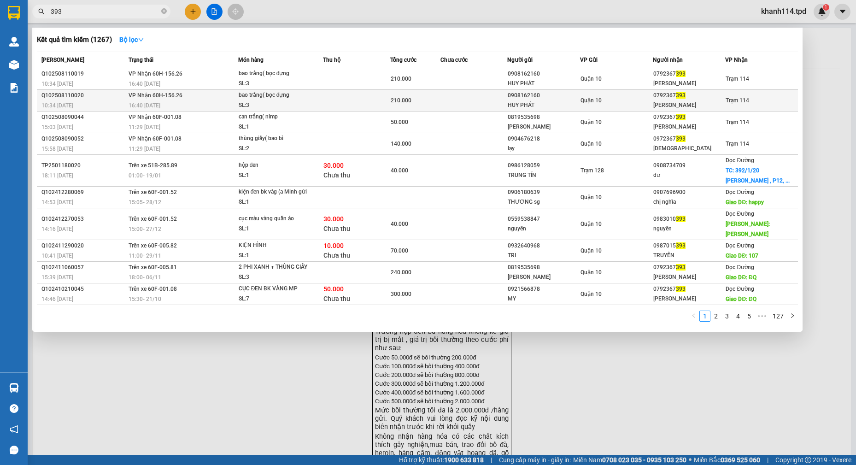
click at [694, 103] on div "HỒNG LINH" at bounding box center [689, 105] width 72 height 10
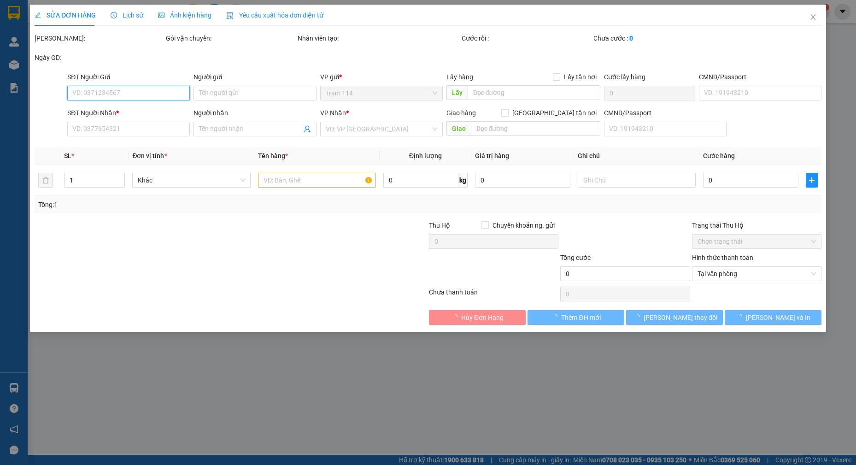
type input "0908162160"
type input "HUY PHÁT"
type input "079085006465"
type input "0792367393"
type input "HỒNG LINH"
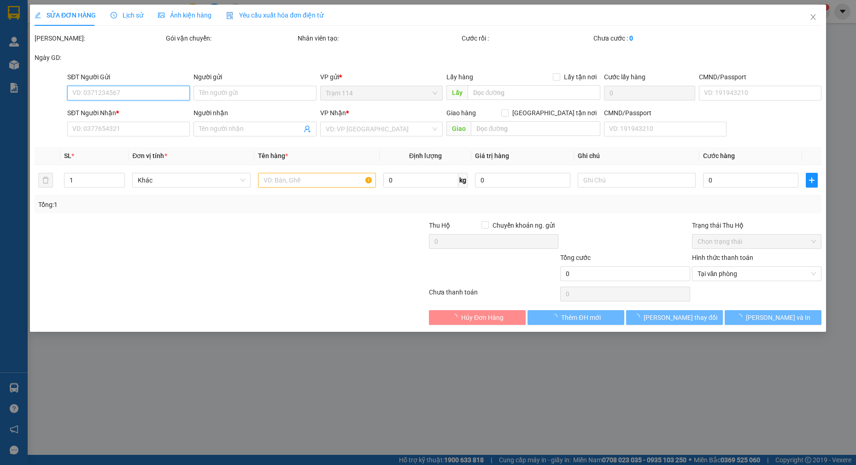
type input "210.000"
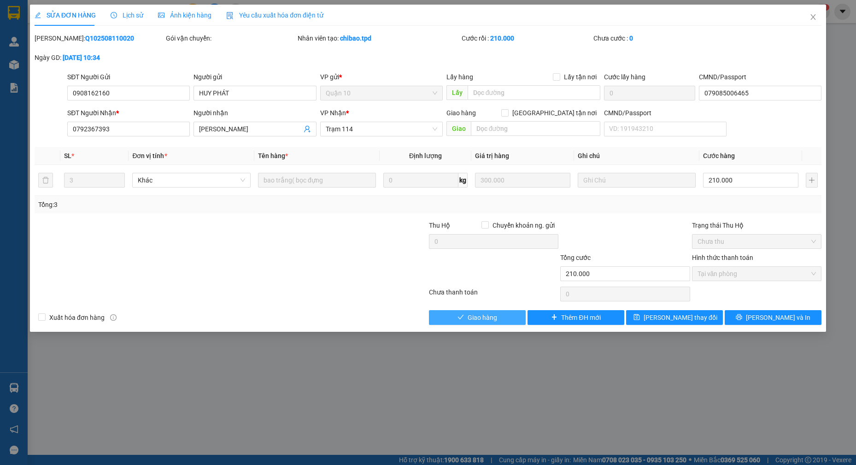
click at [484, 316] on span "Giao hàng" at bounding box center [482, 317] width 29 height 10
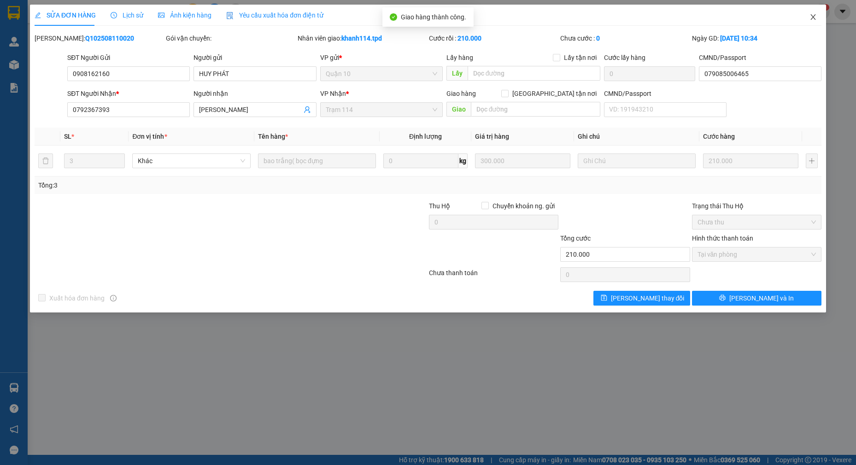
click at [812, 17] on icon "close" at bounding box center [812, 16] width 7 height 7
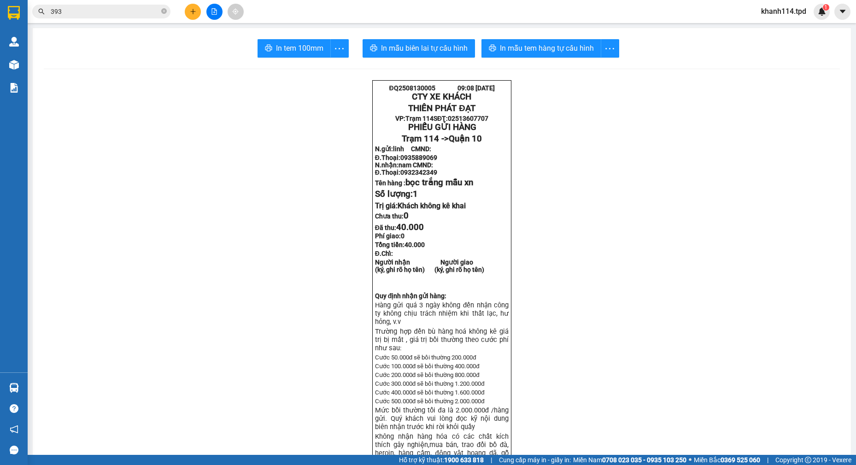
click at [106, 8] on input "393" at bounding box center [105, 11] width 109 height 10
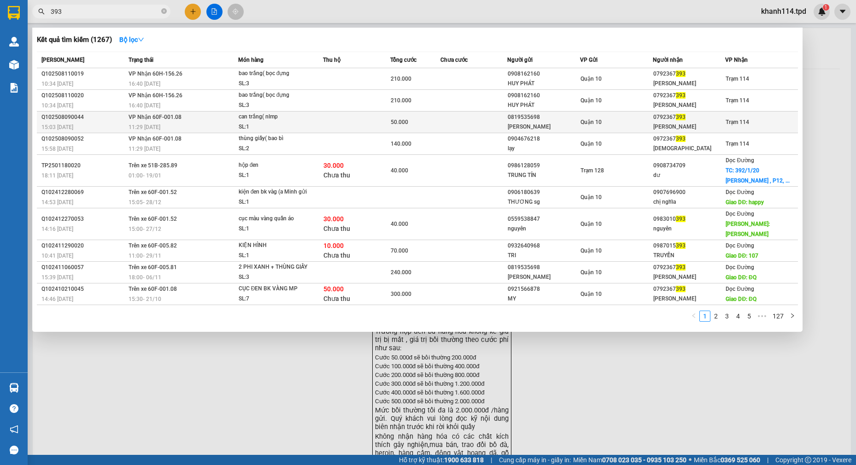
click at [684, 122] on div "HỒNG LINH" at bounding box center [689, 127] width 72 height 10
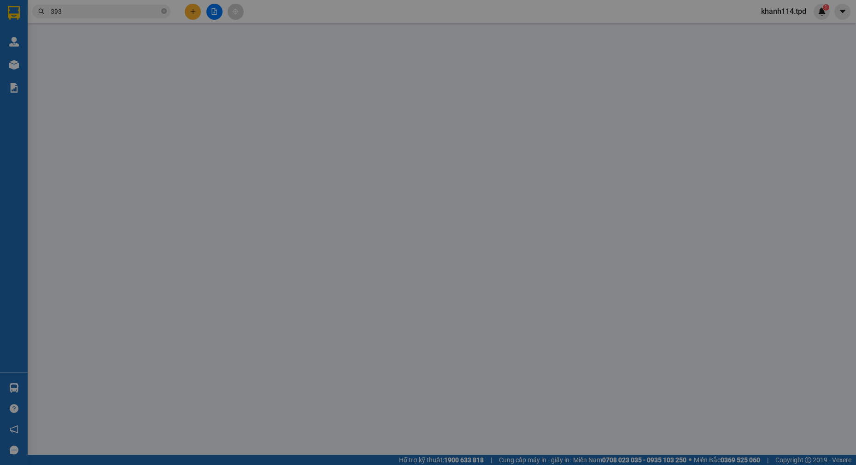
type input "0819535698"
type input "dương tấn kiệt"
type input "0792367393"
type input "HỒNG LINH"
type input "50.000"
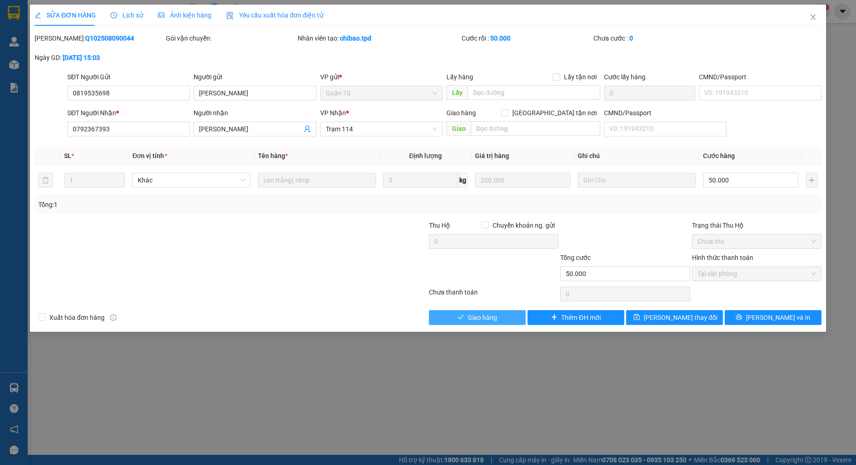
click at [495, 316] on span "Giao hàng" at bounding box center [482, 317] width 29 height 10
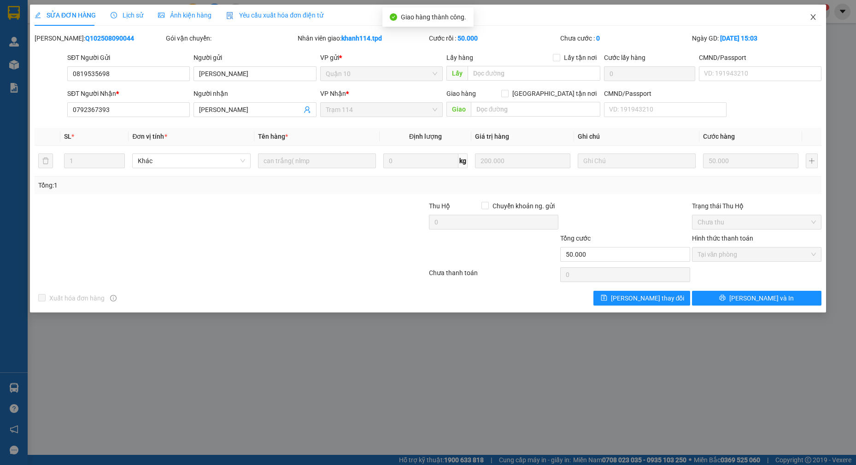
click at [815, 19] on icon "close" at bounding box center [812, 16] width 7 height 7
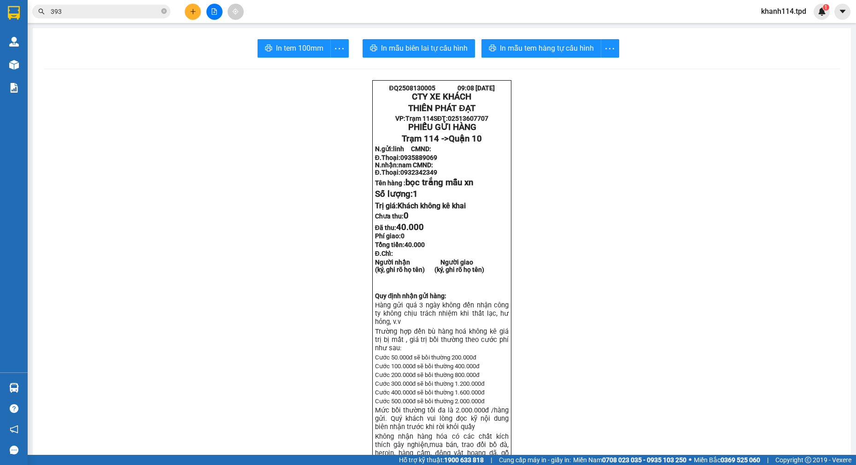
click at [132, 17] on span "393" at bounding box center [101, 12] width 138 height 14
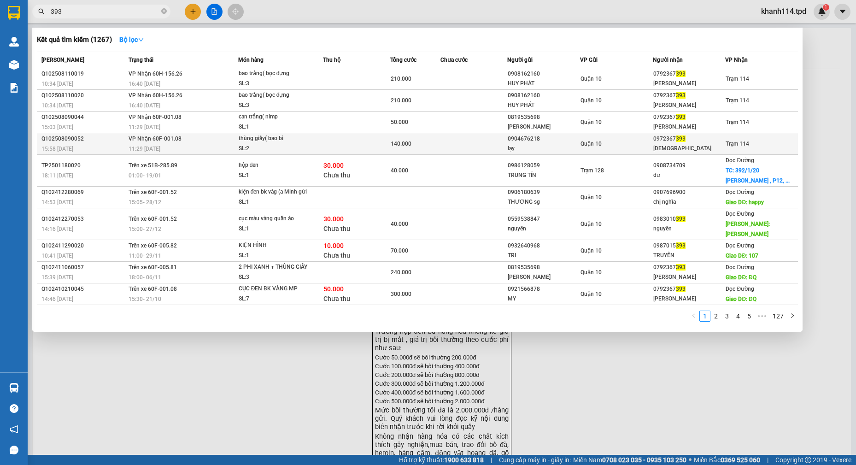
click at [656, 151] on div "hồng linh" at bounding box center [689, 149] width 72 height 10
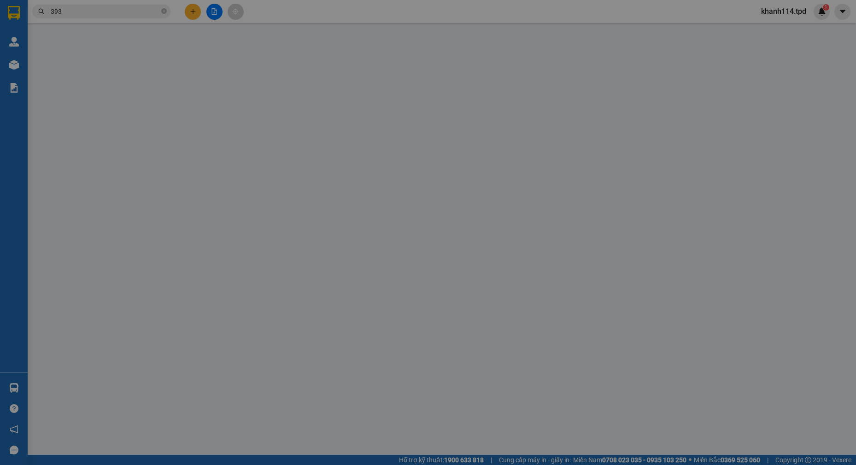
type input "0904676218"
type input "lạy"
type input "0972367393"
type input "hồng linh"
type input "140.000"
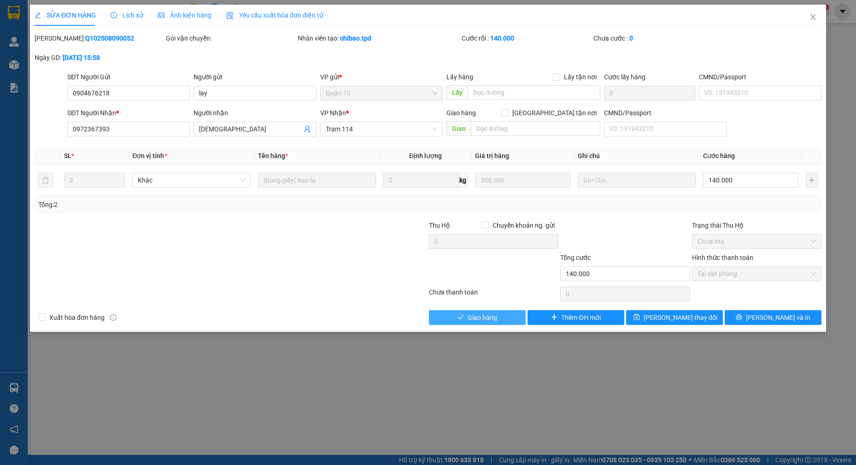
click at [478, 322] on button "Giao hàng" at bounding box center [477, 317] width 97 height 15
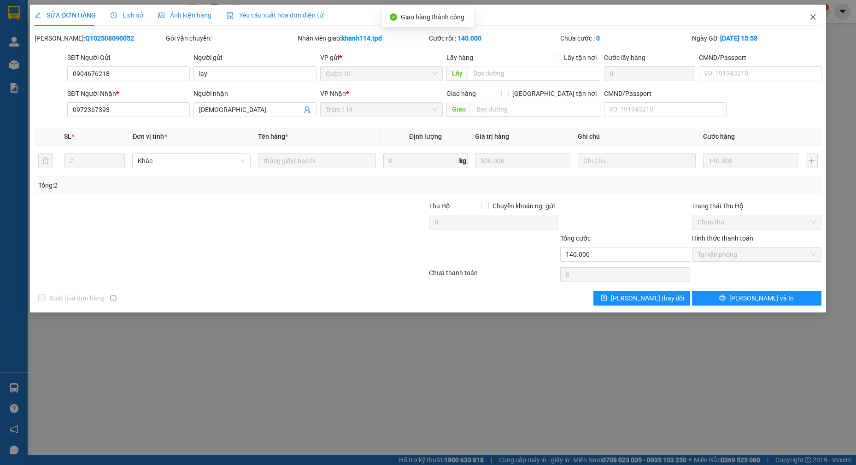
click at [812, 16] on icon "close" at bounding box center [812, 17] width 5 height 6
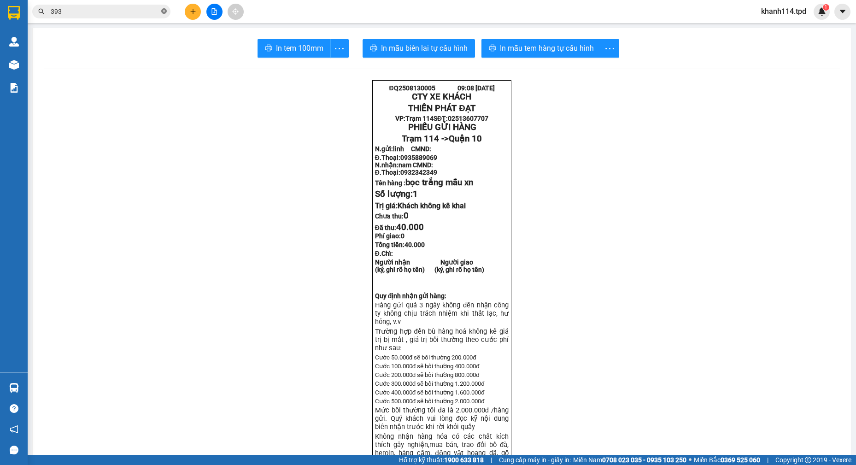
click at [164, 12] on icon "close-circle" at bounding box center [164, 11] width 6 height 6
click at [110, 16] on input "text" at bounding box center [105, 11] width 109 height 10
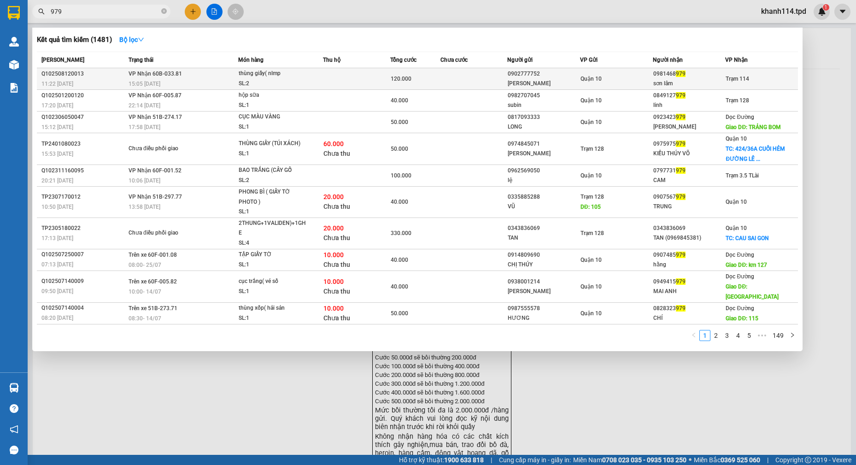
type input "979"
click at [617, 78] on div "Quận 10" at bounding box center [616, 79] width 72 height 10
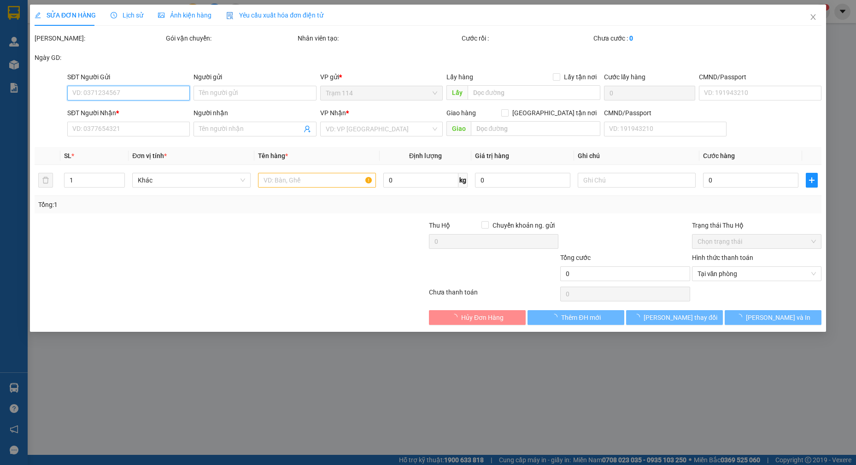
type input "0902777752"
type input "PHAN THỊ QUỲNH NHƯ"
type input "075199019324"
type input "0981468979"
type input "sơn lâm"
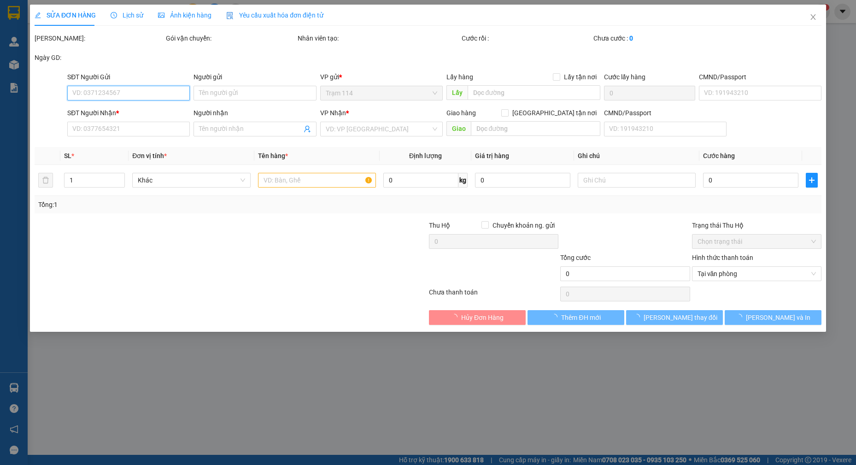
type input "120.000"
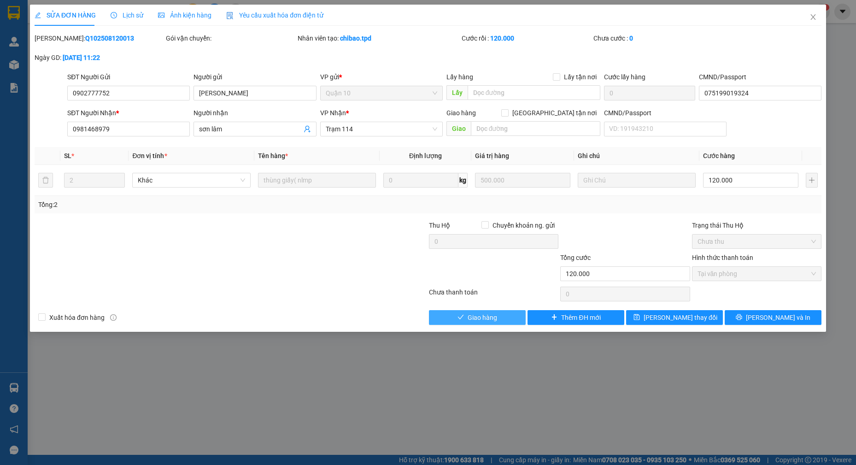
click at [497, 315] on button "Giao hàng" at bounding box center [477, 317] width 97 height 15
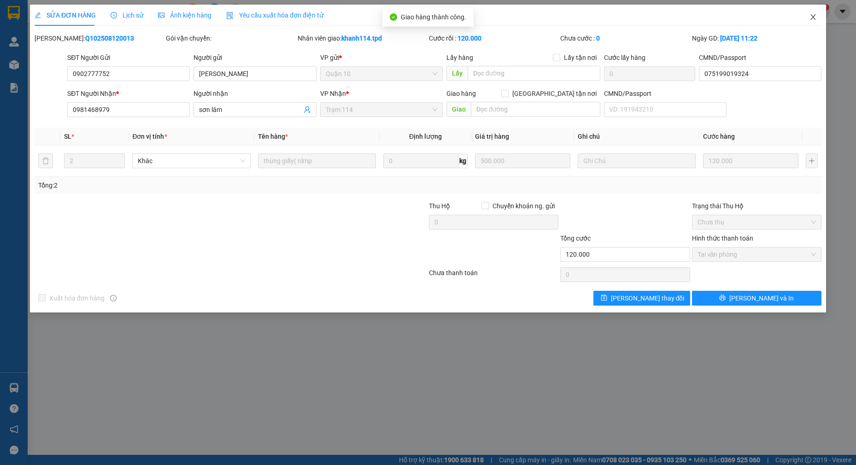
click at [809, 18] on icon "close" at bounding box center [812, 16] width 7 height 7
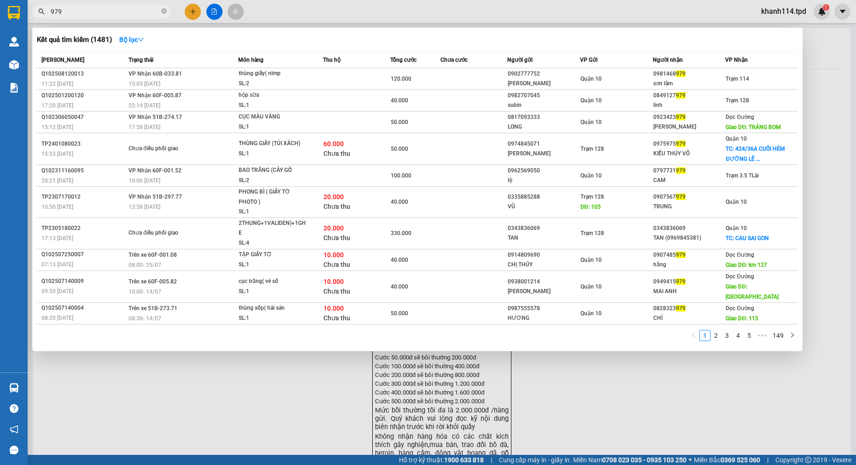
click at [132, 14] on input "979" at bounding box center [105, 11] width 109 height 10
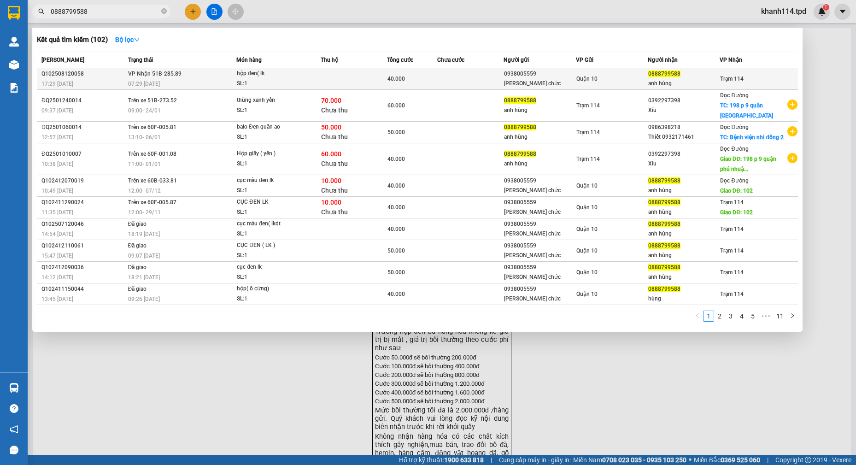
type input "0888799588"
click at [497, 79] on td at bounding box center [470, 79] width 66 height 22
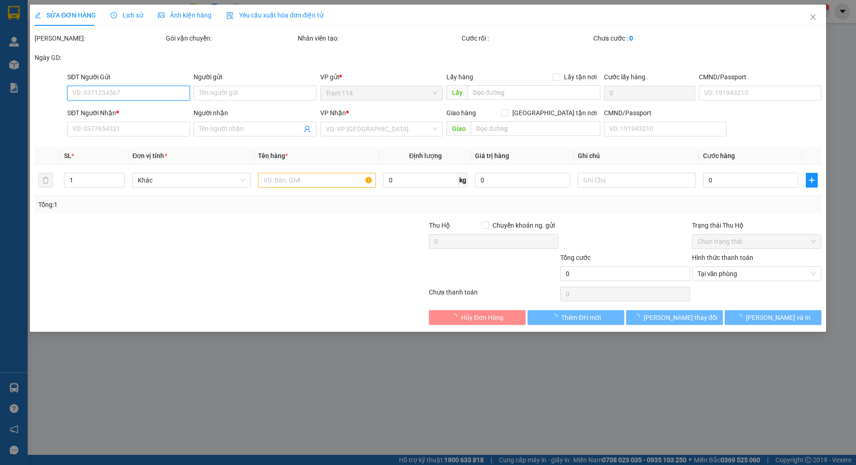
type input "0938005559"
type input "bùi thị chức"
type input "077188001588"
type input "0888799588"
type input "anh hùng"
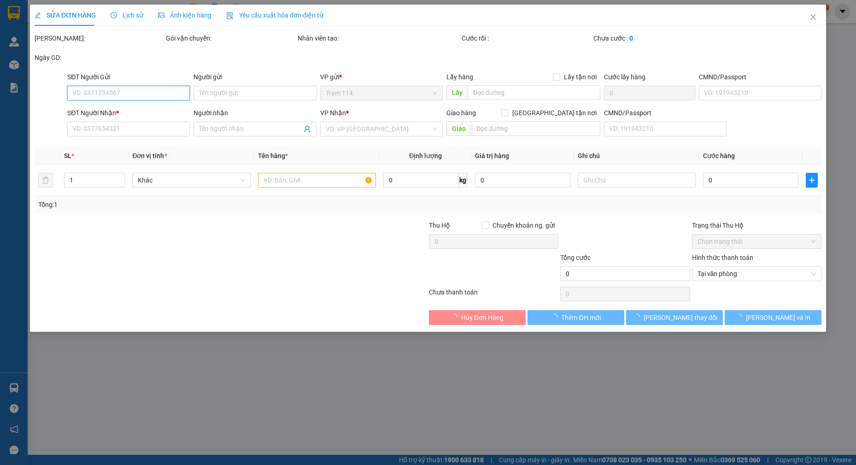
type input "40.000"
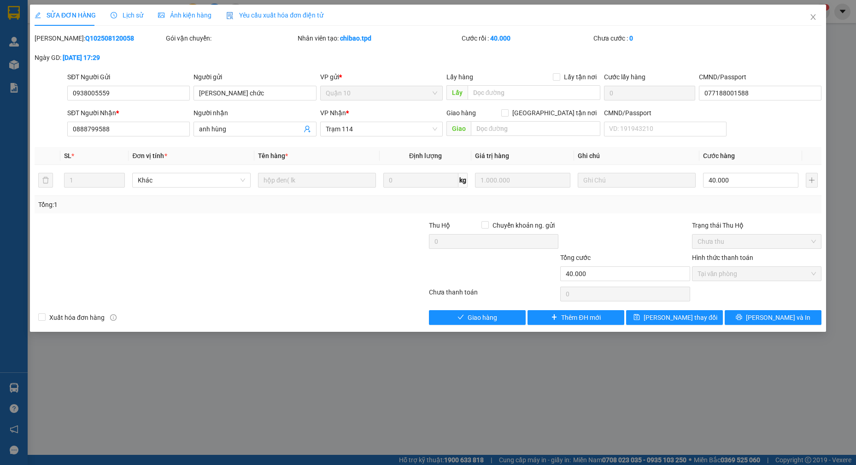
click at [476, 325] on div "SỬA ĐƠN HÀNG Lịch sử Ảnh kiện hàng Yêu cầu xuất hóa đơn điện tử Total Paid Fee …" at bounding box center [428, 168] width 796 height 327
click at [481, 320] on span "Giao hàng" at bounding box center [482, 317] width 29 height 10
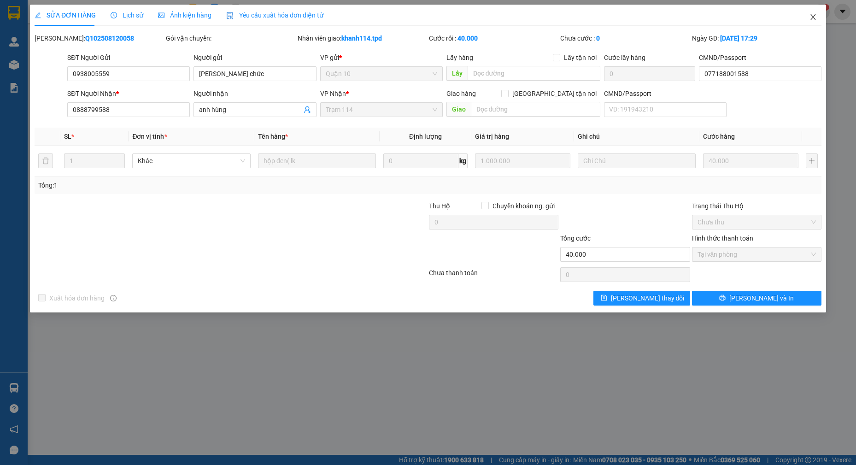
click at [814, 16] on icon "close" at bounding box center [812, 17] width 5 height 6
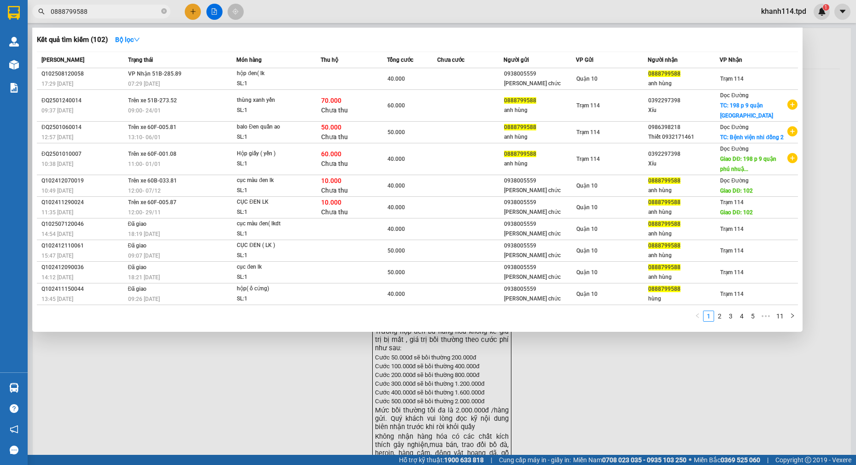
click at [98, 10] on input "0888799588" at bounding box center [105, 11] width 109 height 10
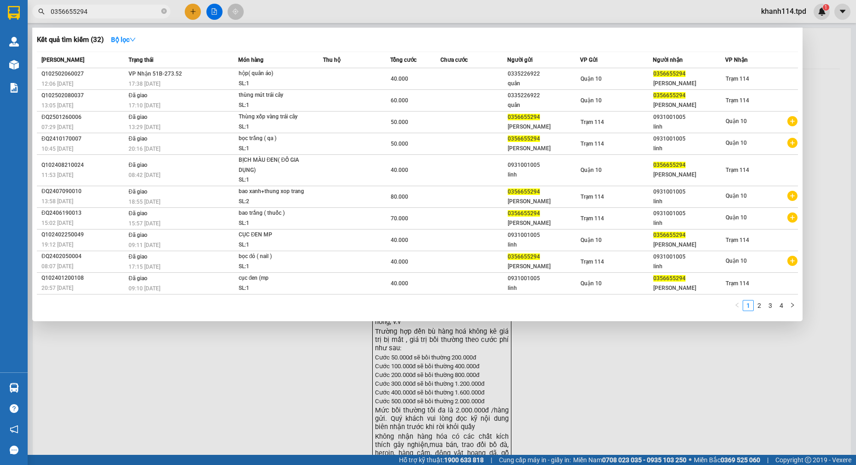
click at [119, 14] on input "0356655294" at bounding box center [105, 11] width 109 height 10
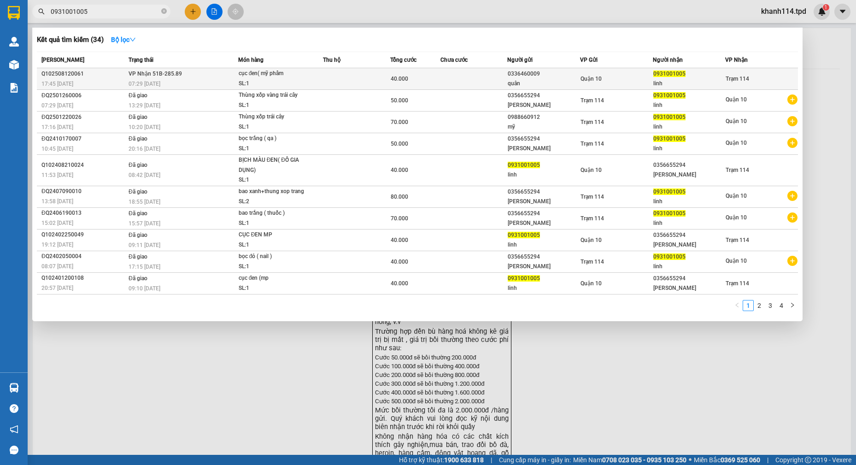
type input "0931001005"
click at [451, 76] on td at bounding box center [473, 79] width 67 height 22
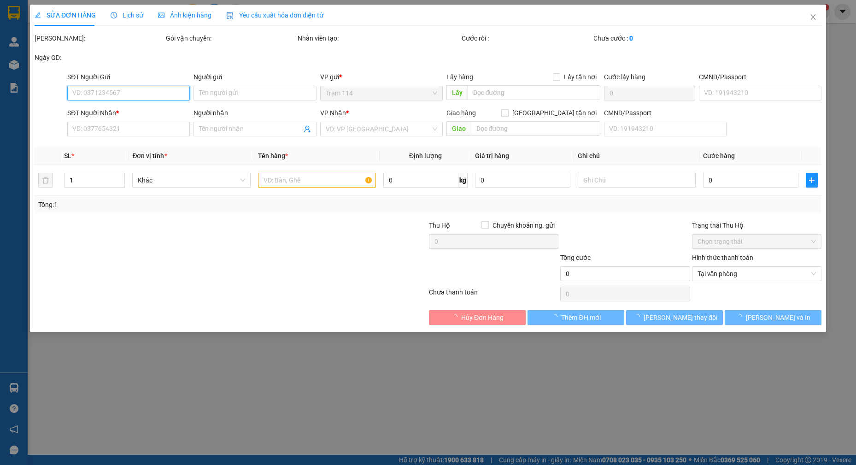
type input "0336460009"
type input "quân"
type input "0931001005"
type input "linh"
type input "40.000"
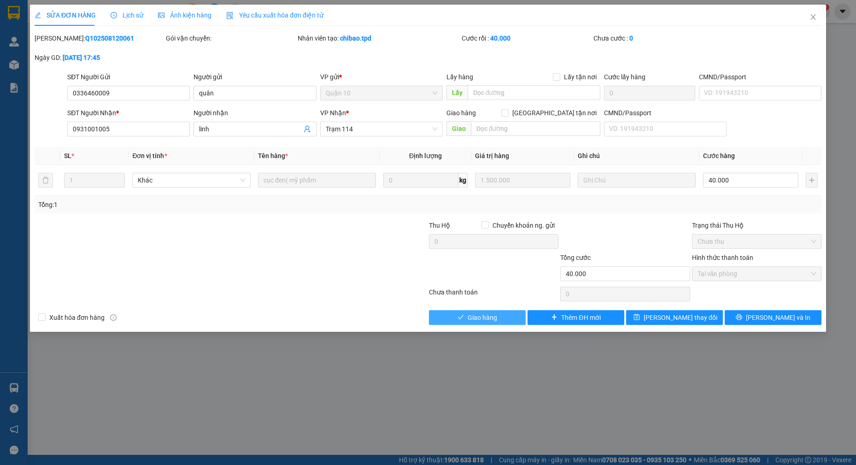
click at [489, 316] on span "Giao hàng" at bounding box center [482, 317] width 29 height 10
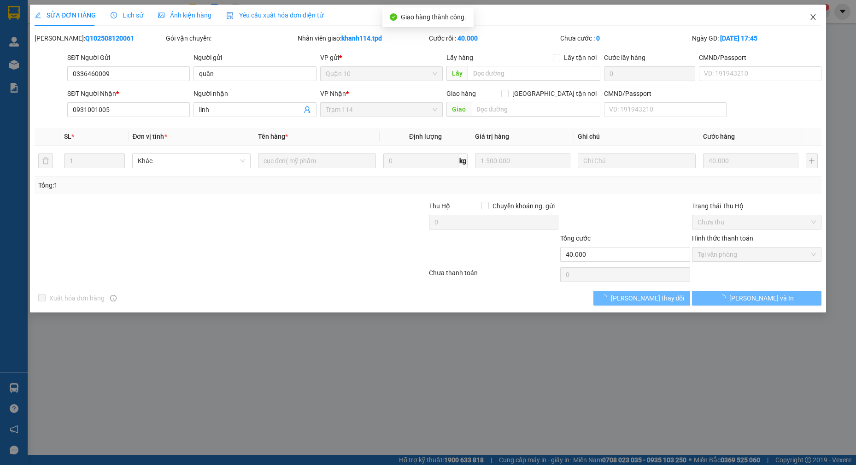
click at [813, 17] on icon "close" at bounding box center [812, 16] width 7 height 7
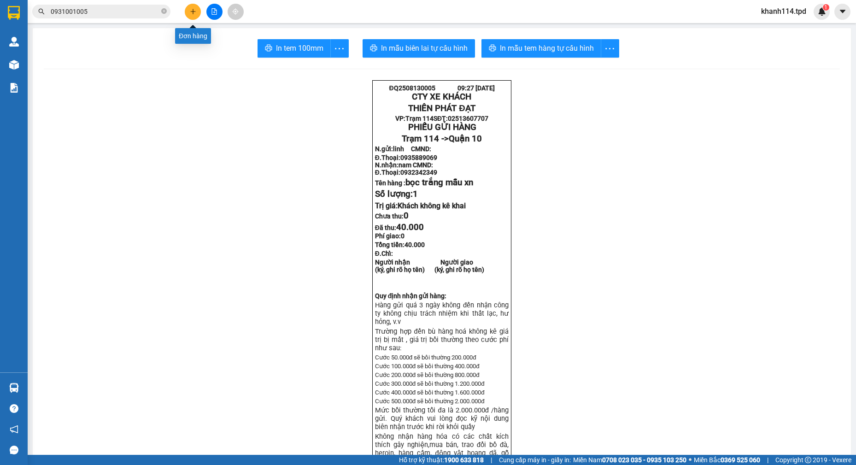
click at [192, 12] on icon "plus" at bounding box center [193, 11] width 6 height 6
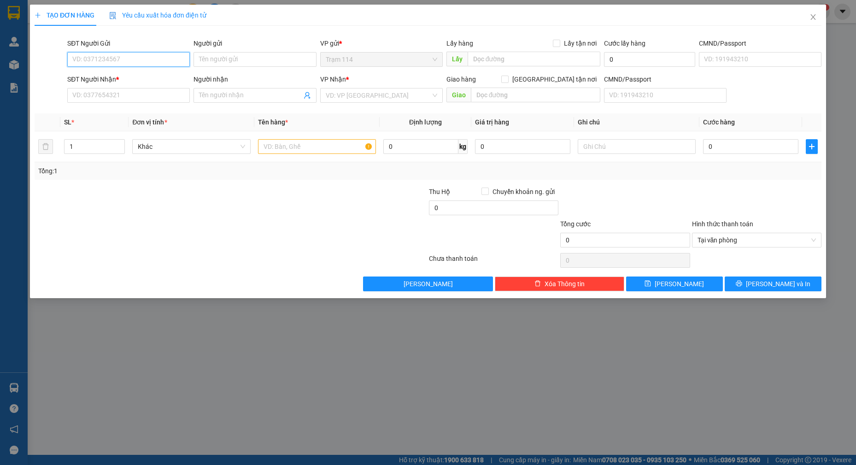
click at [135, 55] on input "SĐT Người Gửi" at bounding box center [128, 59] width 123 height 15
type input "0785936828"
click at [136, 56] on input "0785936828" at bounding box center [128, 59] width 123 height 15
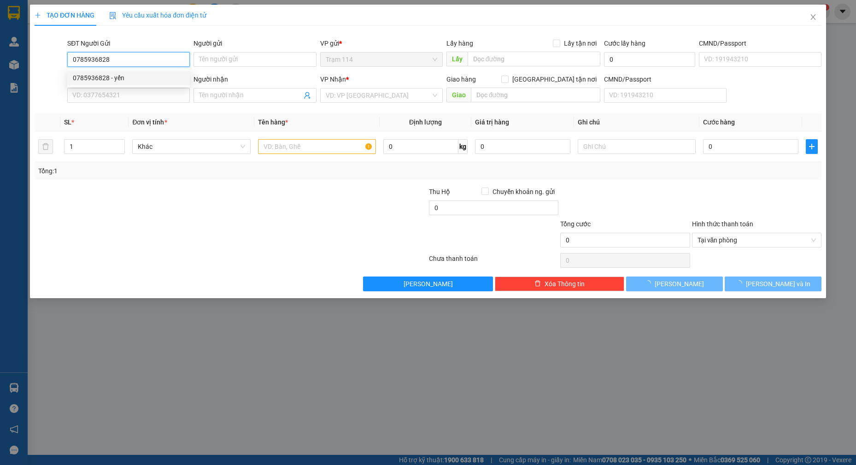
click at [123, 78] on div "0785936828 - yến" at bounding box center [128, 78] width 111 height 10
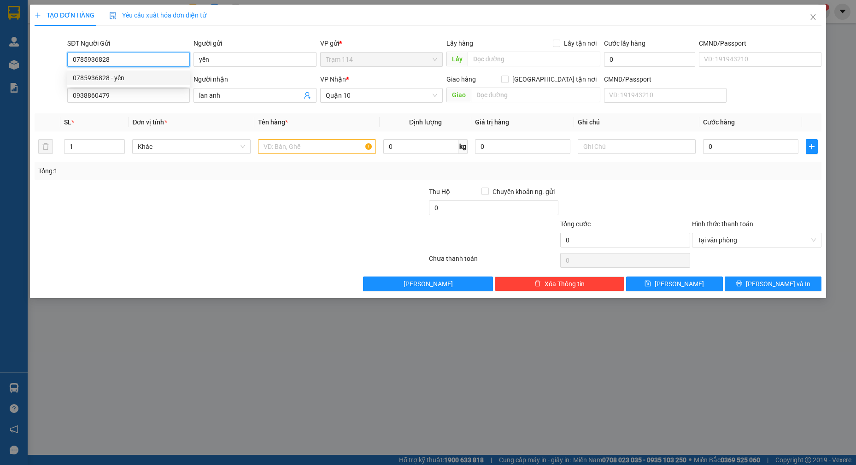
type input "yến"
type input "0938860479"
click at [308, 149] on input "text" at bounding box center [317, 146] width 118 height 15
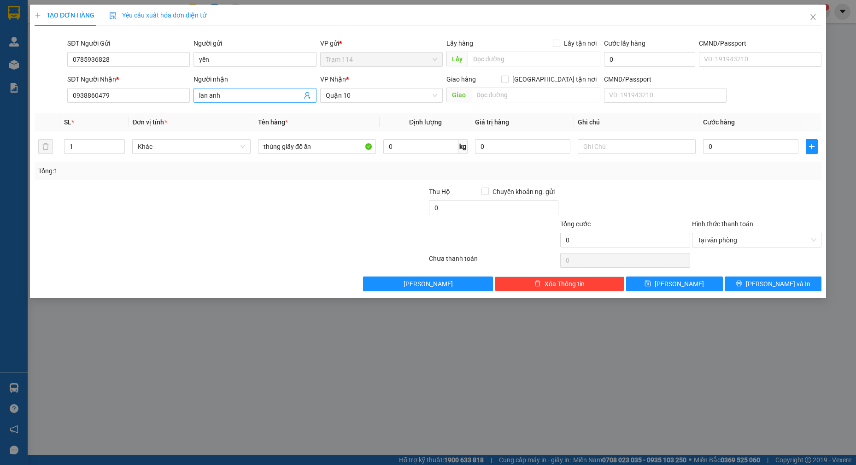
click at [271, 99] on input "lan anh" at bounding box center [250, 95] width 102 height 10
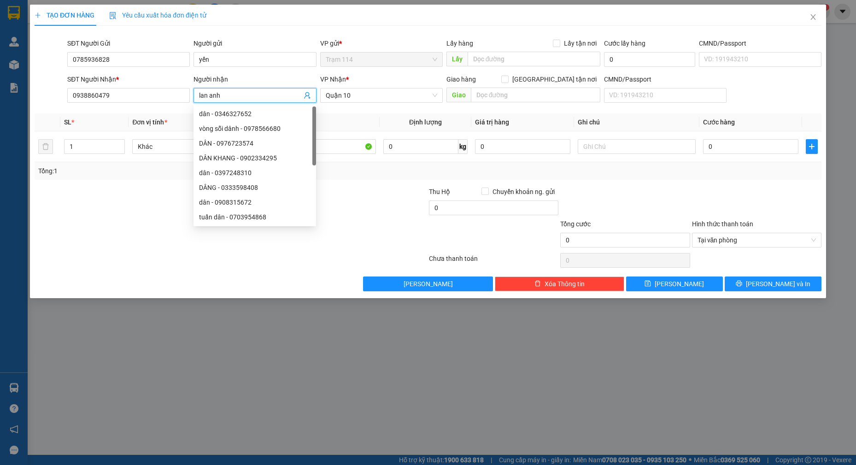
click at [271, 99] on input "lan anh" at bounding box center [250, 95] width 102 height 10
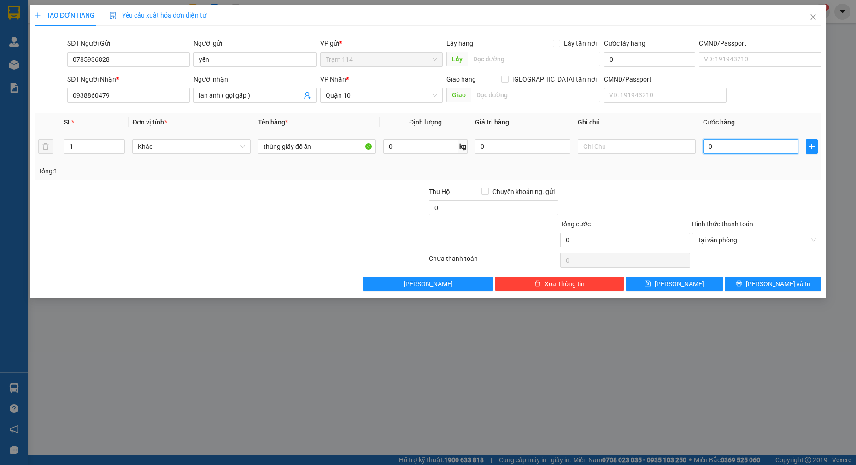
click at [744, 148] on input "0" at bounding box center [750, 146] width 95 height 15
click at [783, 286] on span "[PERSON_NAME] và In" at bounding box center [778, 284] width 64 height 10
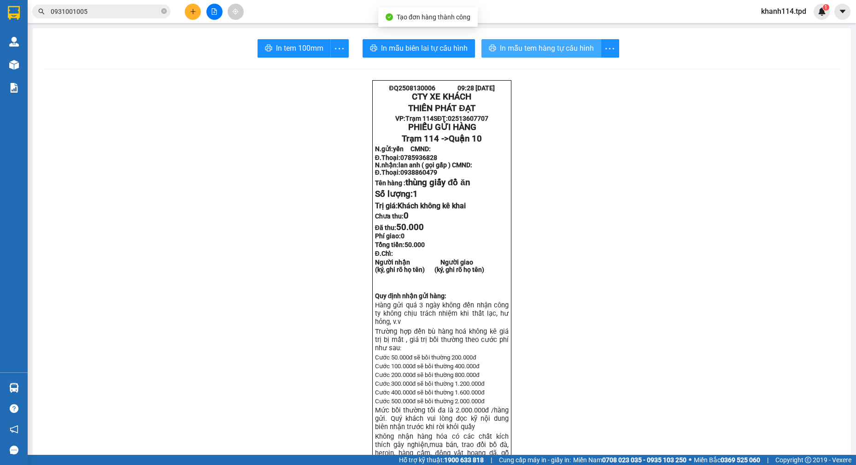
click at [555, 50] on span "In mẫu tem hàng tự cấu hình" at bounding box center [547, 48] width 94 height 12
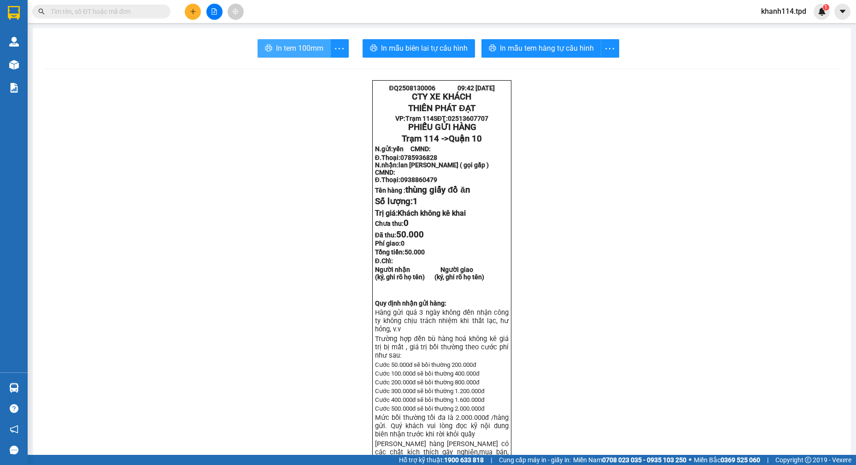
click at [299, 50] on span "In tem 100mm" at bounding box center [299, 48] width 47 height 12
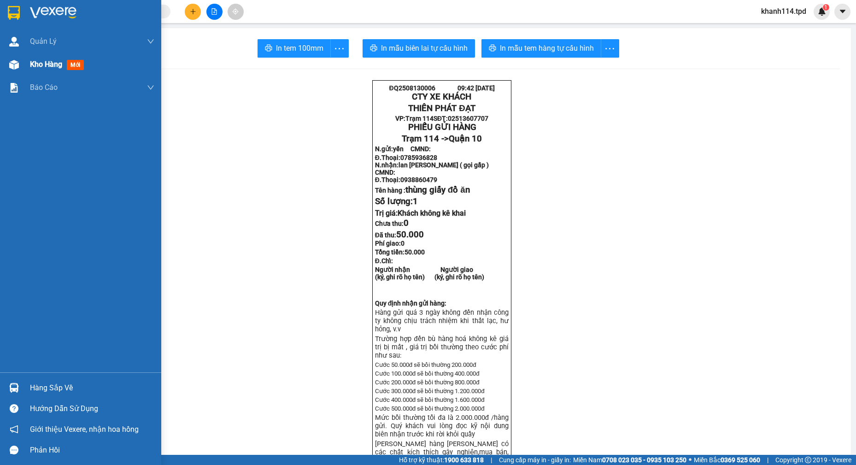
click at [58, 65] on span "Kho hàng" at bounding box center [46, 64] width 32 height 9
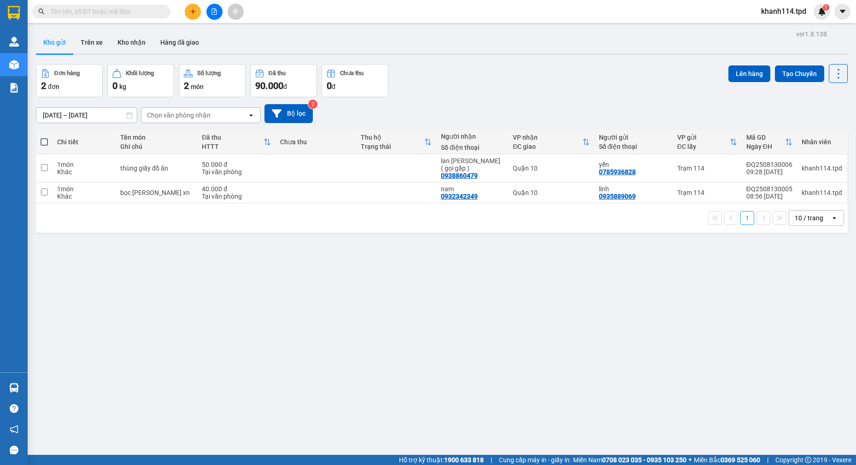
click at [41, 141] on span at bounding box center [44, 141] width 7 height 7
click at [44, 137] on input "checkbox" at bounding box center [44, 137] width 0 height 0
checkbox input "true"
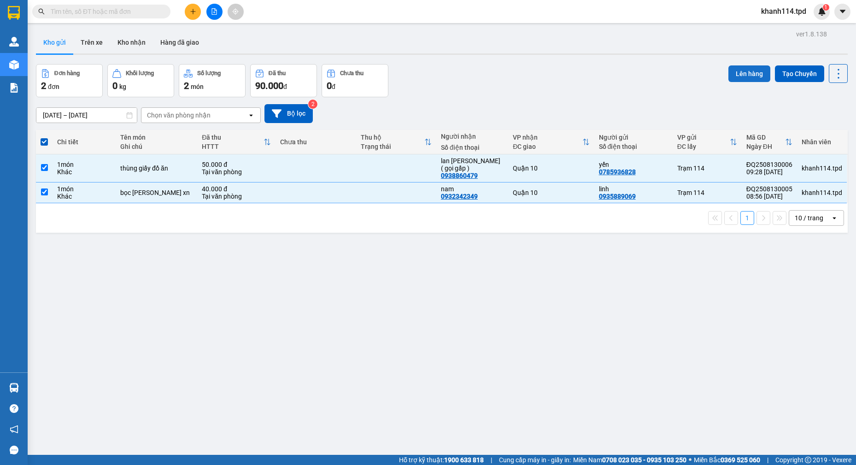
click at [754, 75] on button "Lên hàng" at bounding box center [749, 73] width 42 height 17
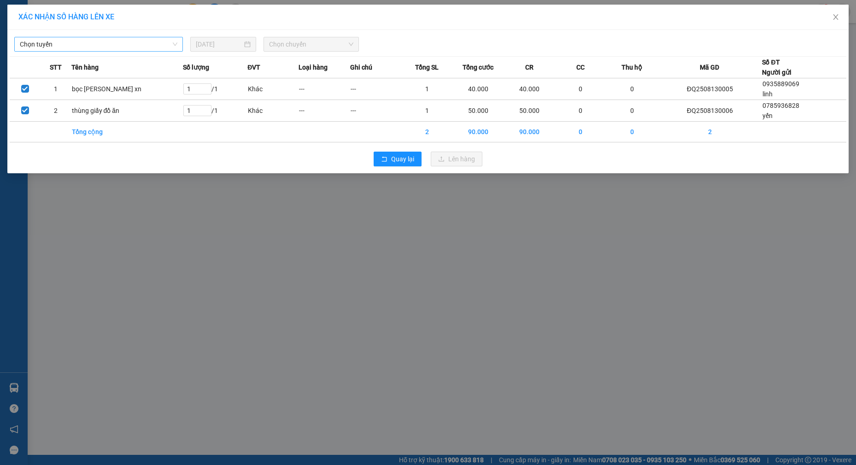
click at [162, 46] on span "Chọn tuyến" at bounding box center [99, 44] width 158 height 14
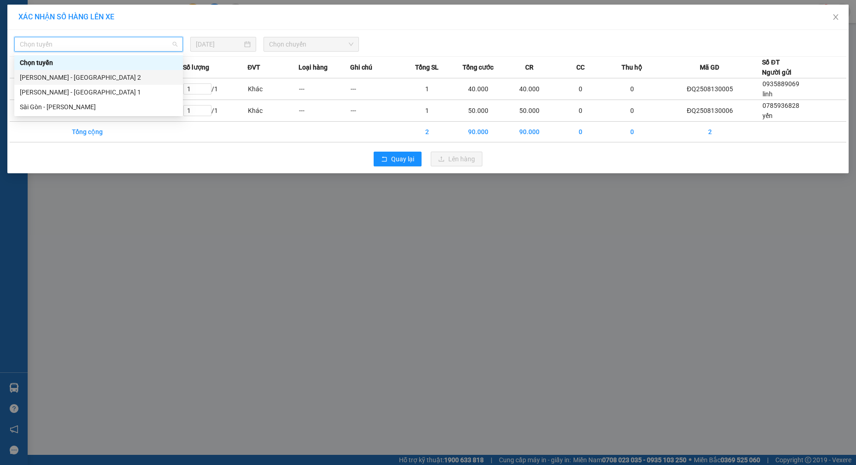
click at [118, 82] on div "[PERSON_NAME] - [GEOGRAPHIC_DATA] 2" at bounding box center [99, 77] width 158 height 10
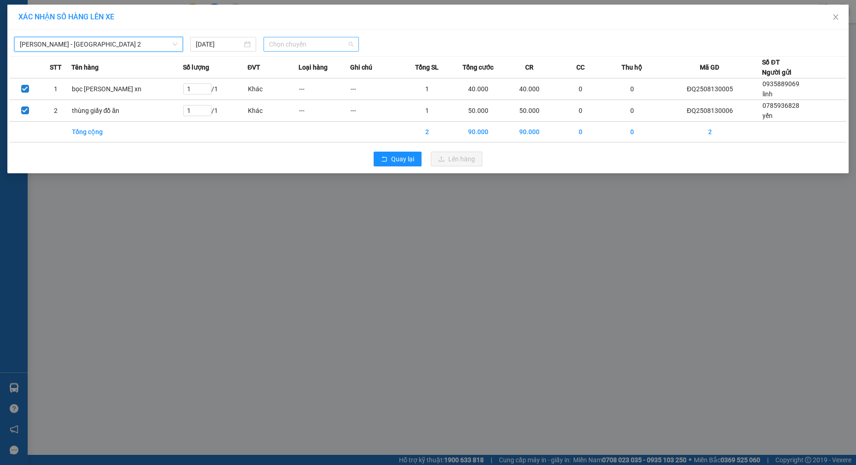
click at [281, 38] on span "Chọn chuyến" at bounding box center [311, 44] width 84 height 14
type input "0930"
click at [315, 78] on div "Thêm chuyến " 09:30 "" at bounding box center [312, 78] width 98 height 16
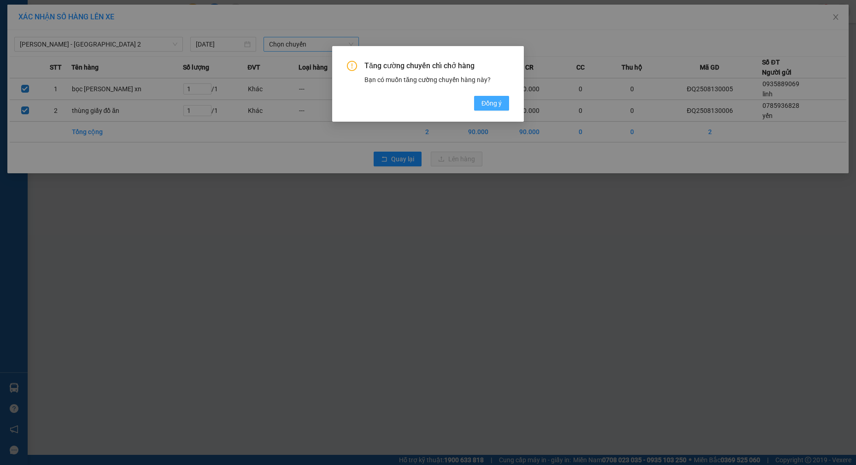
click at [486, 107] on span "Đồng ý" at bounding box center [491, 103] width 20 height 10
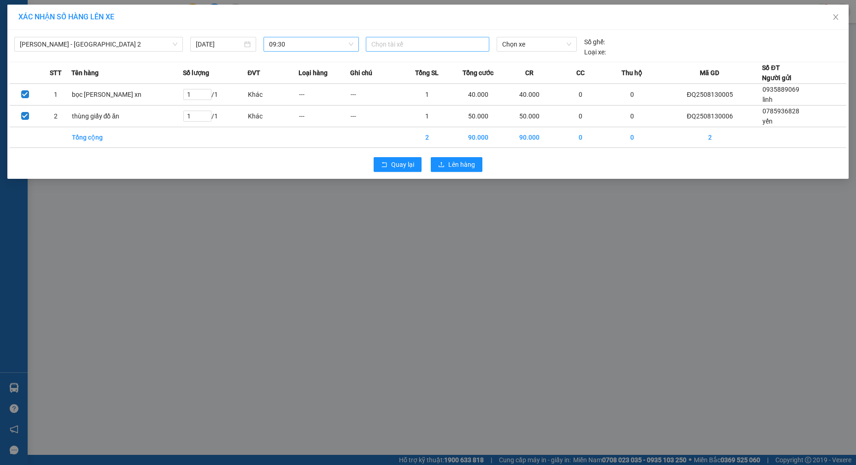
click at [436, 46] on div at bounding box center [427, 44] width 119 height 11
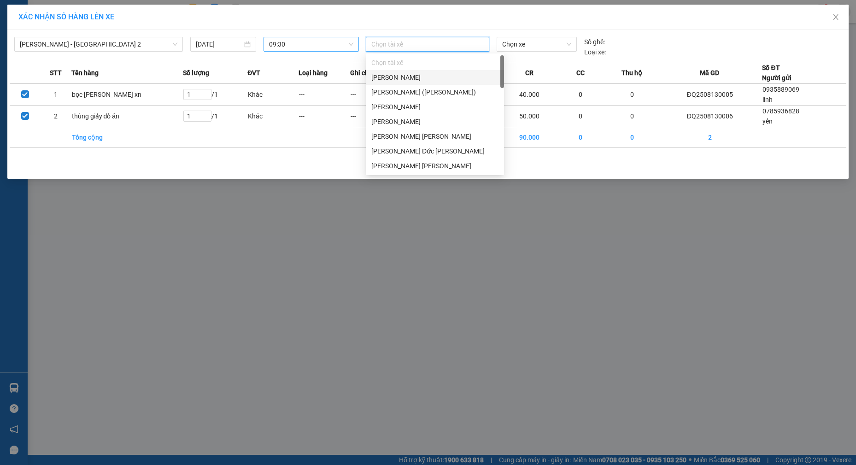
type input "d"
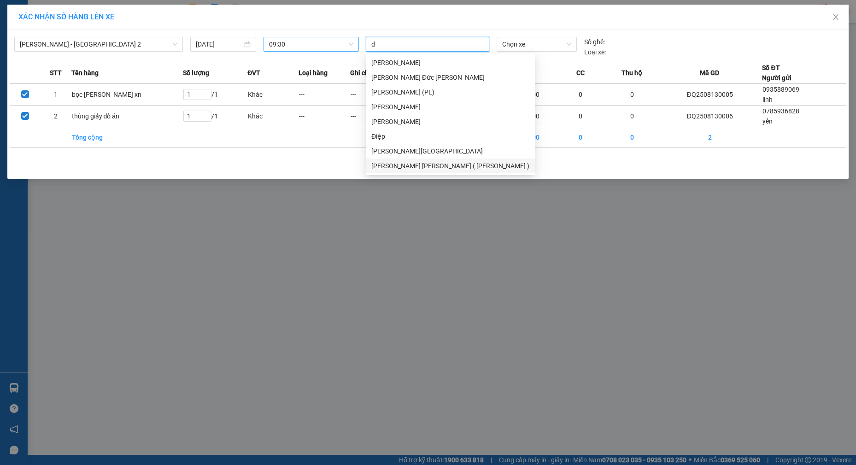
click at [431, 163] on div "[PERSON_NAME] [PERSON_NAME] ( [PERSON_NAME] )" at bounding box center [450, 166] width 158 height 10
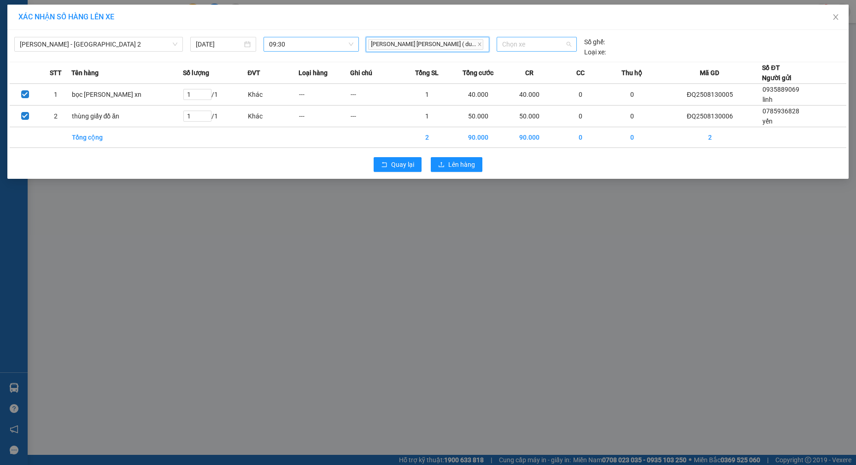
click at [537, 42] on span "Chọn xe" at bounding box center [536, 44] width 69 height 14
type input "15626"
click at [532, 60] on div "60H-156.26" at bounding box center [536, 63] width 69 height 10
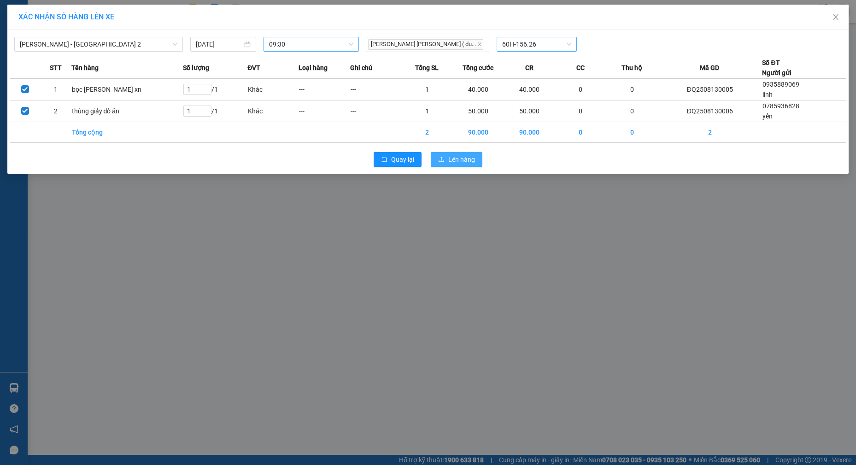
click at [455, 153] on button "Lên hàng" at bounding box center [457, 159] width 52 height 15
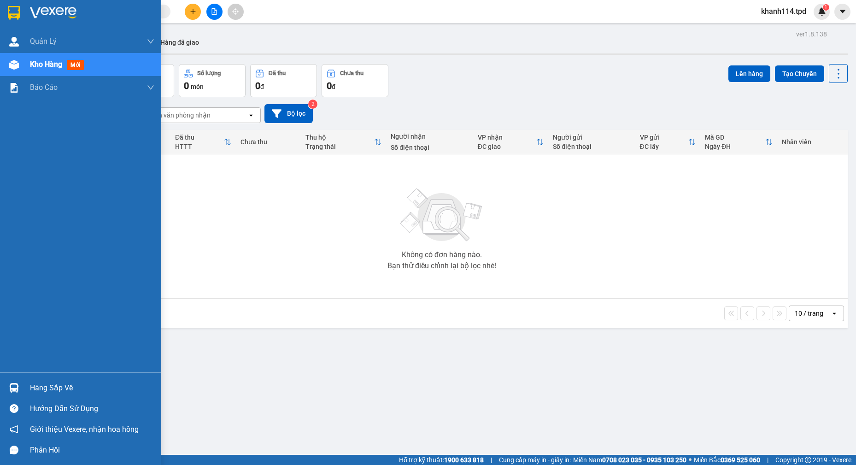
click at [46, 388] on div "Hàng sắp về" at bounding box center [92, 388] width 124 height 14
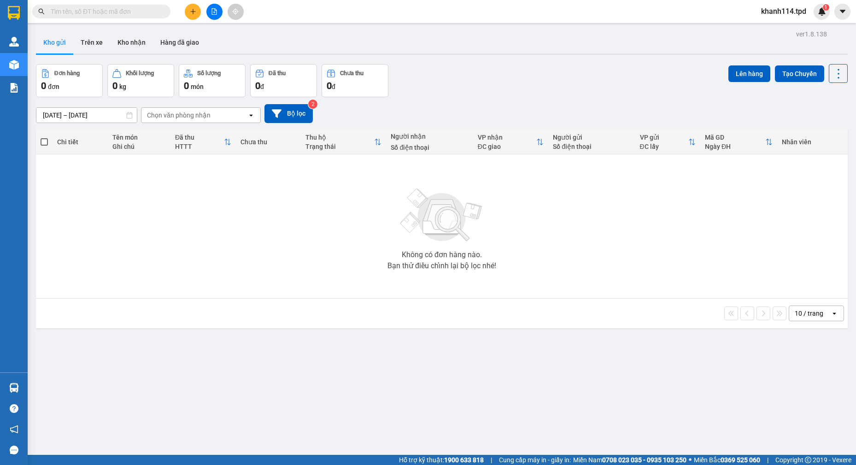
click at [226, 267] on section "Kết quả [PERSON_NAME] ( 0 ) Bộ lọc No Data khanh114.tpd 1 [PERSON_NAME] [PERSON…" at bounding box center [428, 232] width 856 height 465
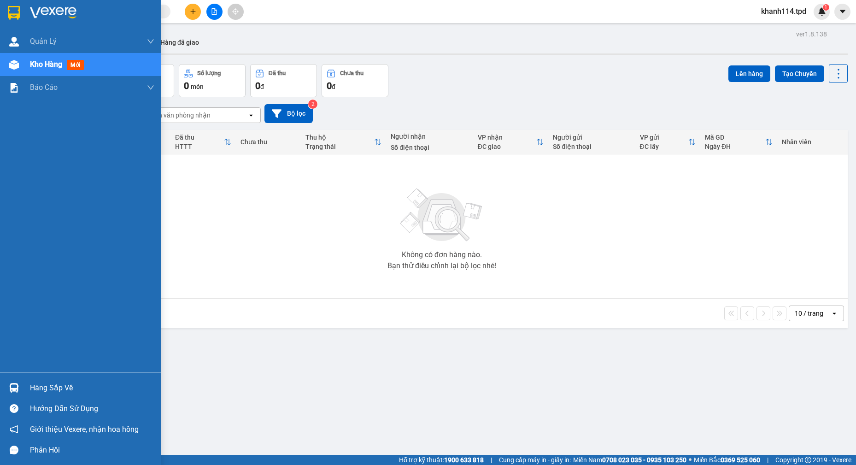
click at [80, 376] on div "Hàng sắp về Hướng dẫn sử dụng Giới thiệu Vexere, nhận hoa hồng Phản hồi" at bounding box center [80, 416] width 161 height 88
click at [80, 382] on div "Hàng sắp về" at bounding box center [92, 388] width 124 height 14
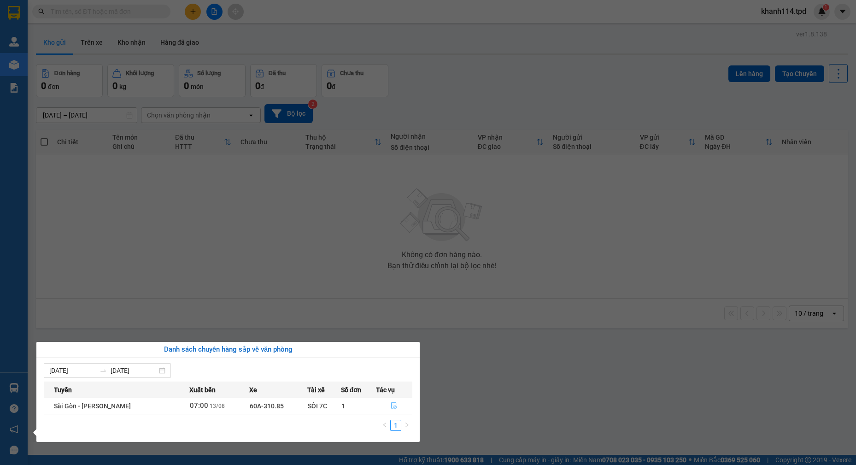
click at [392, 407] on icon "file-done" at bounding box center [394, 405] width 6 height 6
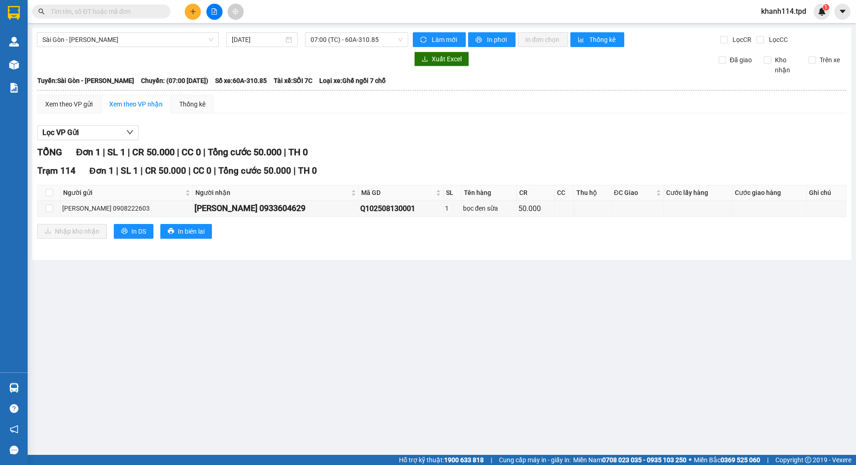
click at [45, 194] on th at bounding box center [49, 192] width 23 height 15
click at [48, 195] on input "checkbox" at bounding box center [49, 192] width 7 height 7
checkbox input "true"
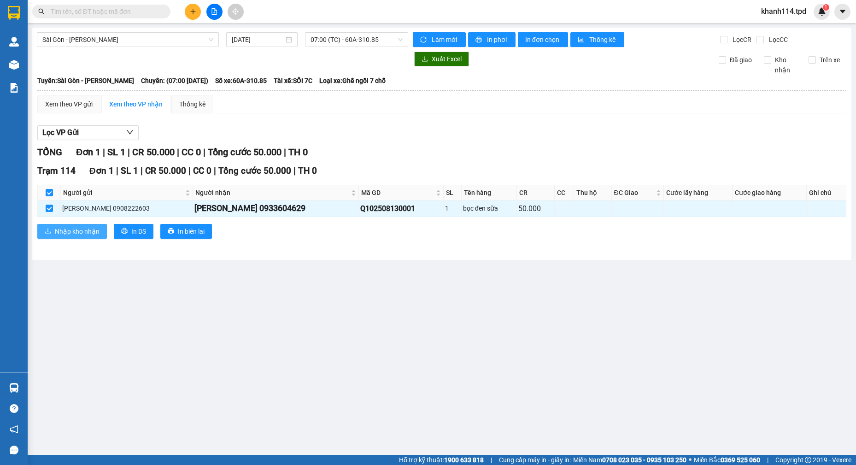
click at [63, 231] on span "Nhập kho nhận" at bounding box center [77, 231] width 45 height 10
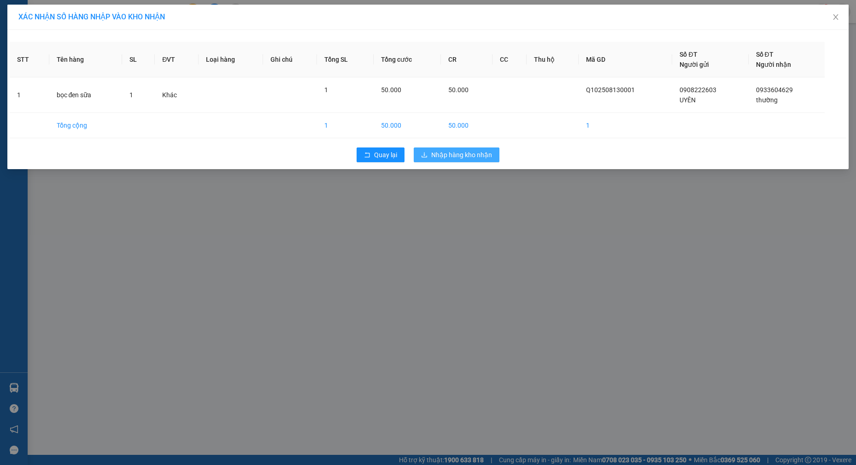
click at [463, 152] on span "Nhập hàng kho nhận" at bounding box center [461, 155] width 61 height 10
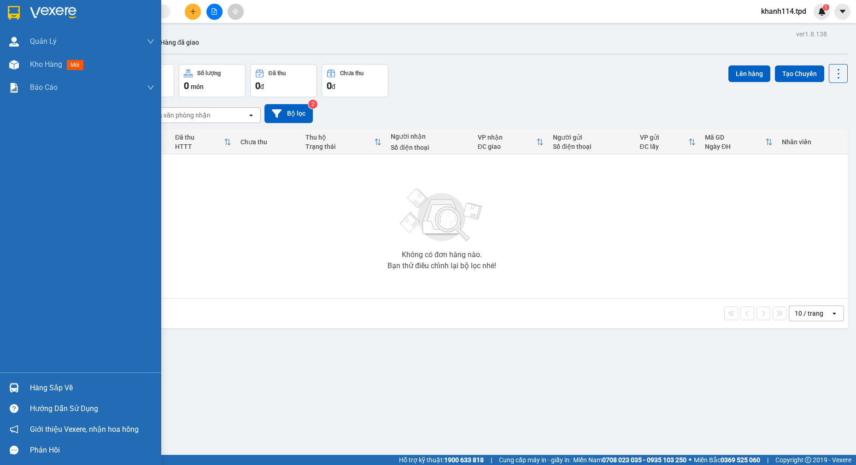
click at [37, 392] on div "Hàng sắp về" at bounding box center [92, 388] width 124 height 14
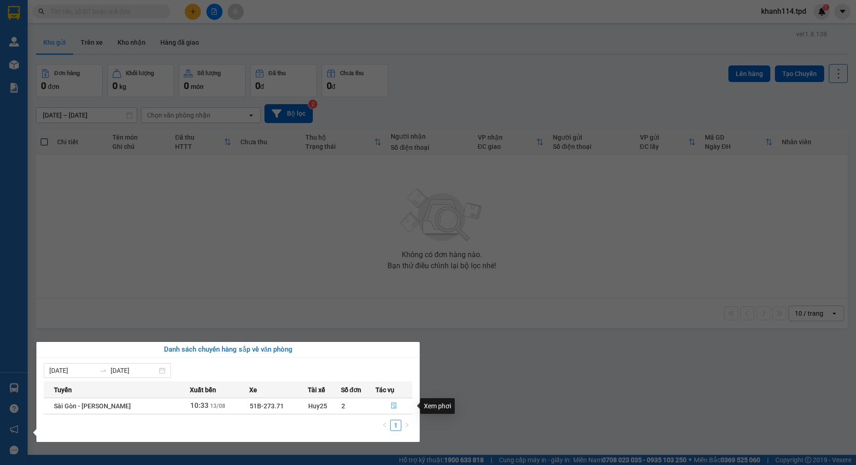
click at [389, 401] on button "button" at bounding box center [394, 405] width 36 height 15
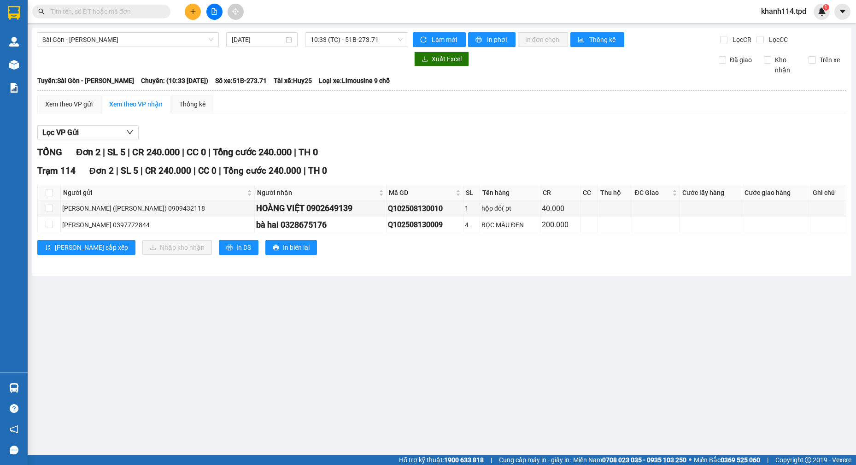
click at [135, 6] on input "text" at bounding box center [105, 11] width 109 height 10
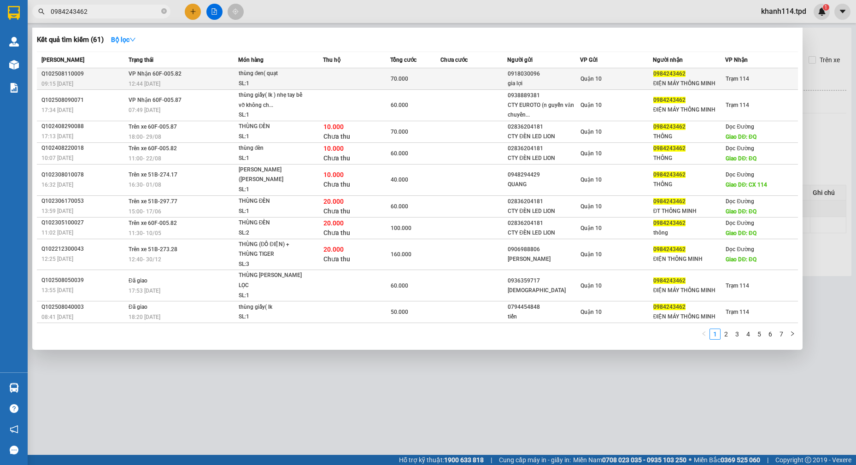
type input "0984243462"
click at [308, 77] on span "thùng đen( quạt SL: 1" at bounding box center [281, 79] width 84 height 20
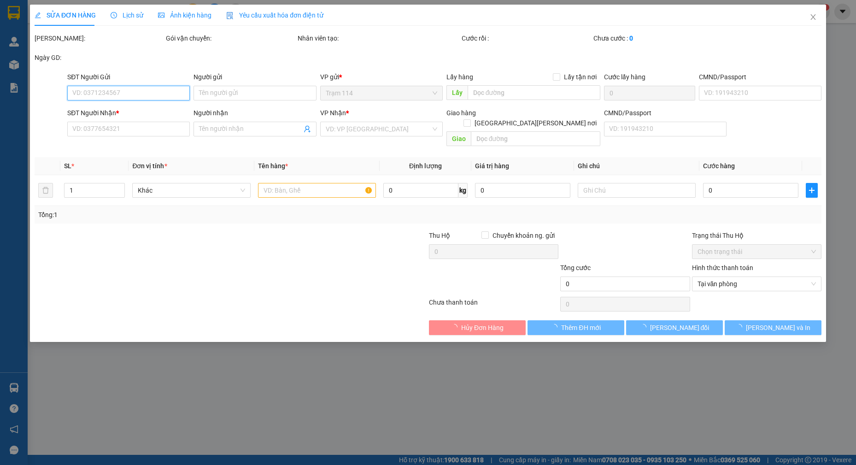
type input "0918030096"
type input "gia lợi"
type input "0984243462"
type input "ĐIỆN MÁY THÔNG MINH"
type input "70.000"
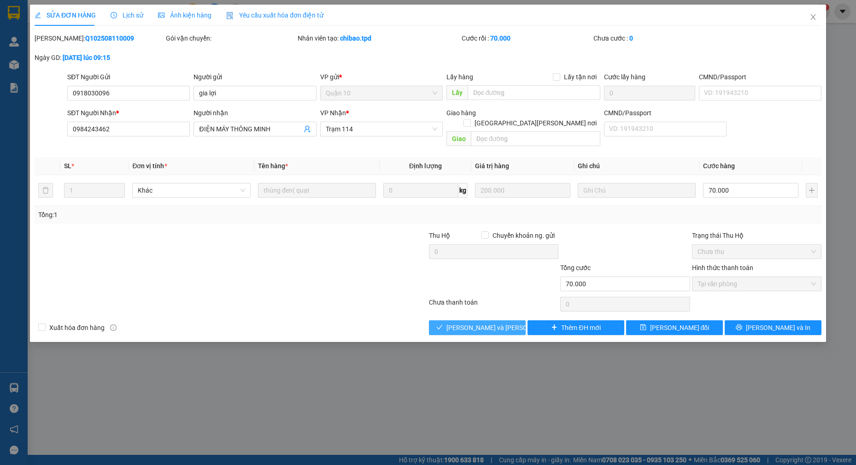
click at [503, 322] on span "[PERSON_NAME] và [PERSON_NAME] hàng" at bounding box center [508, 327] width 124 height 10
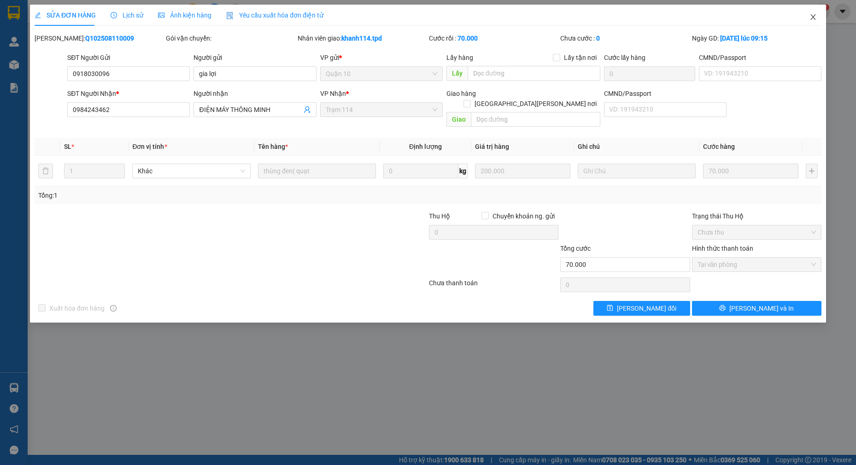
click at [813, 25] on span "Close" at bounding box center [813, 18] width 26 height 26
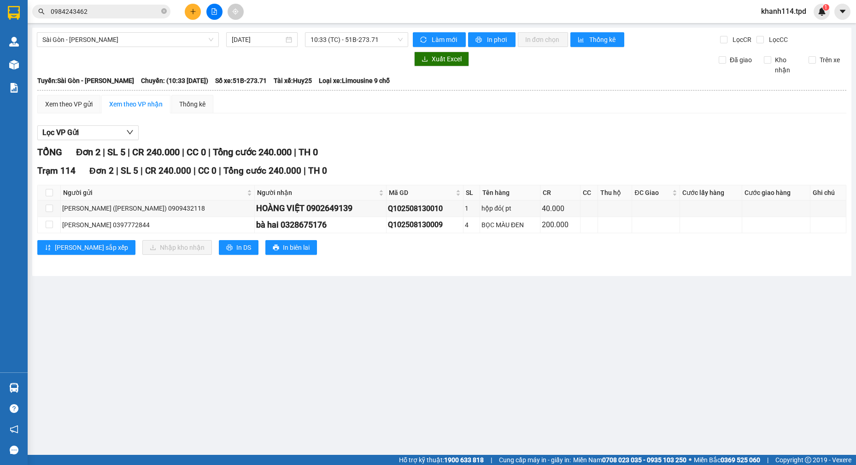
click at [815, 20] on div "Kết quả [PERSON_NAME] ( 61 ) Bộ lọc Mã ĐH Trạng thái Món hàng Thu hộ [PERSON_NA…" at bounding box center [428, 11] width 856 height 23
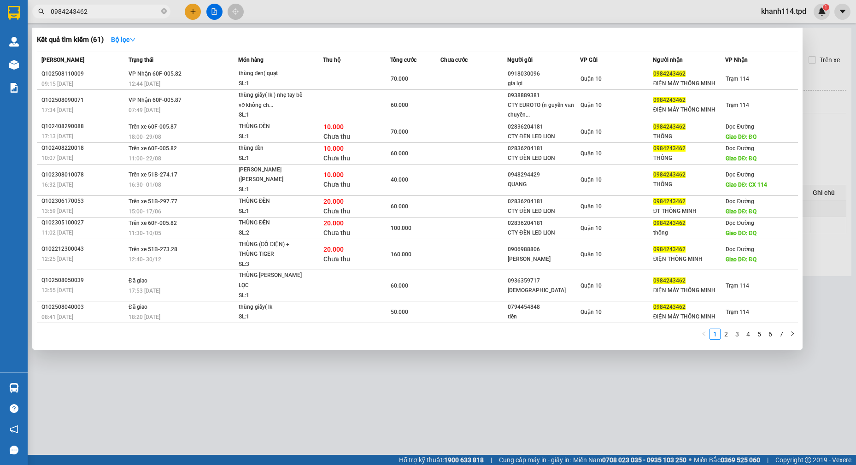
click at [129, 9] on input "0984243462" at bounding box center [105, 11] width 109 height 10
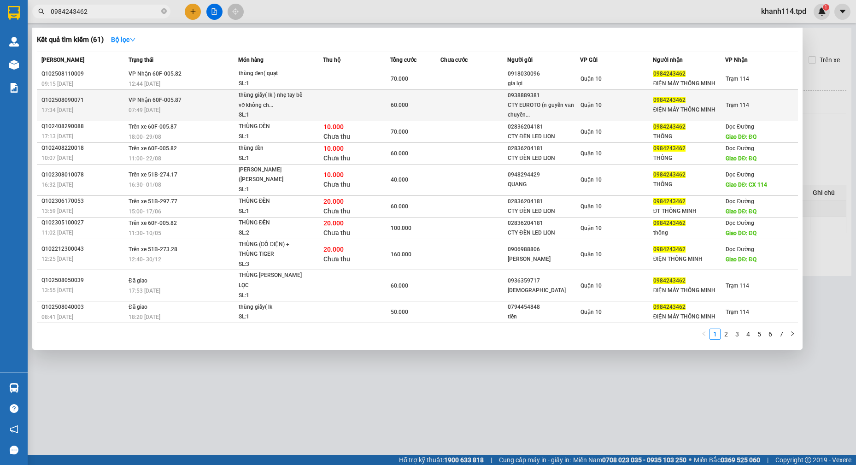
click at [662, 108] on div "ĐIỆN MÁY THÔNG MINH" at bounding box center [689, 110] width 72 height 10
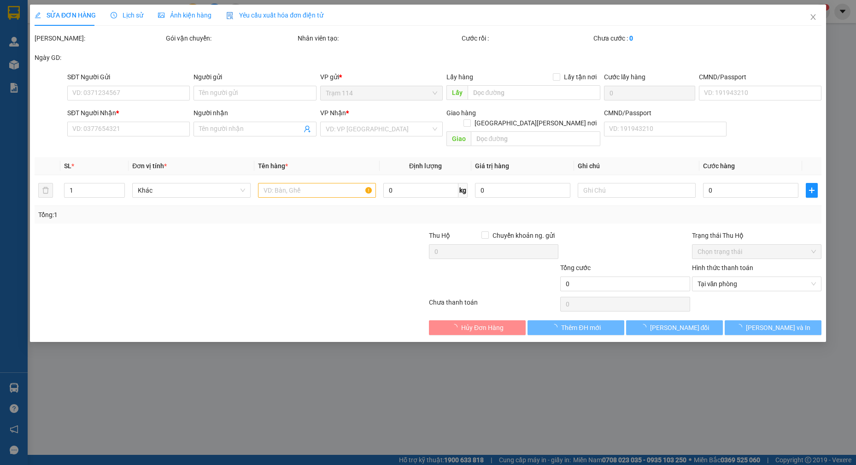
type input "0938889381"
type input "CTY EUROTO (n guyễn văn chuyển)"
type input "094087008280"
type input "0984243462"
type input "ĐIỆN MÁY THÔNG MINH"
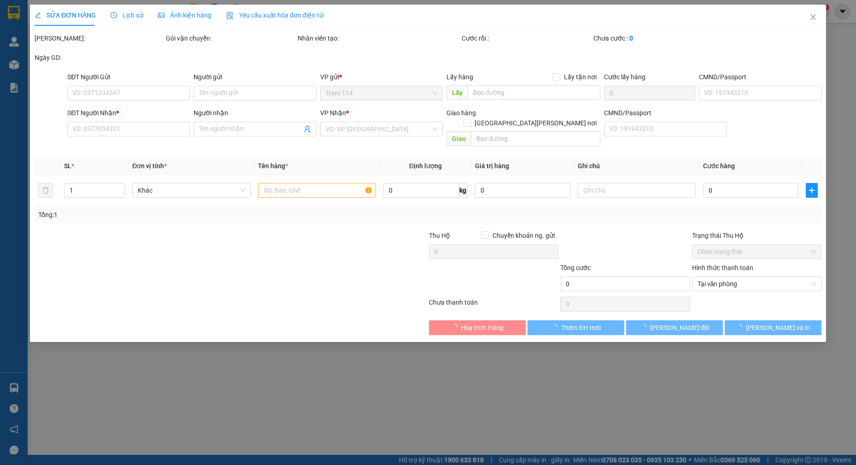
type input "60.000"
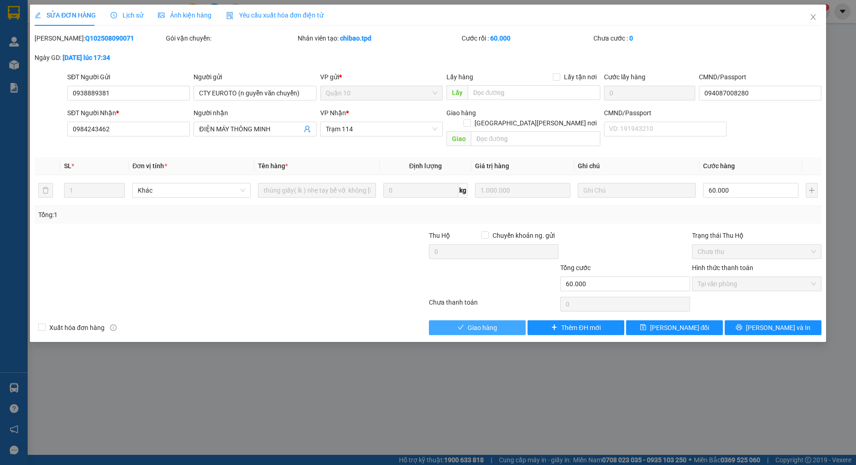
click at [484, 322] on span "Giao hàng" at bounding box center [482, 327] width 29 height 10
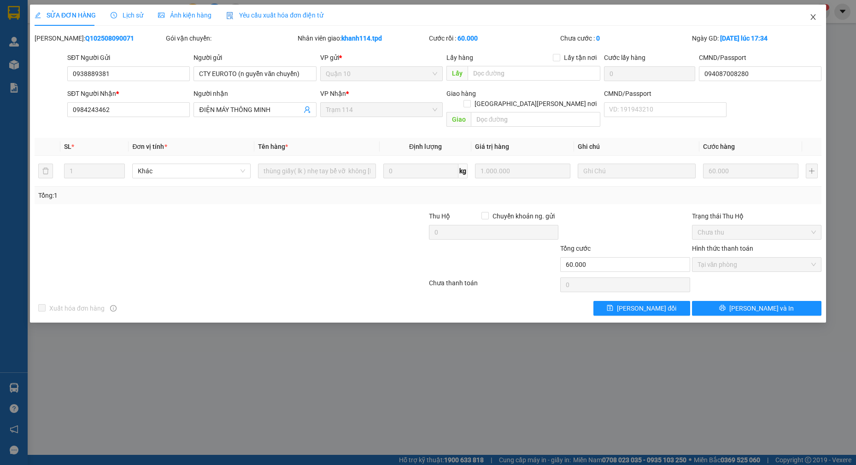
click at [814, 17] on icon "close" at bounding box center [812, 16] width 7 height 7
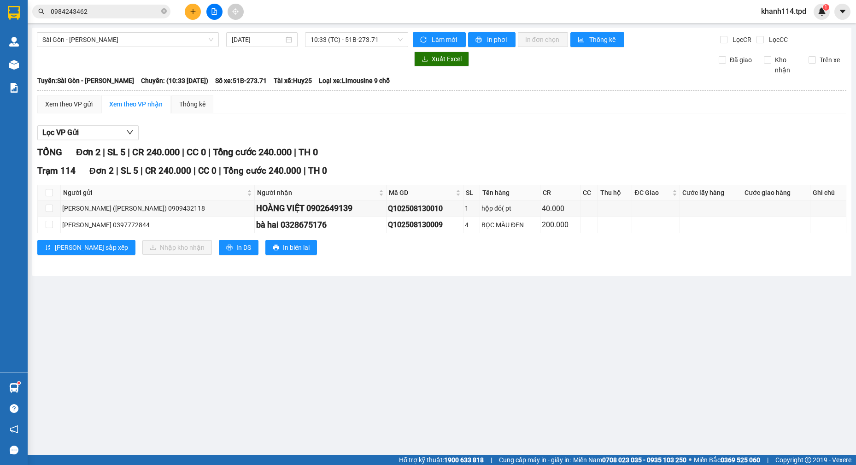
click at [113, 12] on input "0984243462" at bounding box center [105, 11] width 109 height 10
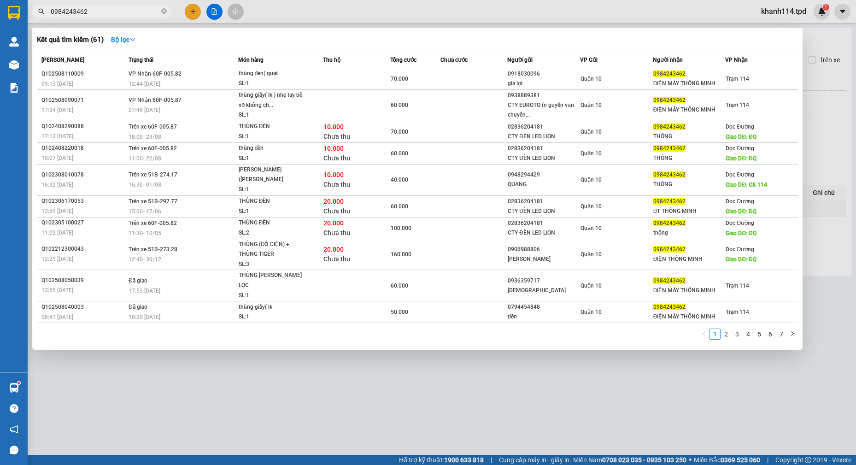
click at [113, 12] on input "0984243462" at bounding box center [105, 11] width 109 height 10
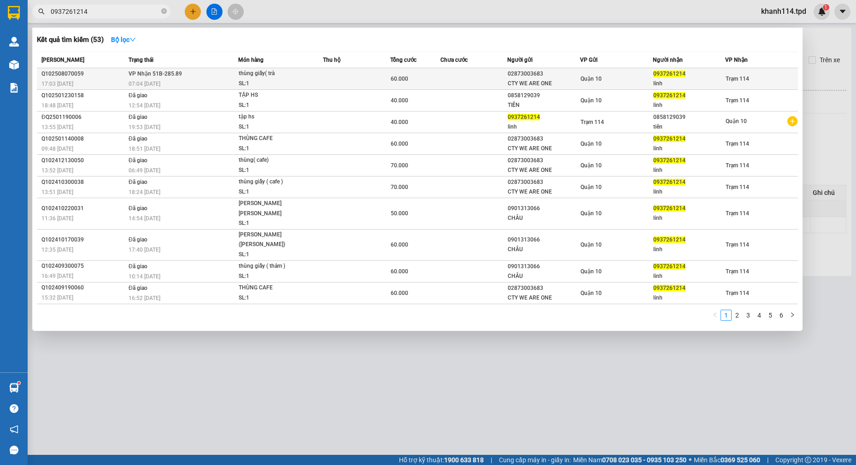
type input "0937261214"
click at [192, 82] on div "07:04 [DATE]" at bounding box center [183, 84] width 109 height 10
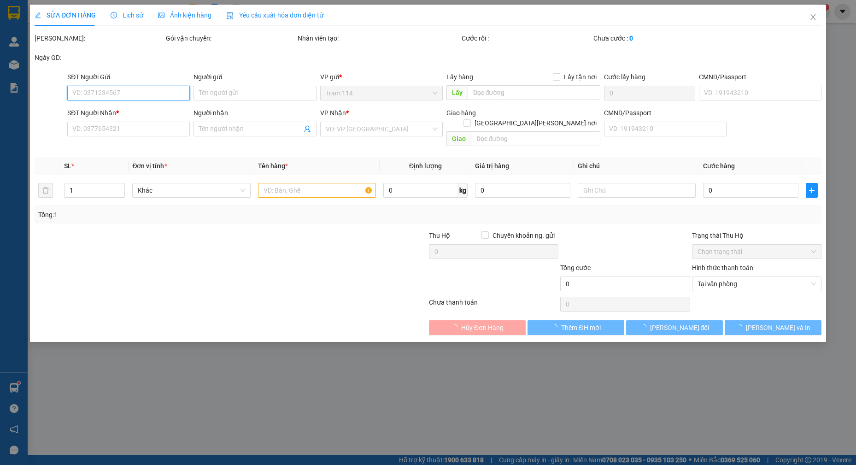
type input "02873003683"
type input "CTY WE ARE ONE"
type input "079201028572"
type input "0937261214"
type input "linh"
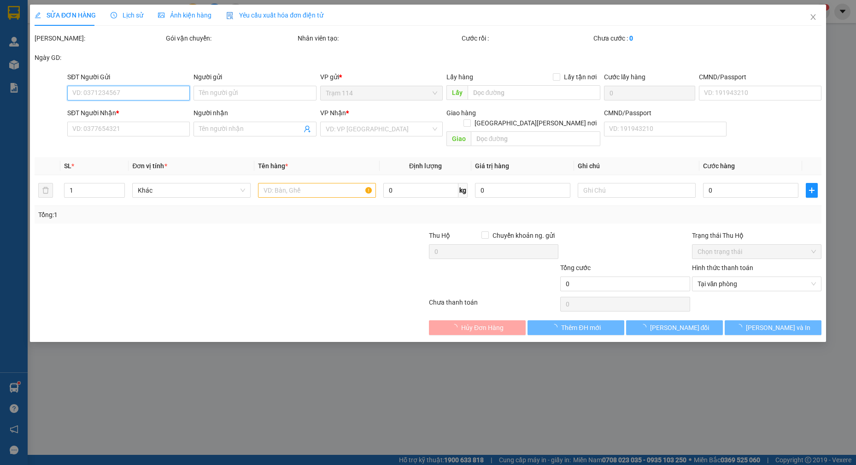
type input "60.000"
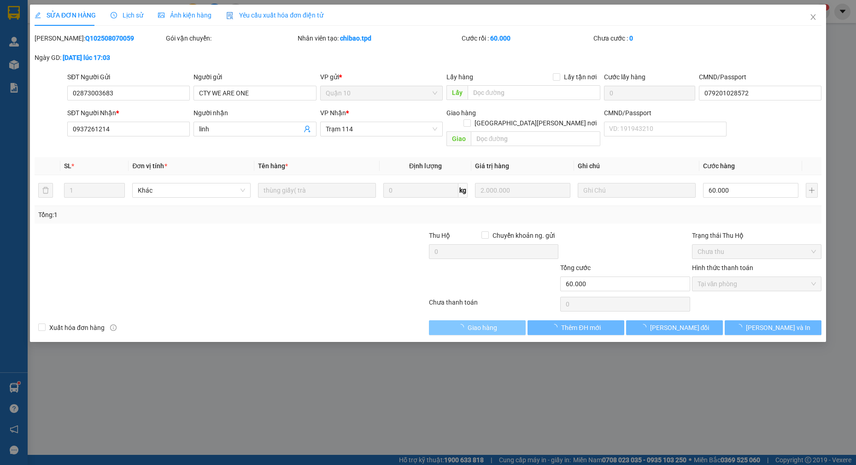
click at [476, 322] on span "Giao hàng" at bounding box center [482, 327] width 29 height 10
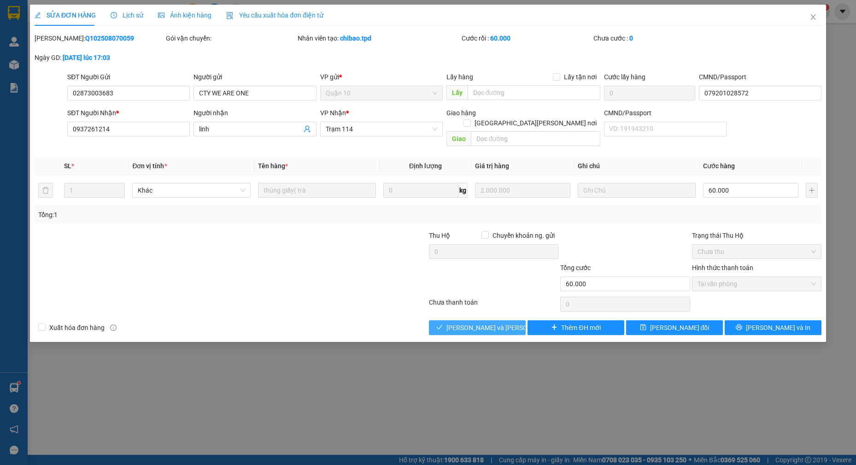
click at [476, 322] on span "[PERSON_NAME] và [PERSON_NAME] hàng" at bounding box center [508, 327] width 124 height 10
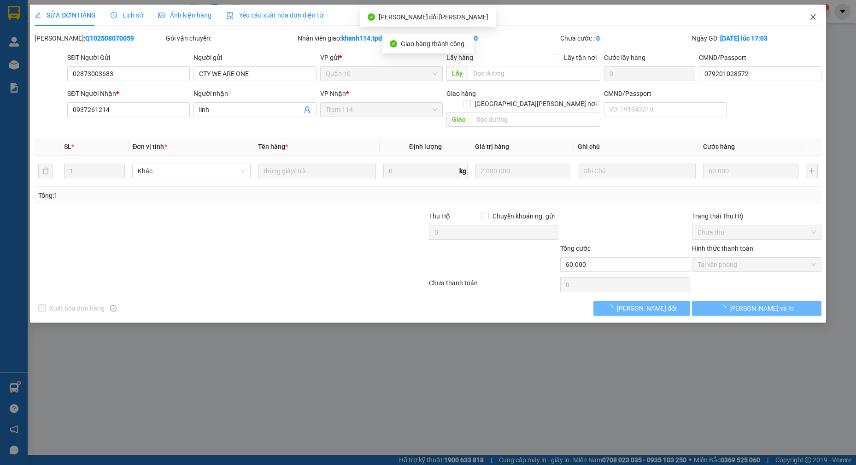
click at [813, 18] on icon "close" at bounding box center [812, 17] width 5 height 6
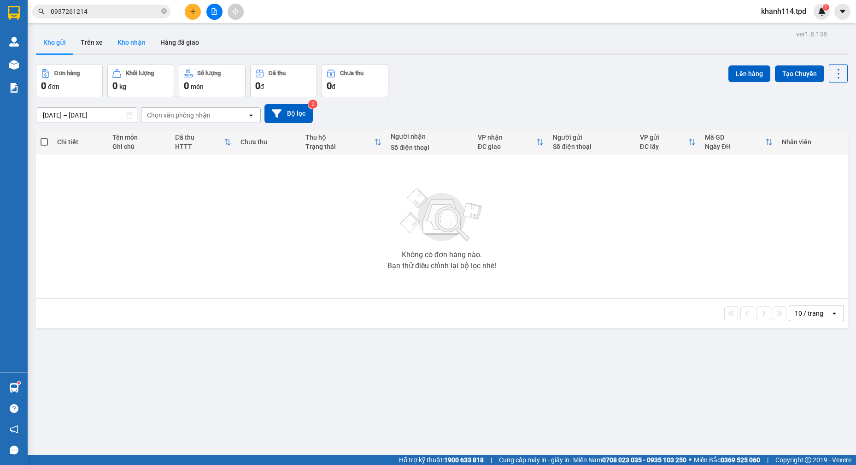
click at [135, 41] on button "Kho nhận" at bounding box center [131, 42] width 43 height 22
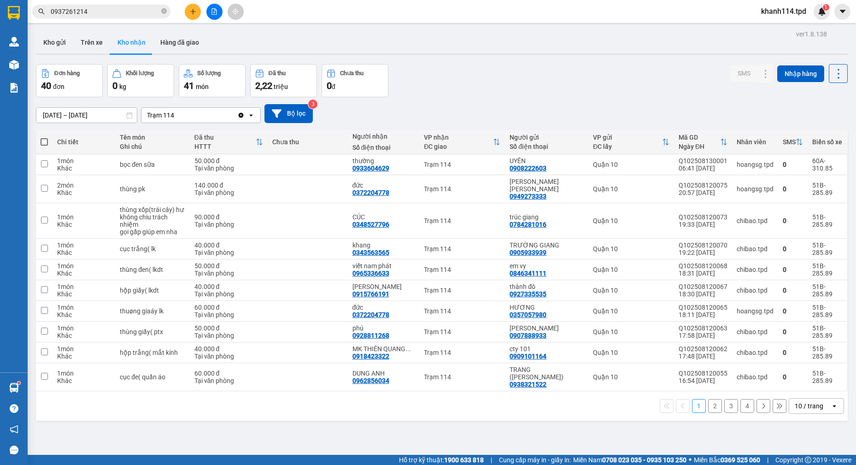
click at [83, 117] on input "[DATE] – [DATE]" at bounding box center [86, 115] width 100 height 15
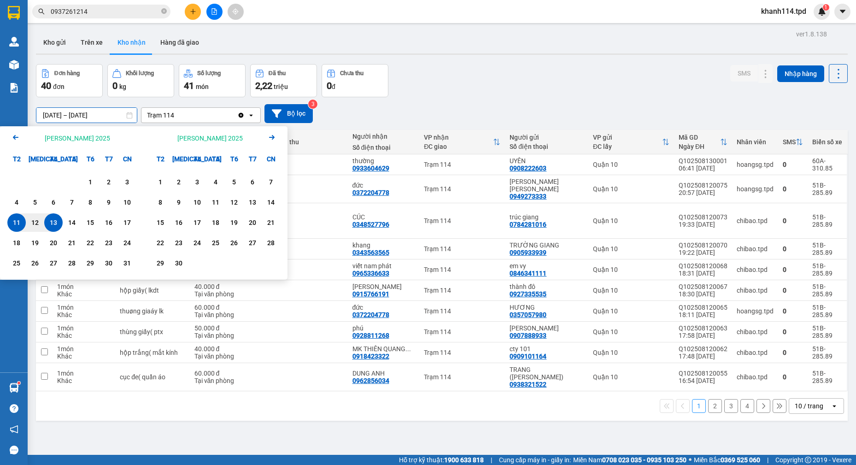
click at [18, 136] on icon "Arrow Left" at bounding box center [15, 137] width 11 height 11
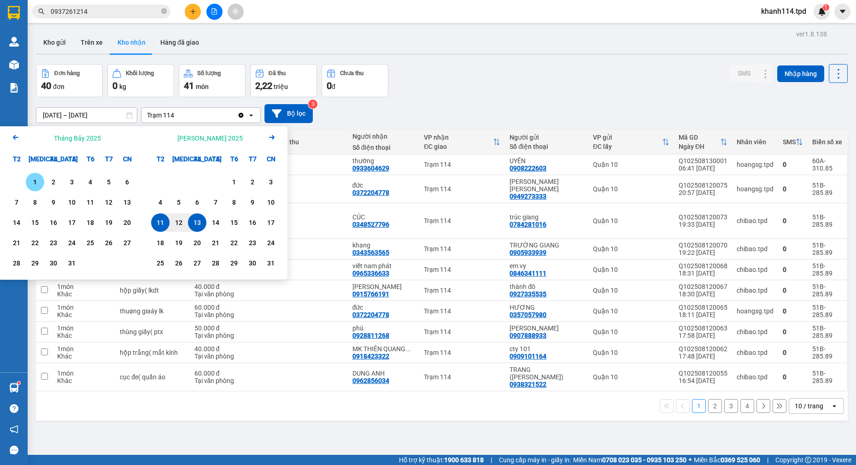
click at [37, 184] on div "1" at bounding box center [35, 181] width 13 height 11
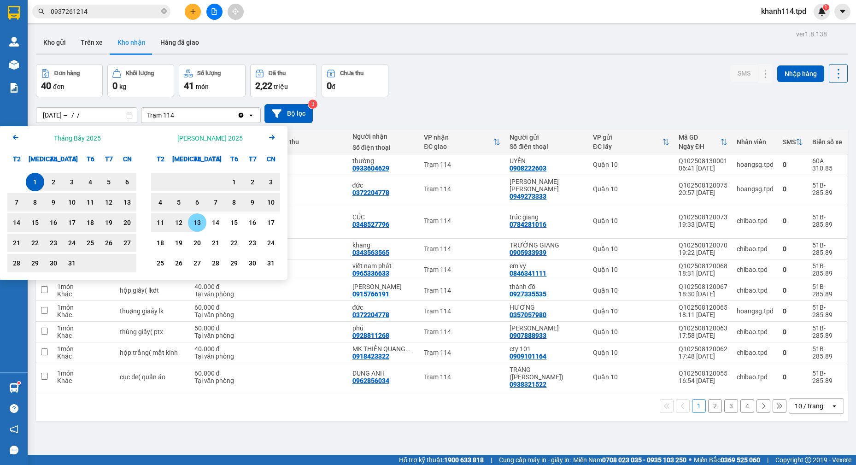
click at [199, 222] on div "13" at bounding box center [197, 222] width 13 height 11
type input "[DATE] – [DATE]"
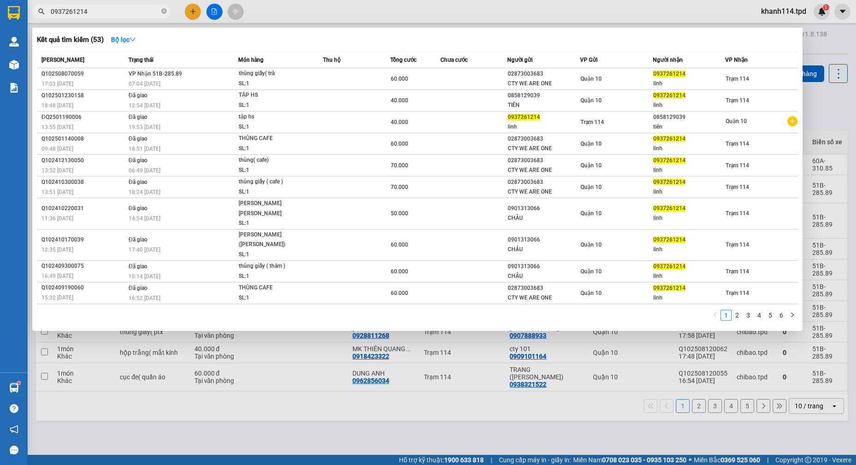
click at [120, 12] on input "0937261214" at bounding box center [105, 11] width 109 height 10
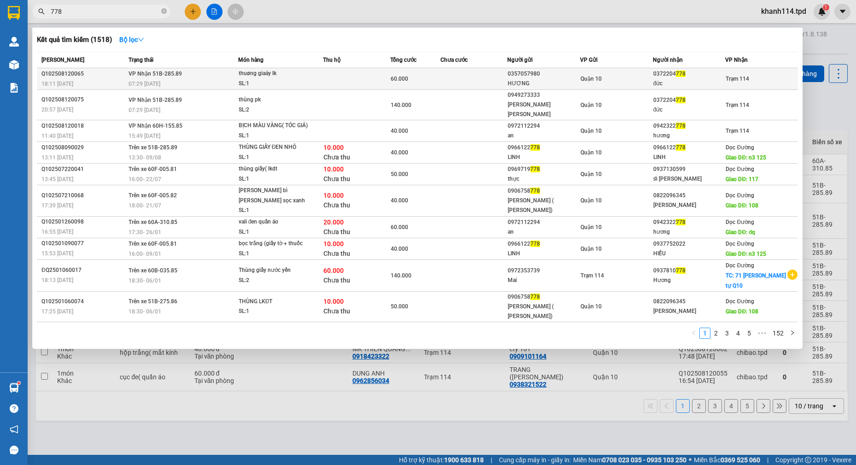
type input "778"
click at [521, 78] on div "0357057980" at bounding box center [544, 74] width 72 height 10
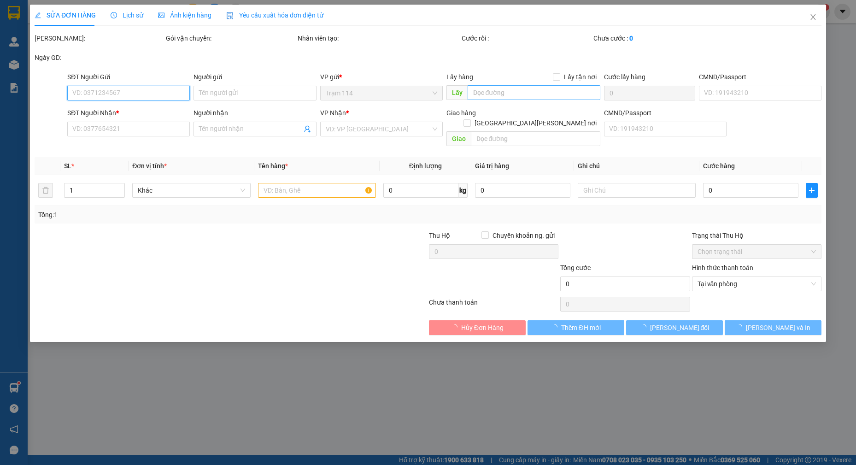
type input "0357057980"
type input "HƯƠNG"
type input "035090005931"
type input "0372204778"
type input "đức"
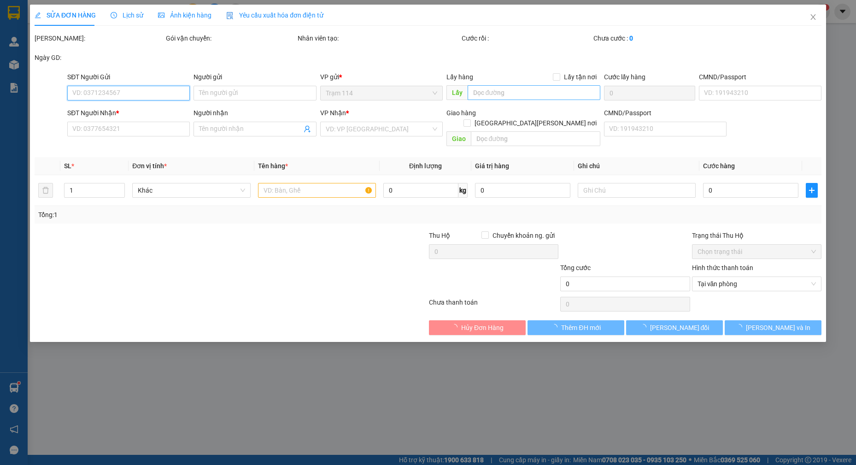
type input "075097013337"
type input "60.000"
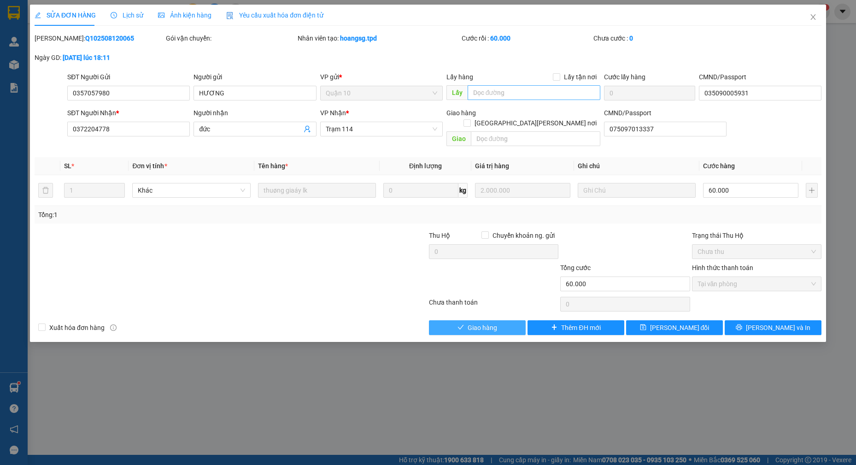
click at [468, 324] on button "Giao hàng" at bounding box center [477, 327] width 97 height 15
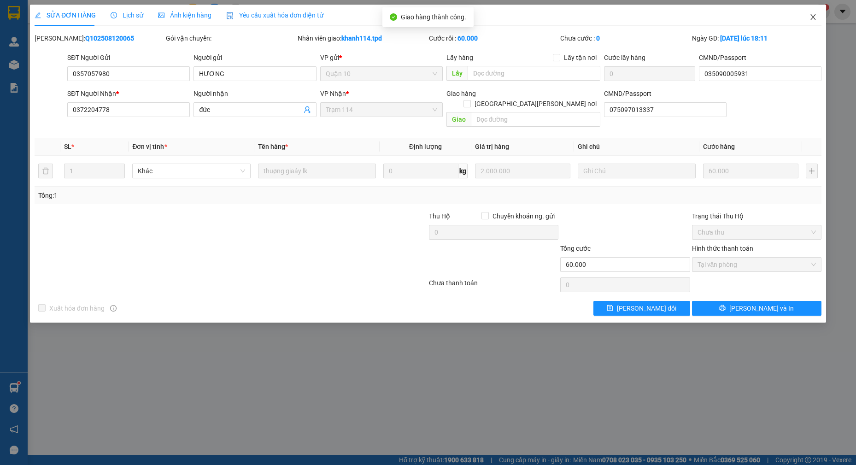
click at [810, 16] on icon "close" at bounding box center [812, 16] width 7 height 7
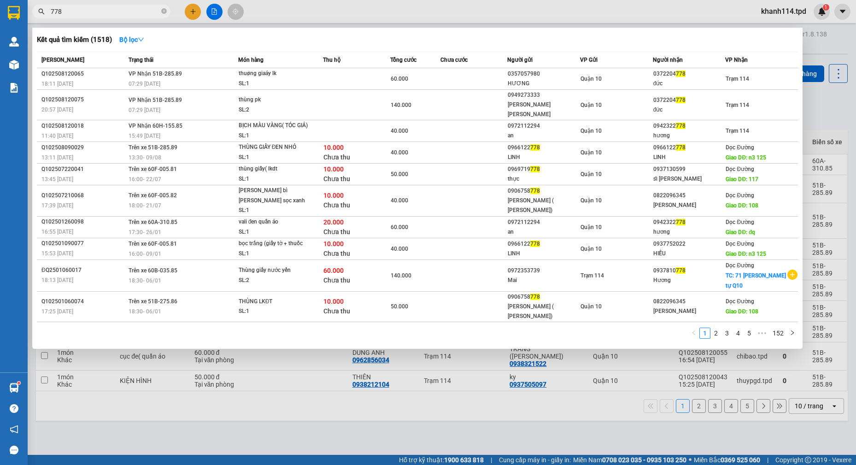
click at [114, 12] on input "778" at bounding box center [105, 11] width 109 height 10
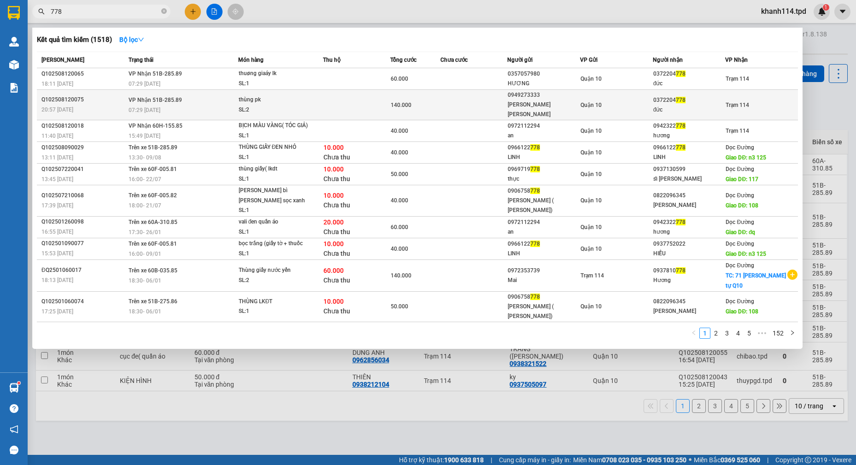
click at [669, 106] on div "đức" at bounding box center [689, 110] width 72 height 10
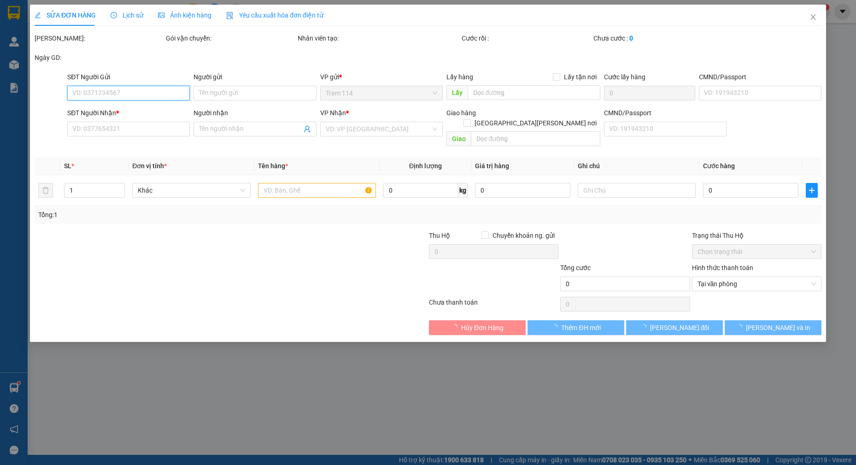
type input "0949273333"
type input "[PERSON_NAME] [PERSON_NAME]"
type input "131198803"
type input "0372204778"
type input "đức"
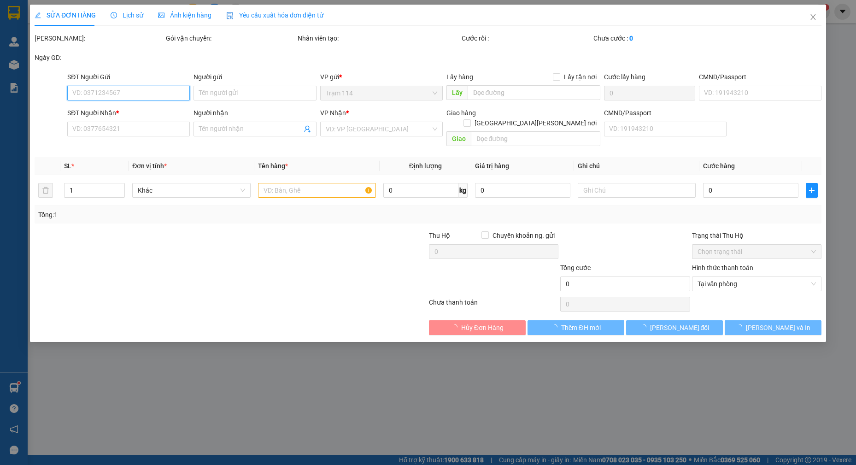
type input "140.000"
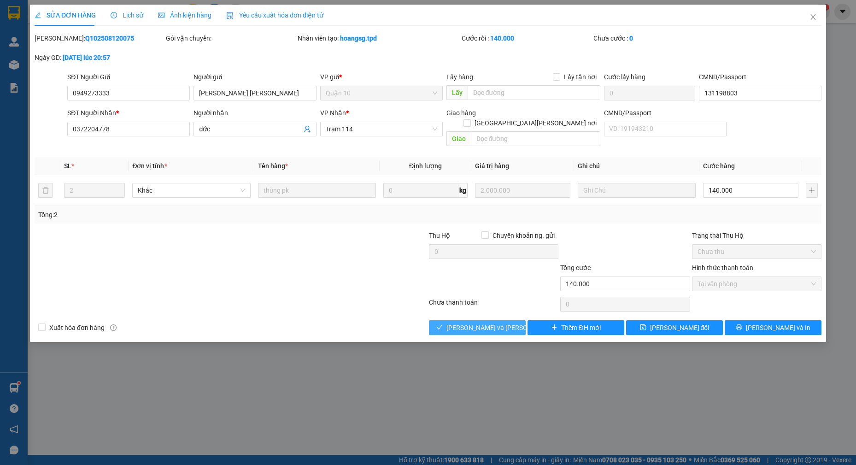
click at [473, 322] on span "[PERSON_NAME] và [PERSON_NAME] hàng" at bounding box center [508, 327] width 124 height 10
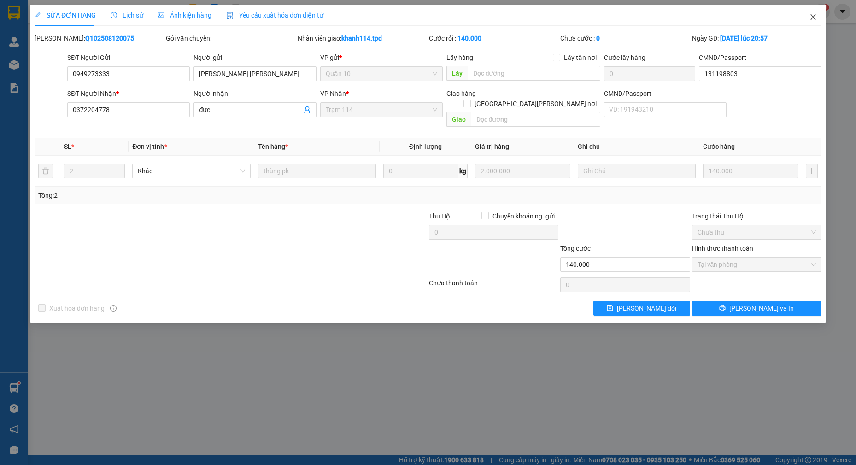
click at [813, 18] on icon "close" at bounding box center [812, 16] width 7 height 7
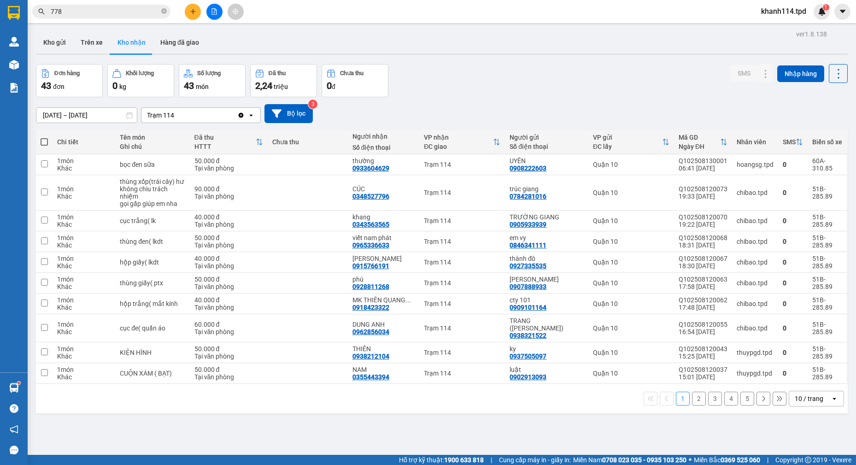
click at [110, 12] on input "778" at bounding box center [105, 11] width 109 height 10
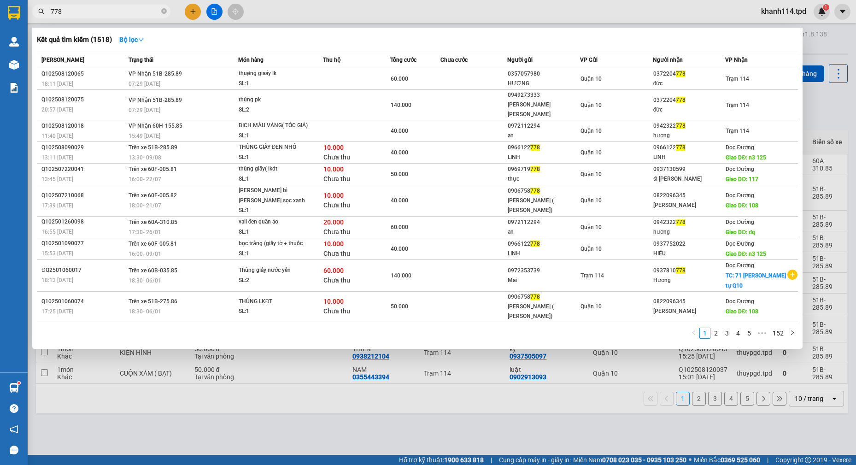
click at [110, 12] on input "778" at bounding box center [105, 11] width 109 height 10
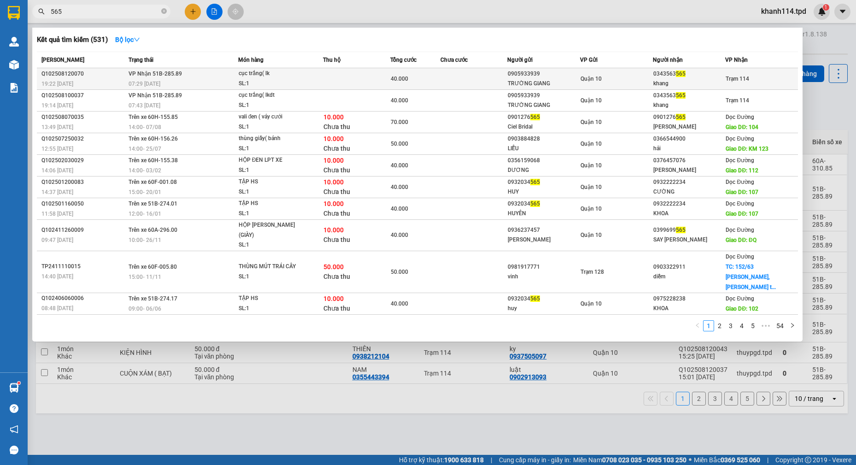
type input "565"
click at [234, 74] on td "[PERSON_NAME] 51B-285.89 07:29 [DATE]" at bounding box center [182, 79] width 112 height 22
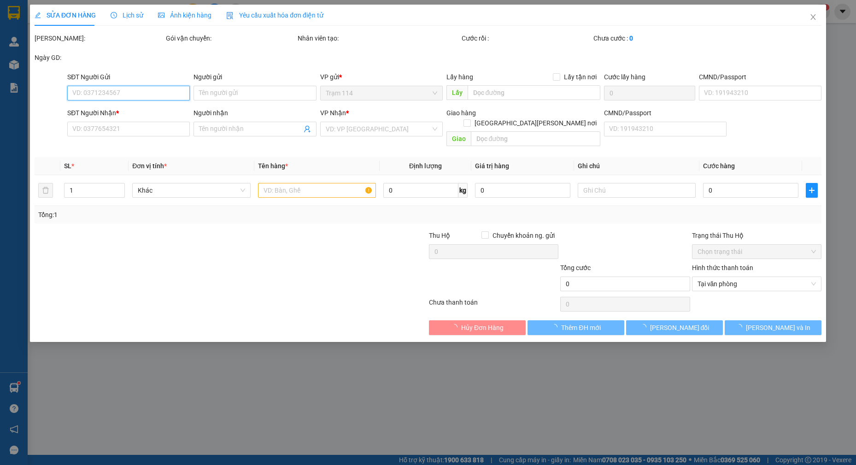
type input "0905933939"
type input "TRƯỜNG GIANG"
type input "079096014637"
type input "0343563565"
type input "khang"
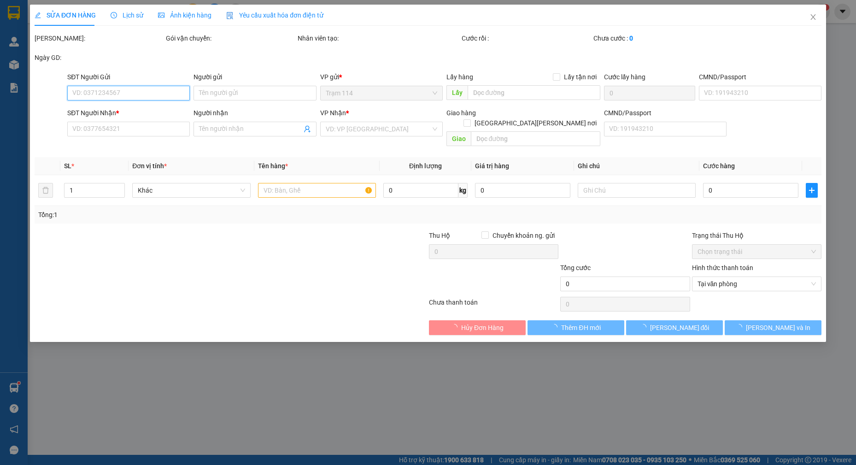
type input "40.000"
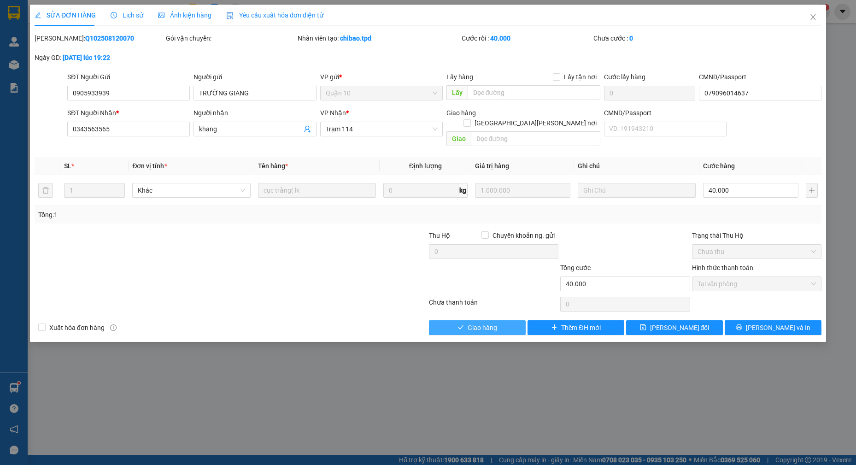
click at [489, 322] on span "Giao hàng" at bounding box center [482, 327] width 29 height 10
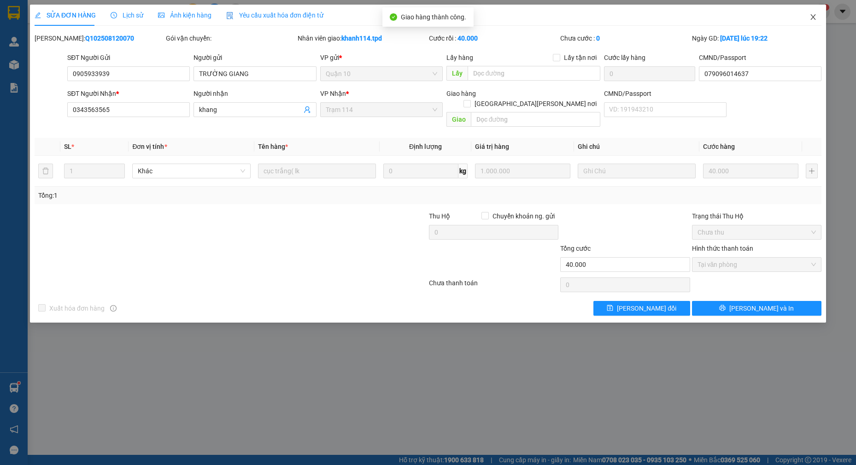
click at [810, 16] on icon "close" at bounding box center [812, 16] width 7 height 7
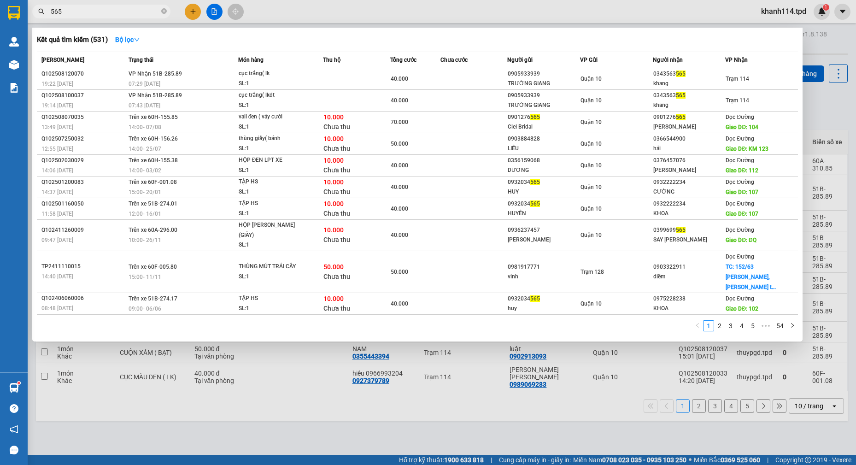
click at [102, 14] on input "565" at bounding box center [105, 11] width 109 height 10
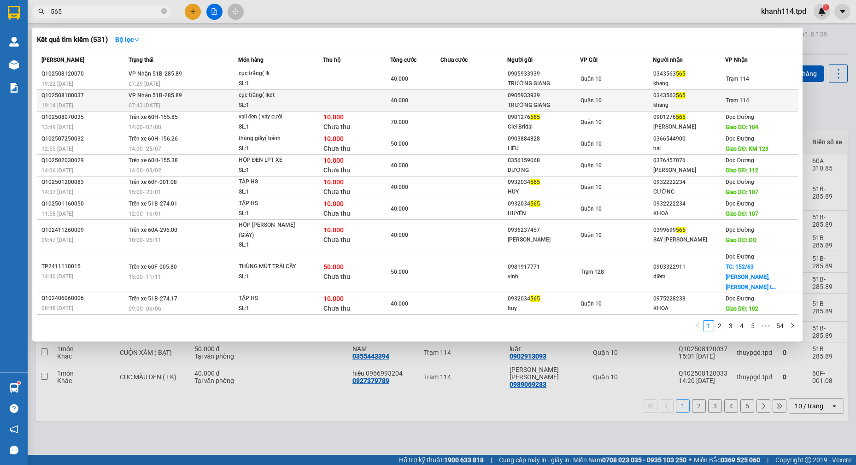
click at [541, 105] on div "TRƯỜNG GIANG" at bounding box center [544, 105] width 72 height 10
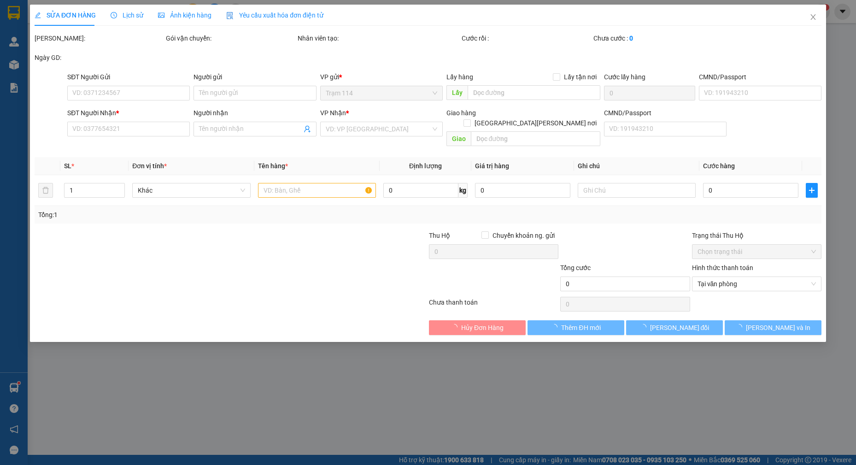
type input "0905933939"
type input "TRƯỜNG GIANG"
type input "079096014637"
type input "0343563565"
type input "khang"
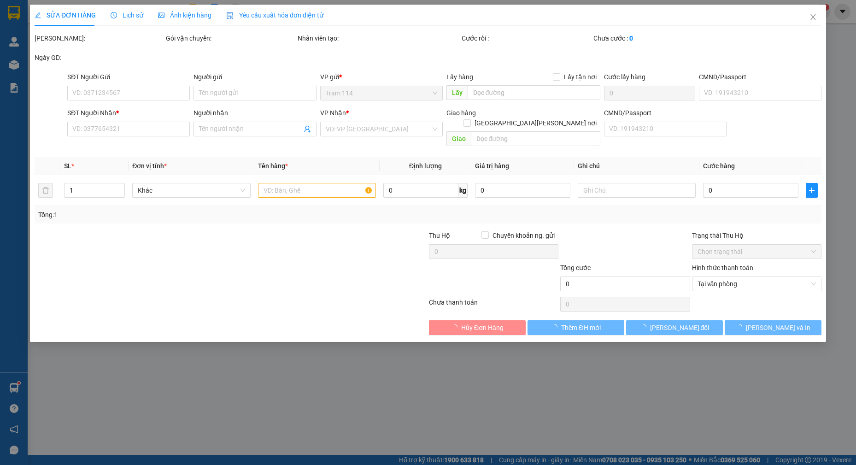
type input "40.000"
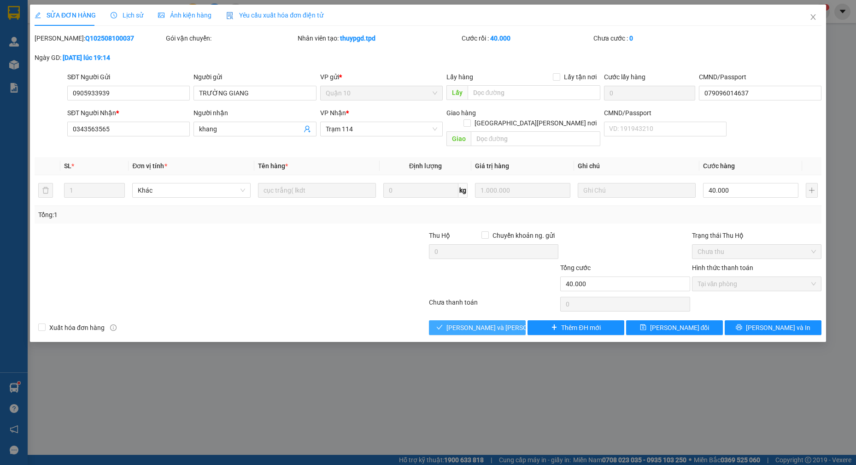
click at [480, 322] on span "[PERSON_NAME] và [PERSON_NAME] hàng" at bounding box center [508, 327] width 124 height 10
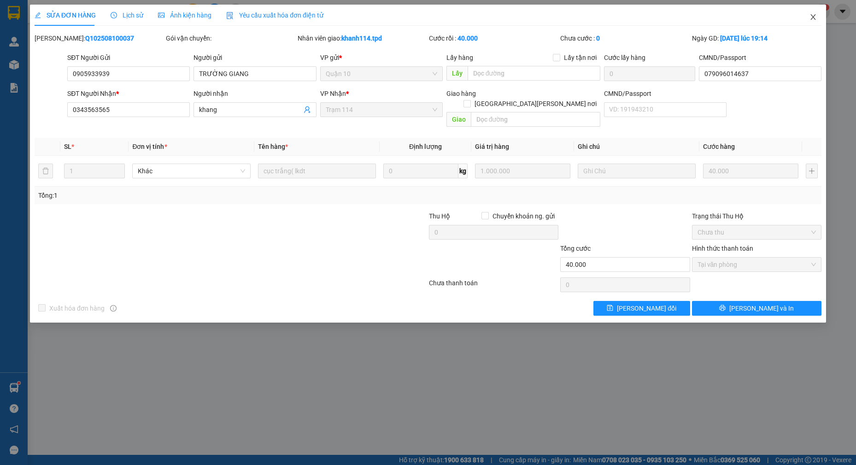
click at [811, 19] on icon "close" at bounding box center [812, 17] width 5 height 6
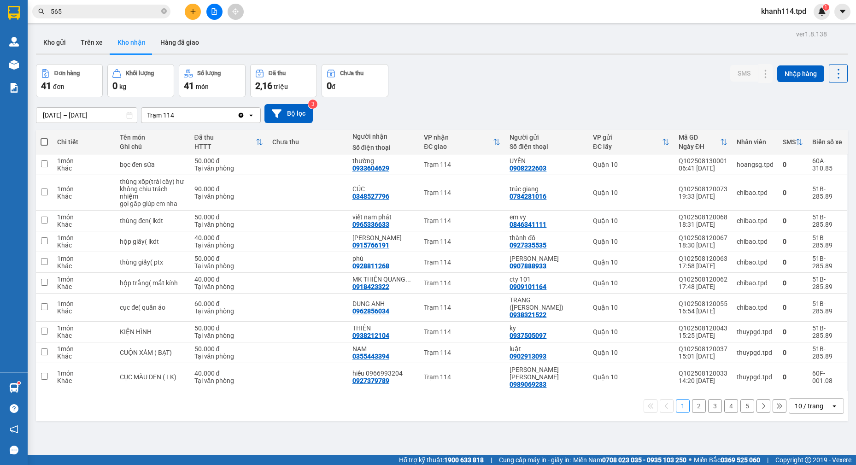
click at [190, 11] on icon "plus" at bounding box center [193, 11] width 6 height 6
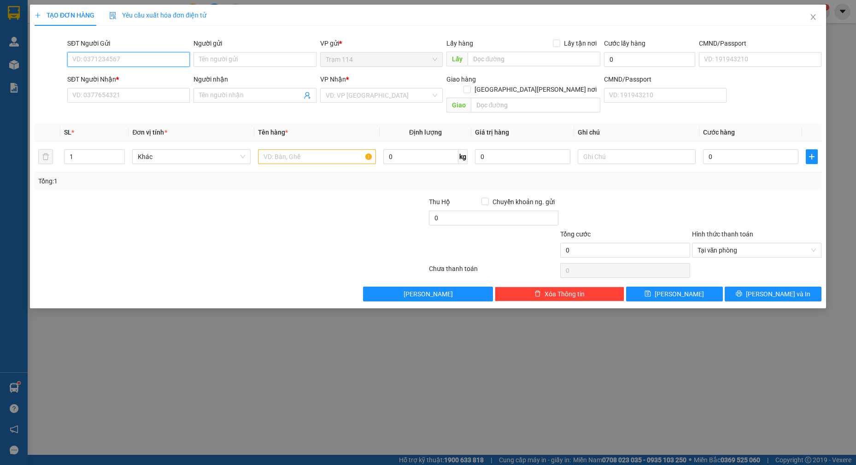
click at [131, 58] on input "SĐT Người Gửi" at bounding box center [128, 59] width 123 height 15
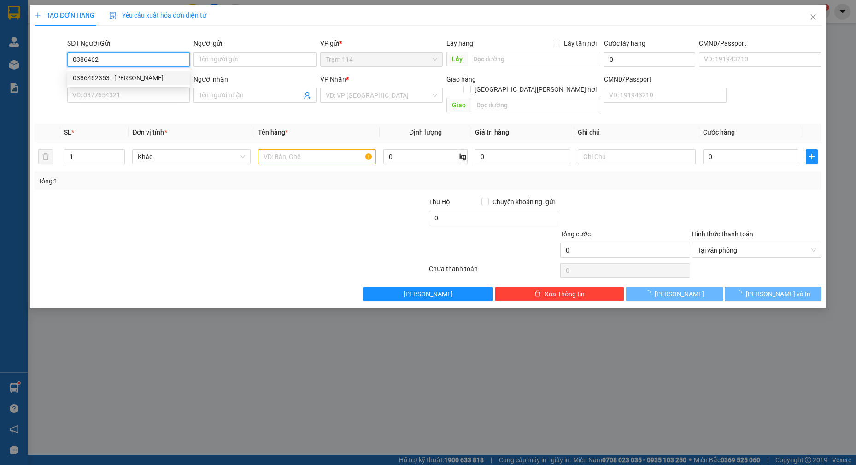
click at [125, 80] on div "0386462353 - [PERSON_NAME]" at bounding box center [128, 78] width 111 height 10
type input "0386462353"
type input "[PERSON_NAME]"
type input "075240007043"
type input "0968767968"
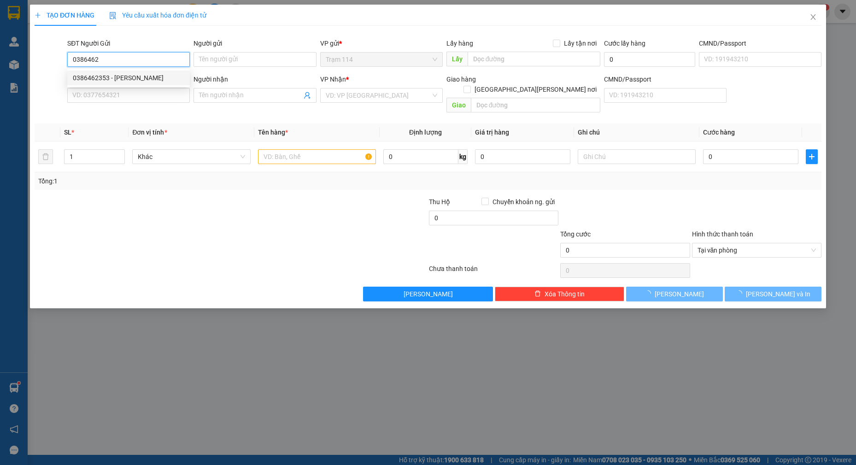
type input "sơn"
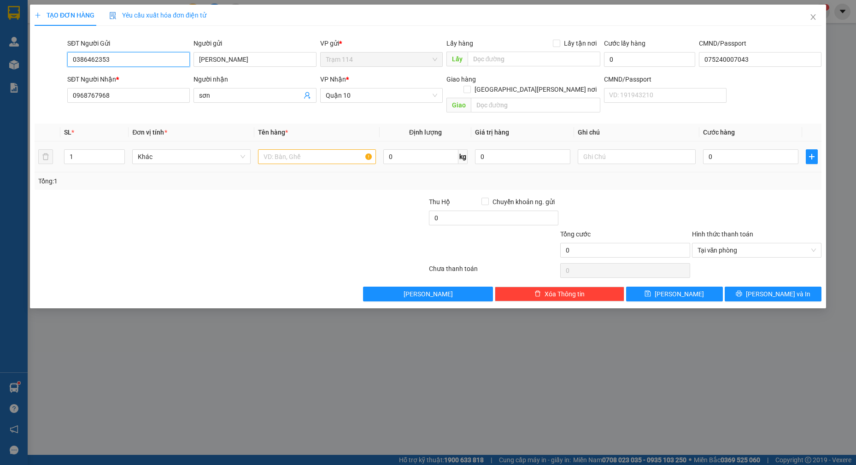
type input "0386462353"
click at [302, 150] on input "text" at bounding box center [317, 156] width 118 height 15
click at [103, 150] on input "1" at bounding box center [94, 157] width 60 height 14
type input "4"
click at [310, 149] on input "text" at bounding box center [317, 156] width 118 height 15
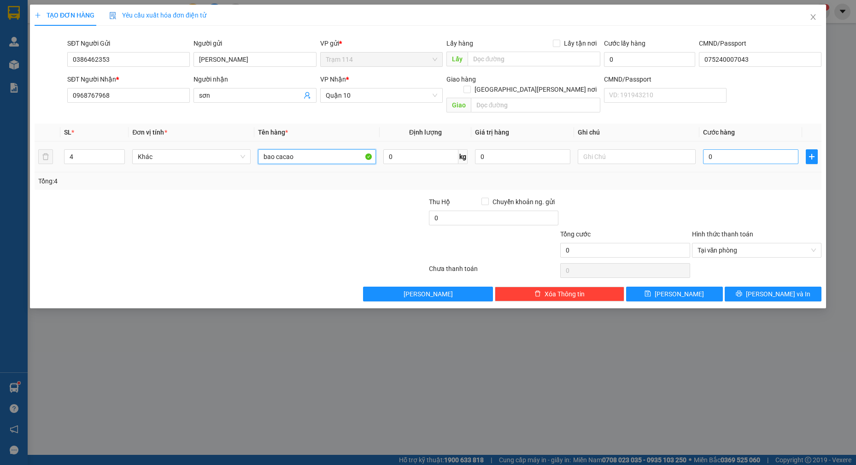
type input "bao cacao"
click at [739, 152] on input "0" at bounding box center [750, 156] width 95 height 15
type input "2"
type input "25"
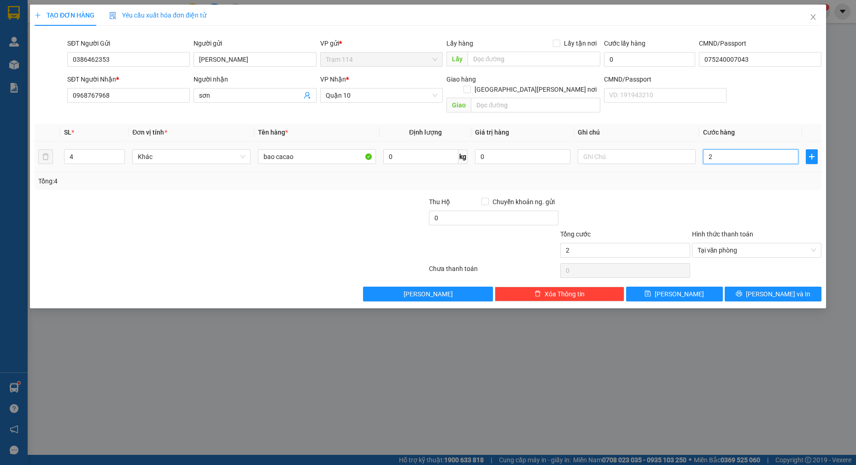
type input "25"
type input "250"
type input "250.000"
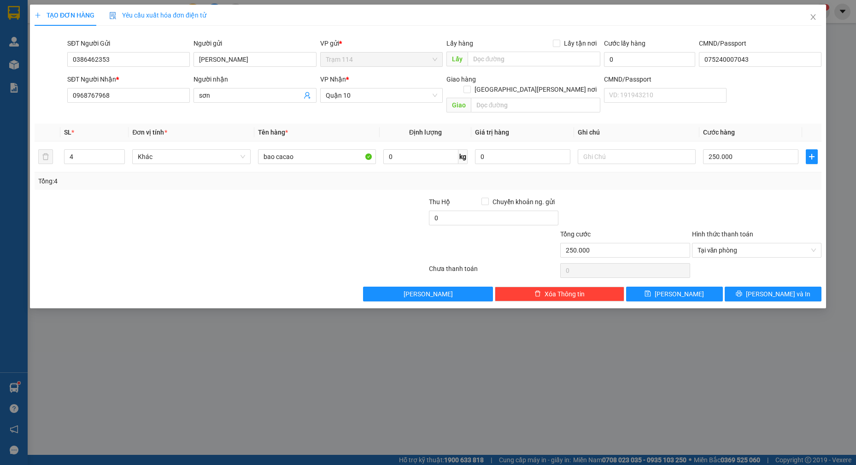
click at [690, 177] on div "Tổng: 4" at bounding box center [428, 181] width 787 height 18
click at [783, 289] on span "[PERSON_NAME] và In" at bounding box center [778, 294] width 64 height 10
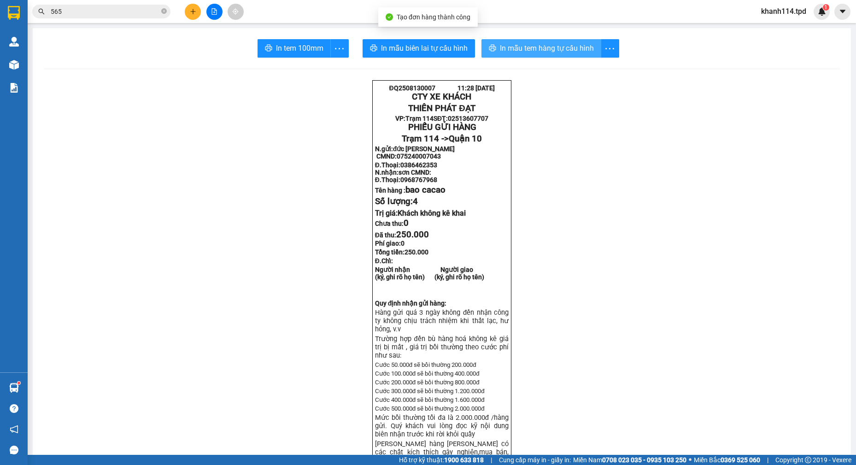
click at [523, 52] on span "In mẫu tem hàng tự cấu hình" at bounding box center [547, 48] width 94 height 12
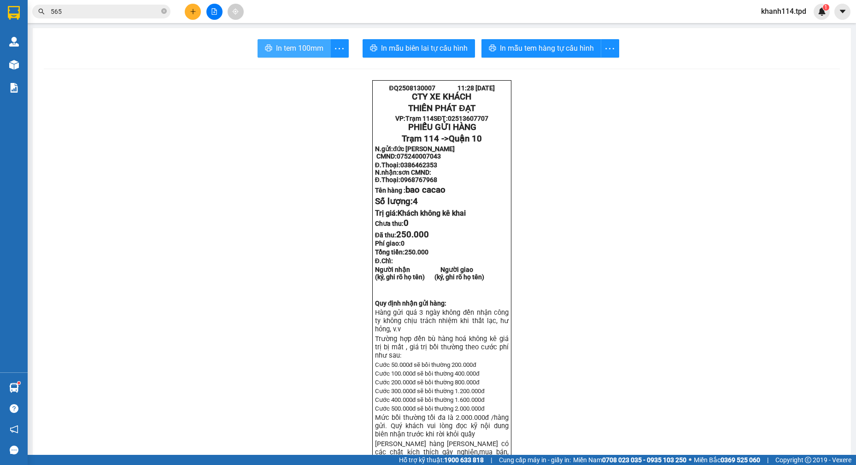
click at [280, 50] on span "In tem 100mm" at bounding box center [299, 48] width 47 height 12
click at [337, 52] on icon "more" at bounding box center [339, 49] width 12 height 12
click at [316, 66] on div "In tem 100mm theo số lượng (4)" at bounding box center [293, 69] width 92 height 10
click at [339, 51] on icon "more" at bounding box center [339, 49] width 12 height 12
click at [329, 66] on div "In tem 100mm theo số lượng (4)" at bounding box center [293, 69] width 92 height 10
